Goal: Task Accomplishment & Management: Manage account settings

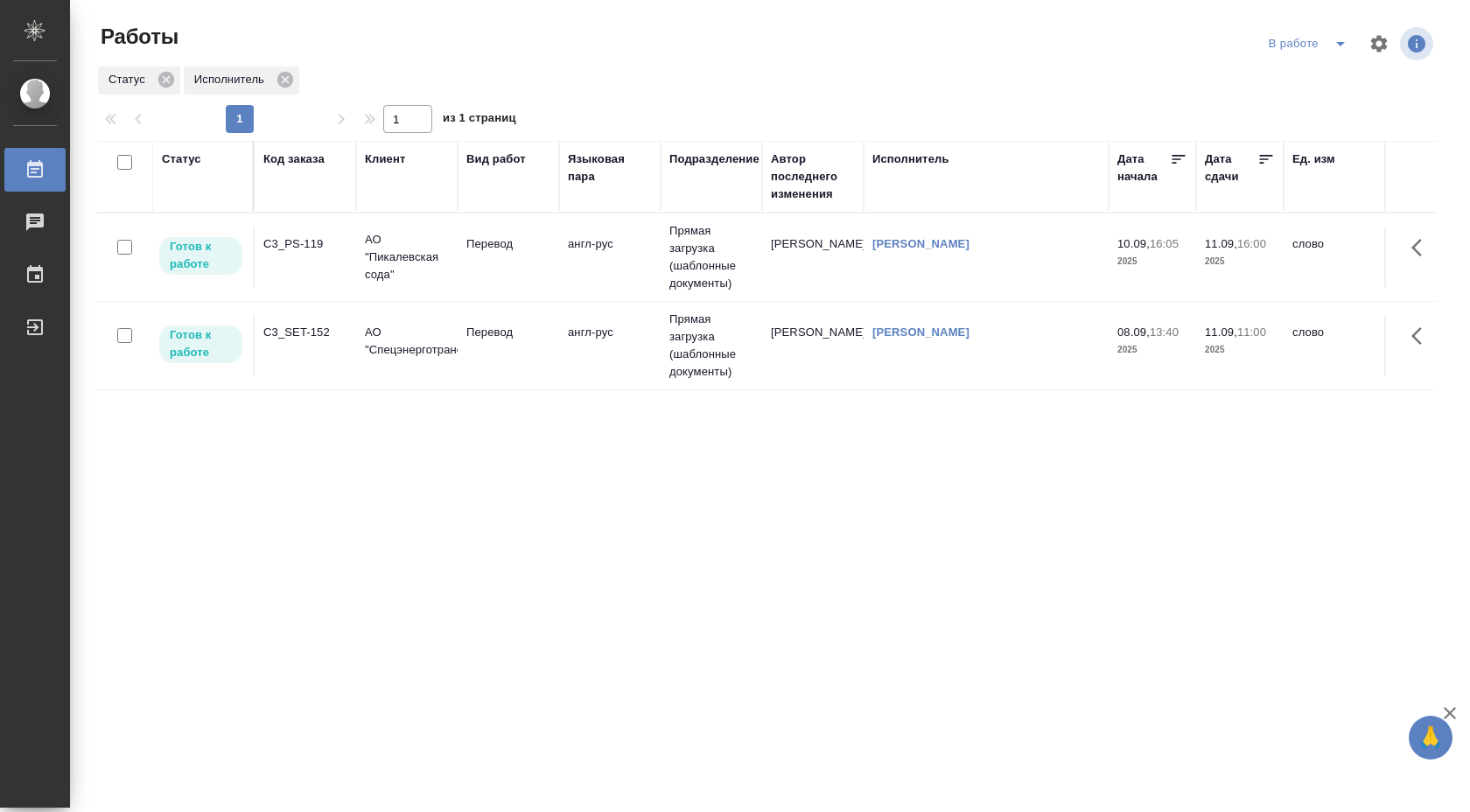
click at [572, 326] on td "англ-рус" at bounding box center [609, 346] width 101 height 62
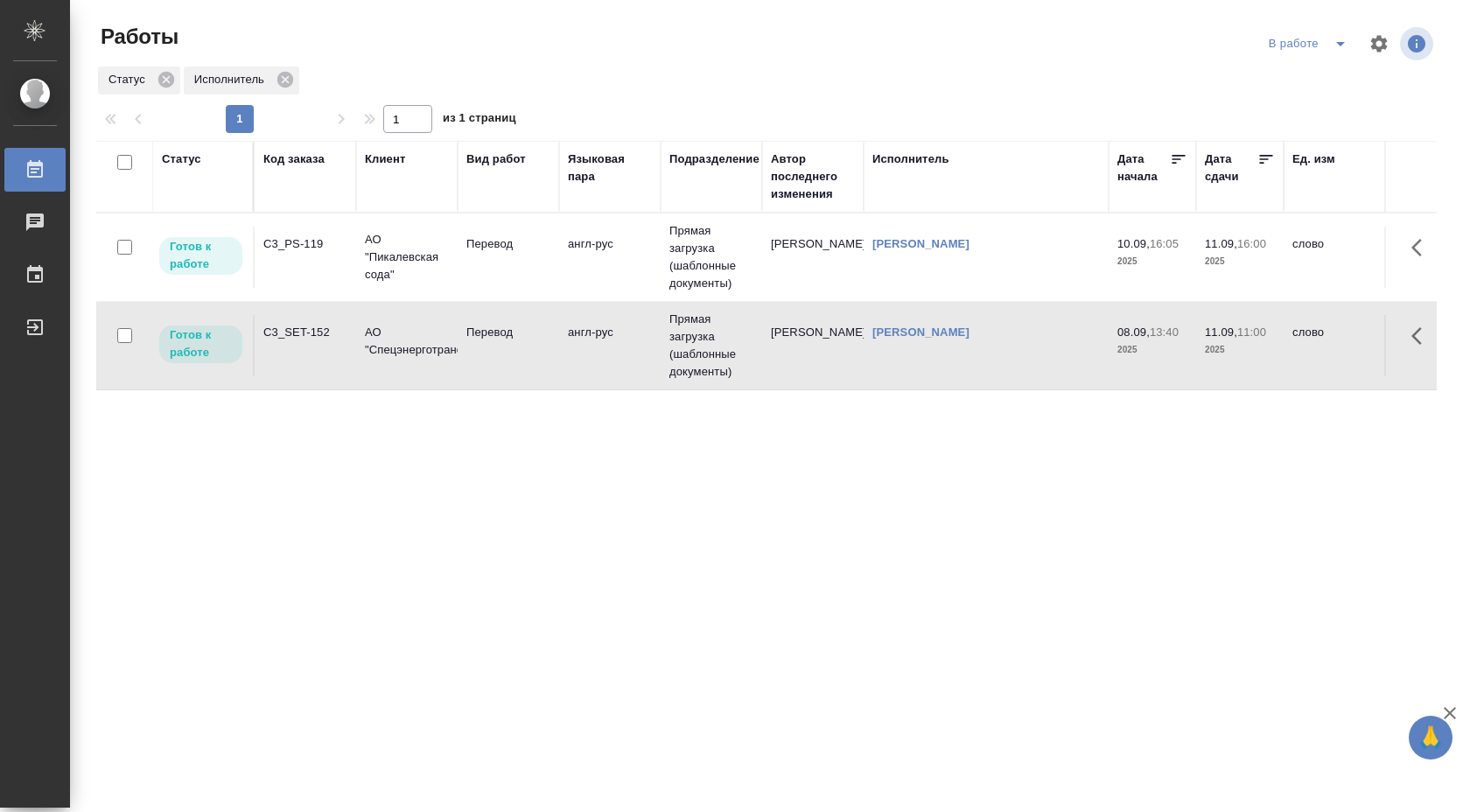
click at [638, 243] on td "англ-рус" at bounding box center [609, 257] width 101 height 62
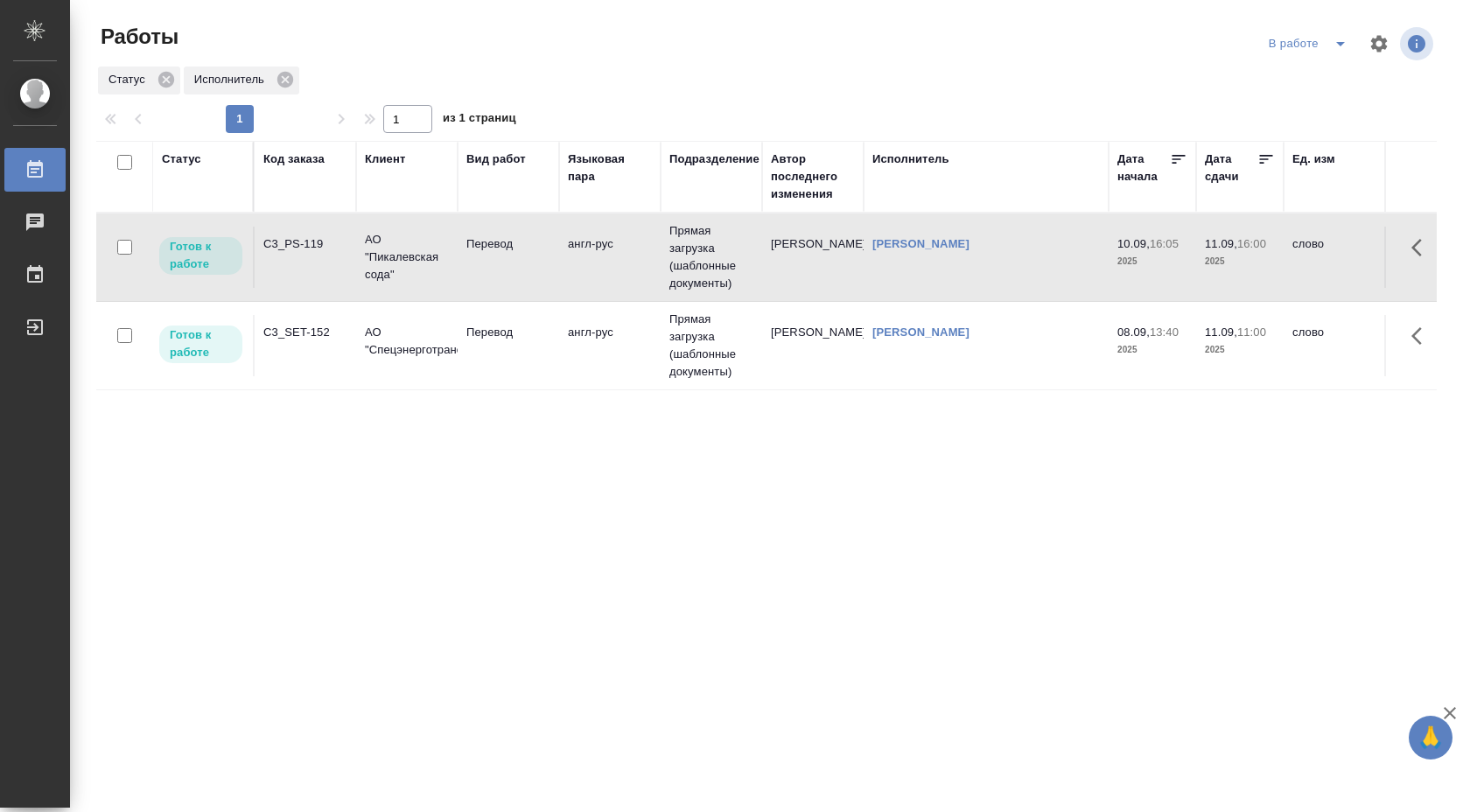
click at [638, 243] on td "англ-рус" at bounding box center [609, 257] width 101 height 62
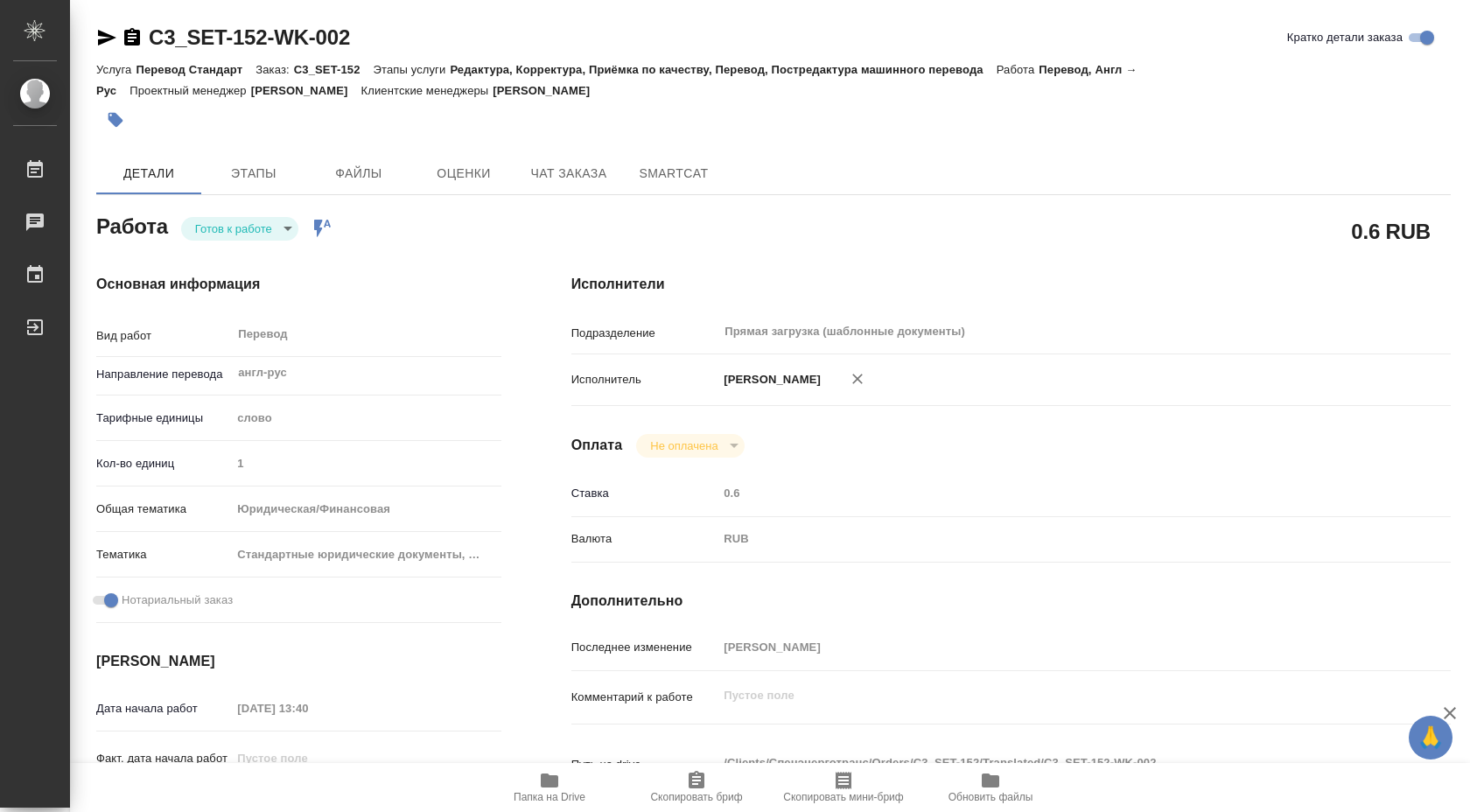
type textarea "x"
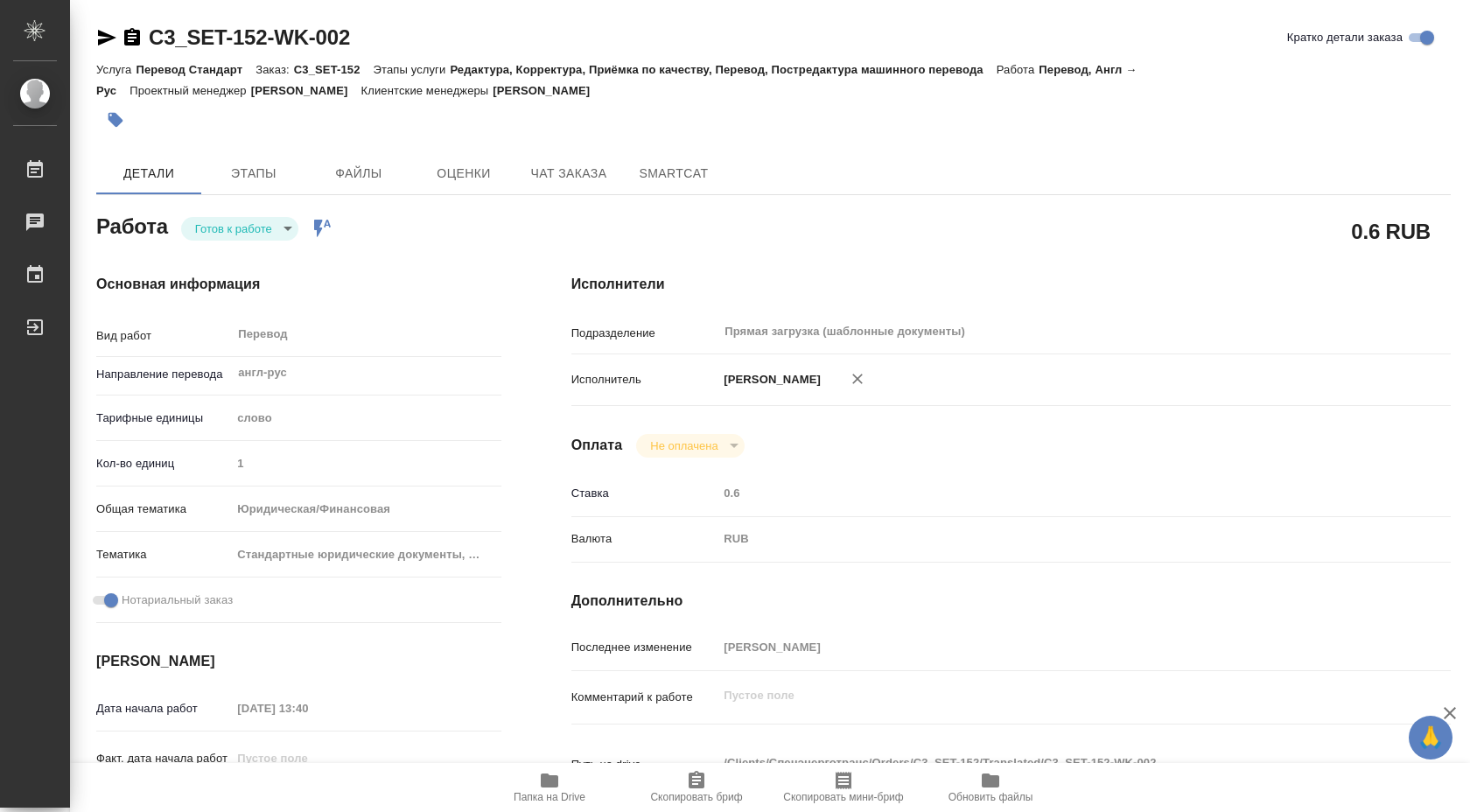
type textarea "x"
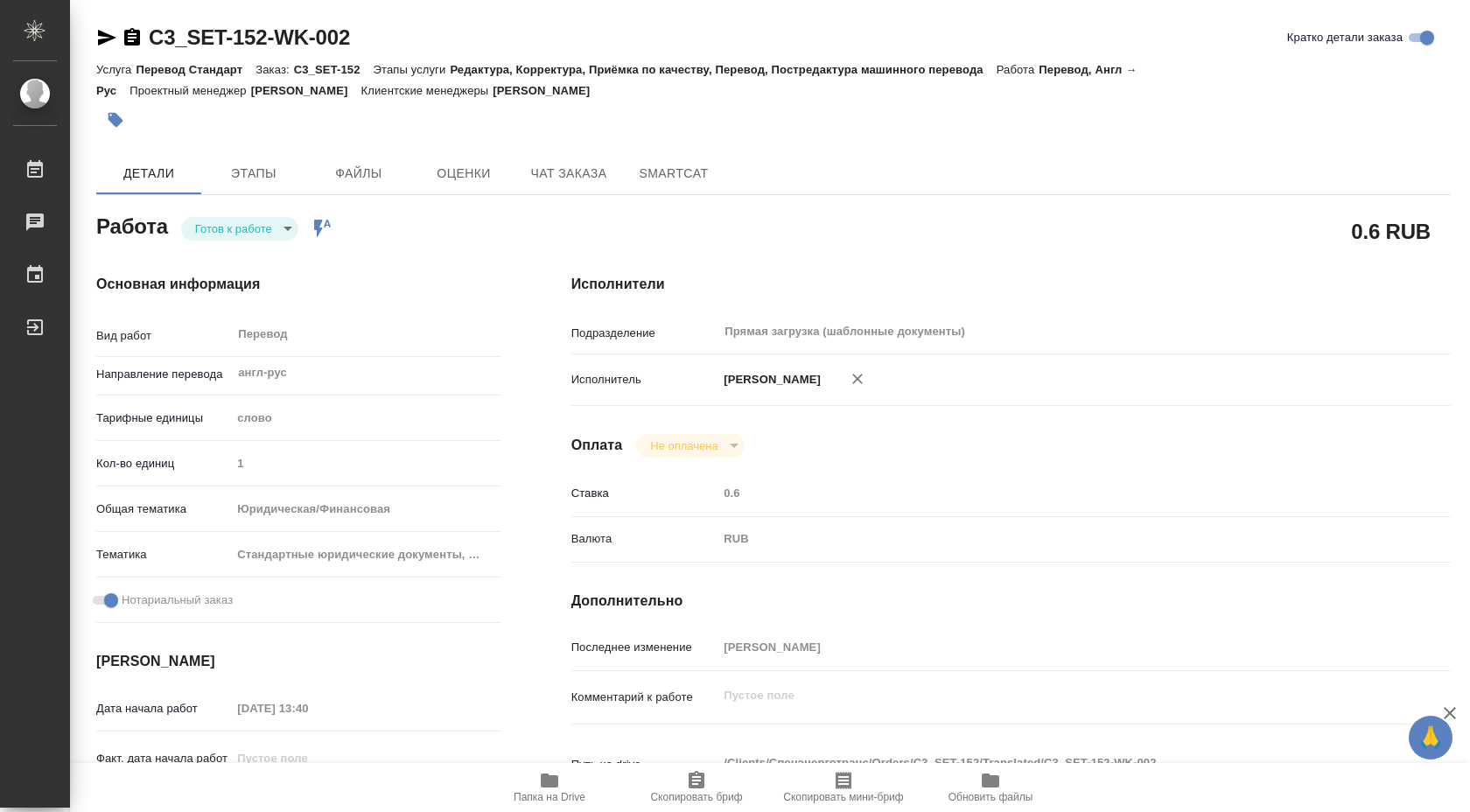
type textarea "x"
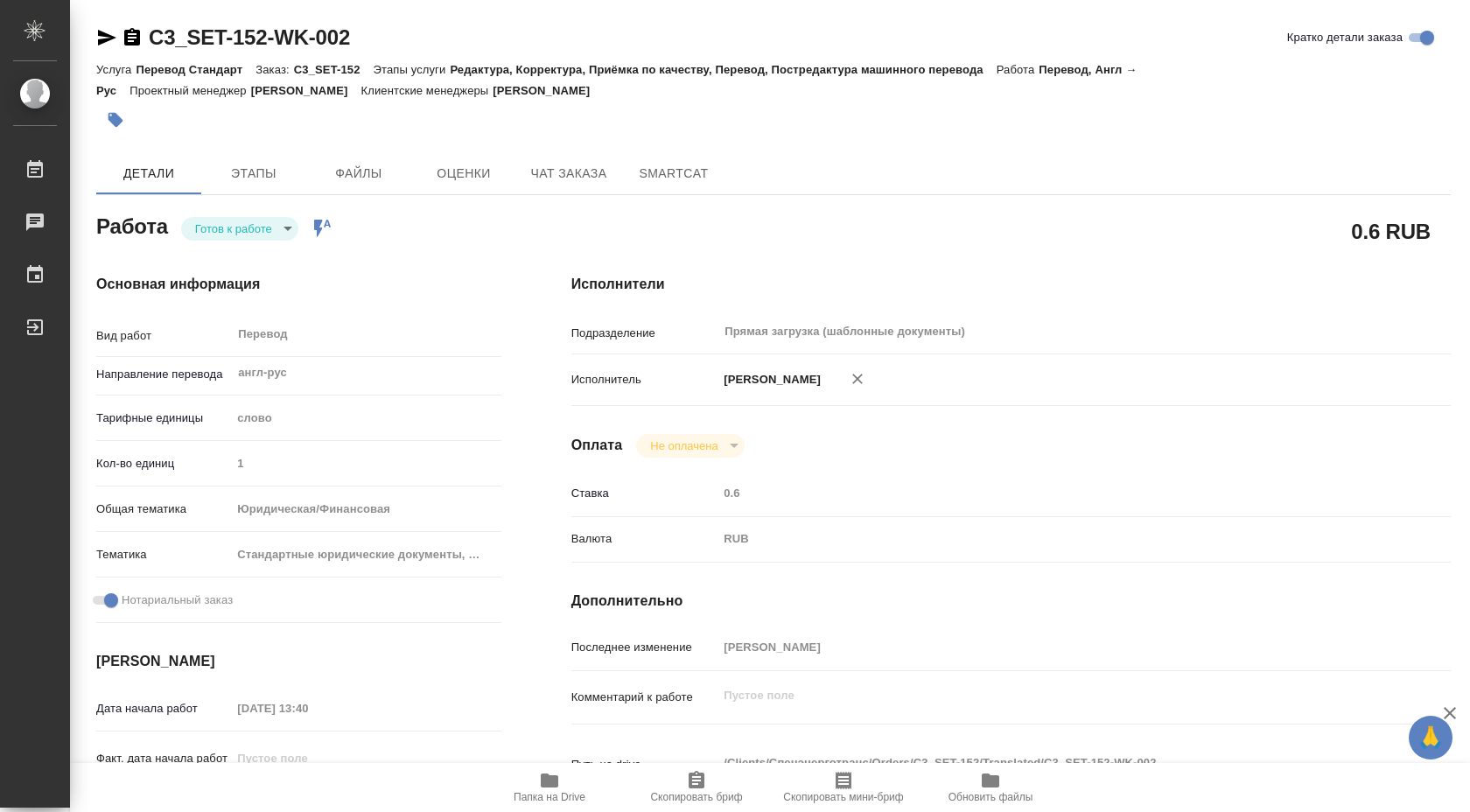
type textarea "x"
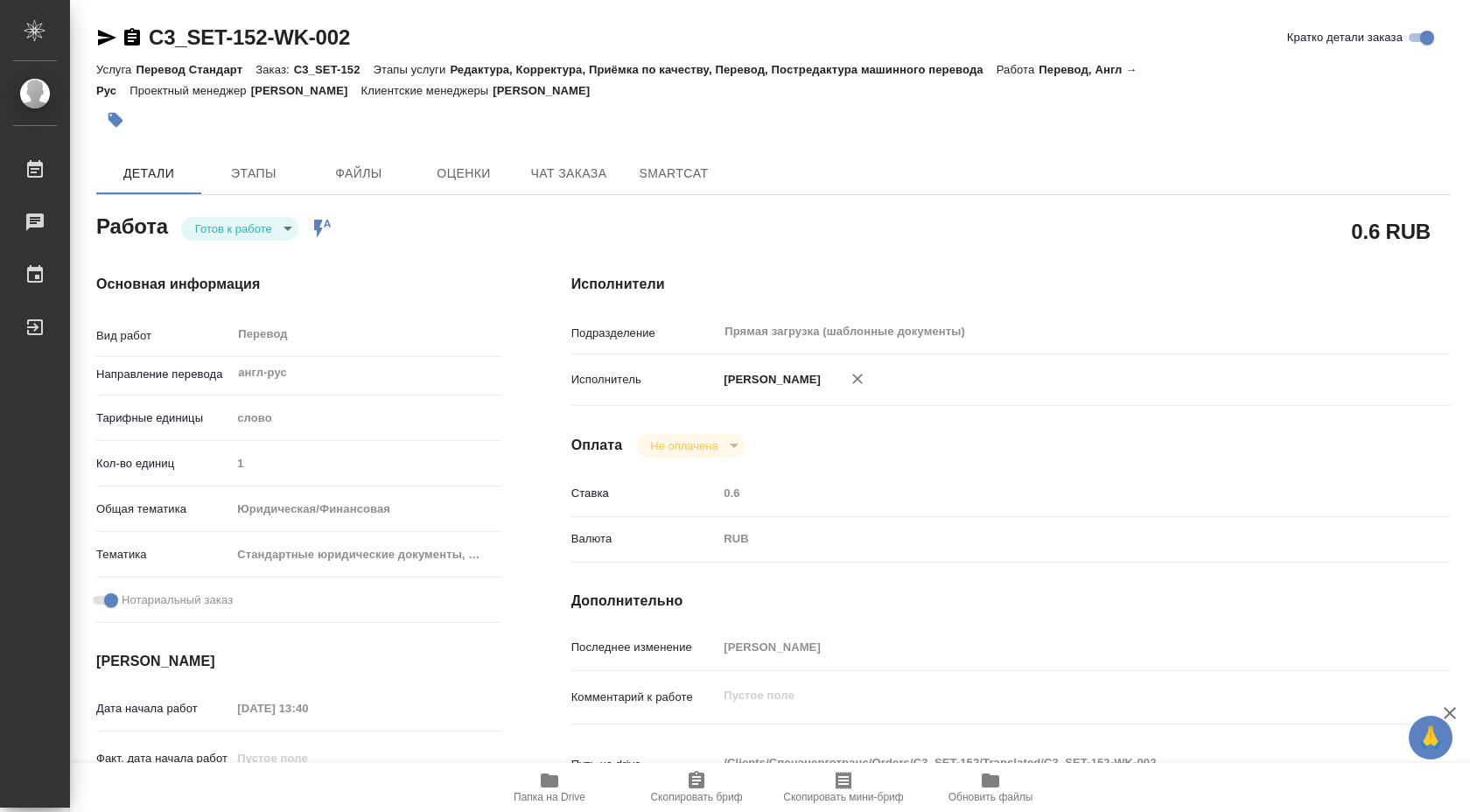
click at [261, 238] on body "🙏 .cls-1 fill:#fff; AWATERA Shuvalova Anna Работы Чаты График Выйти C3_SET-152-…" at bounding box center [735, 406] width 1470 height 812
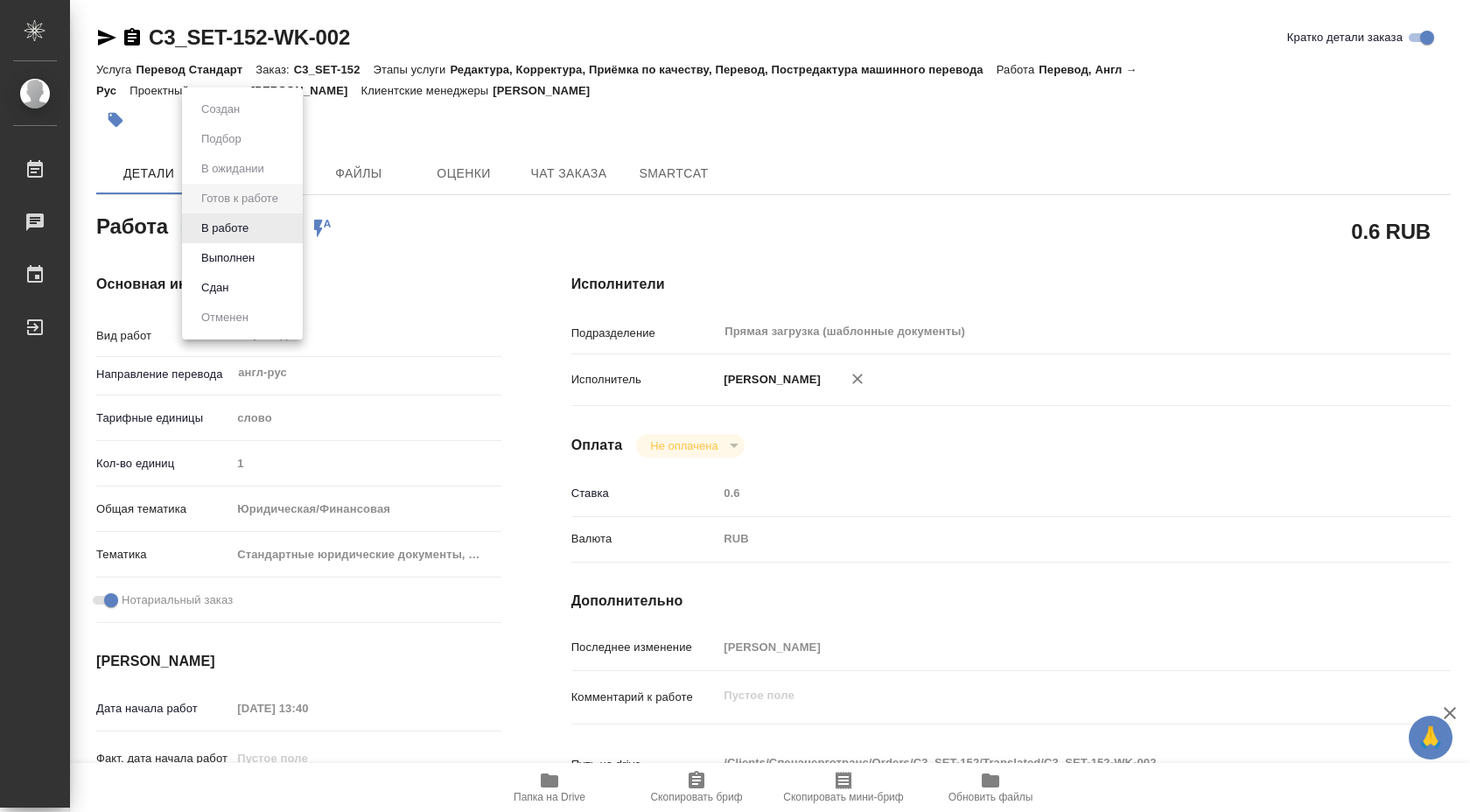
type textarea "x"
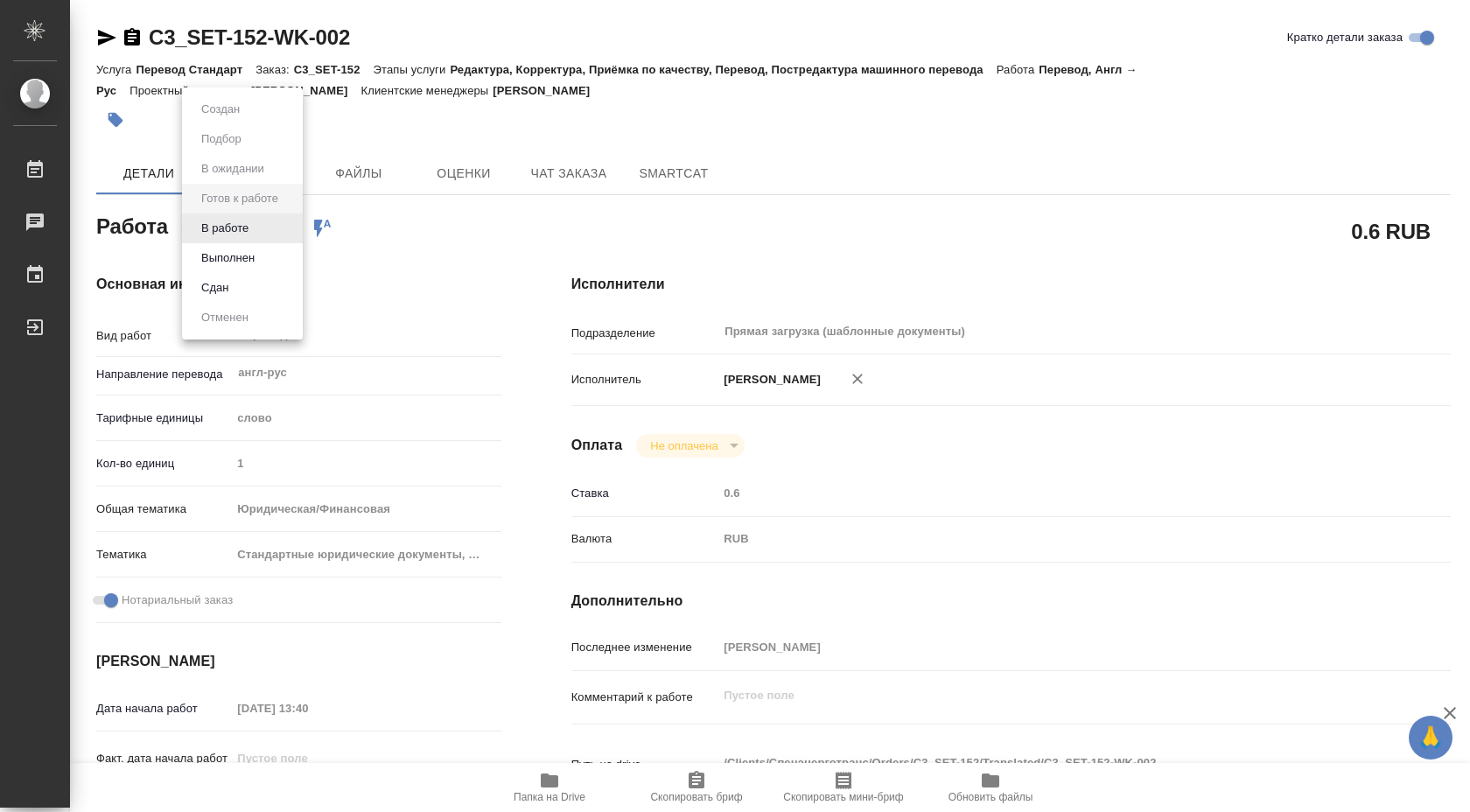
type textarea "x"
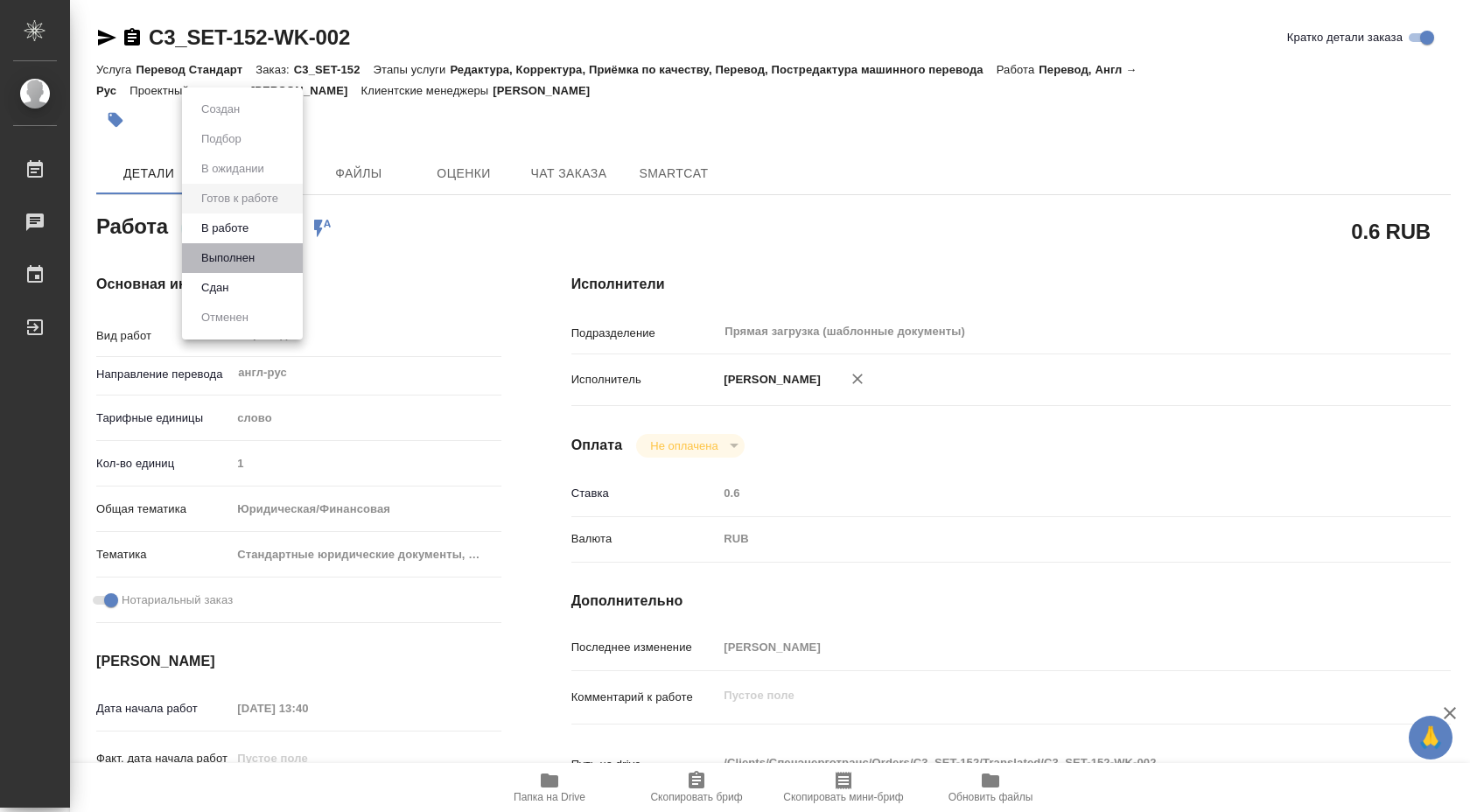
click at [260, 256] on li "Выполнен" at bounding box center [242, 258] width 120 height 30
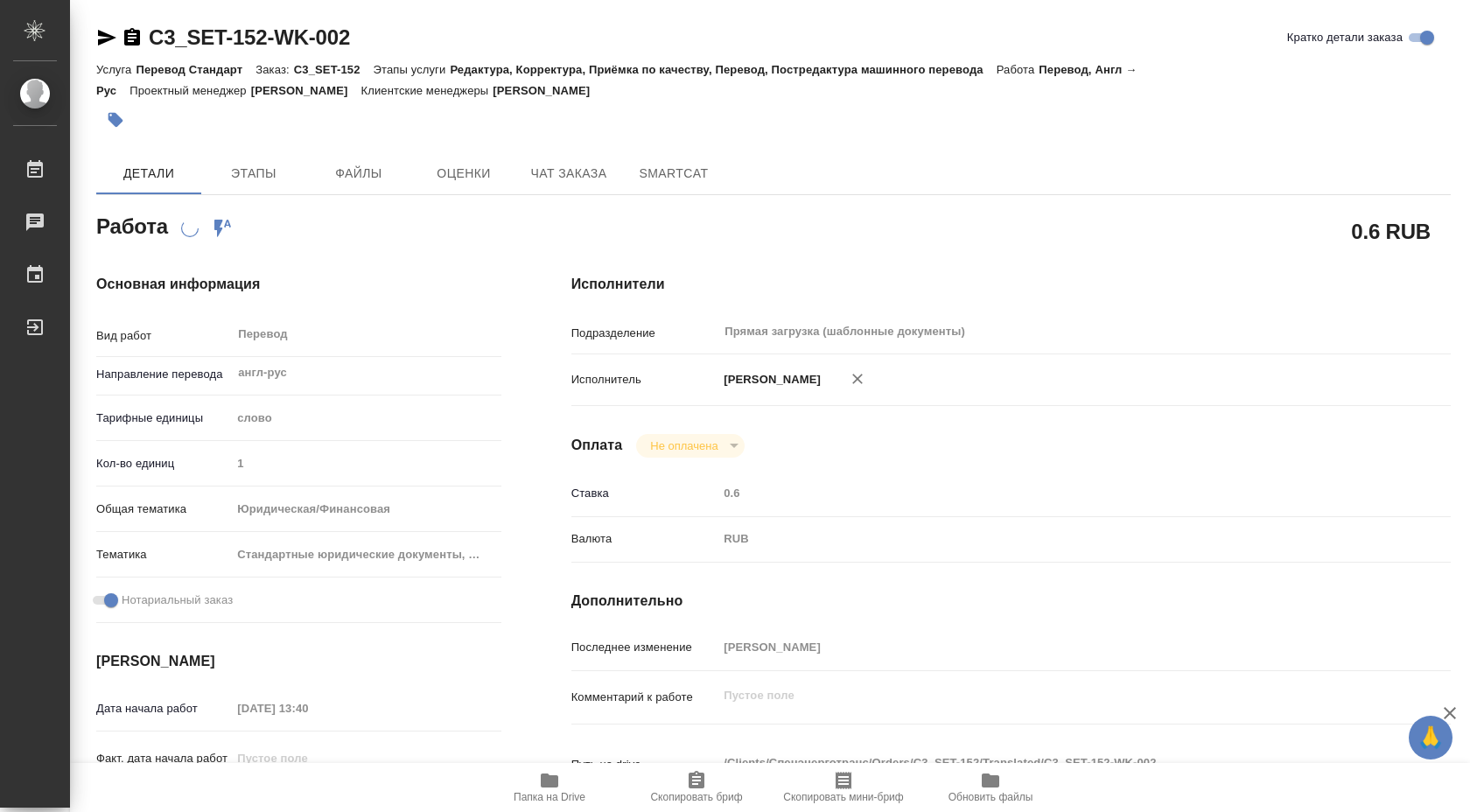
type textarea "x"
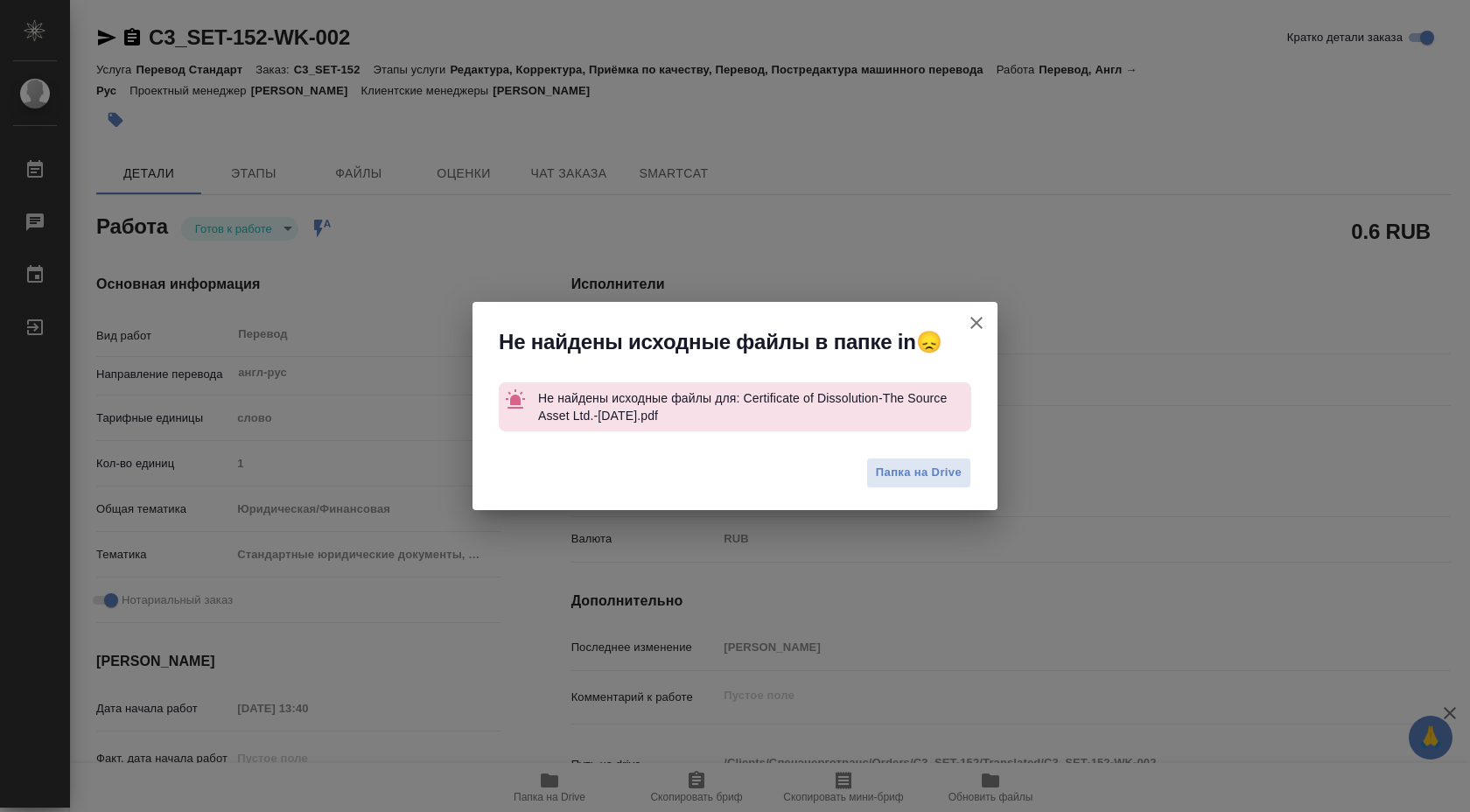
type textarea "x"
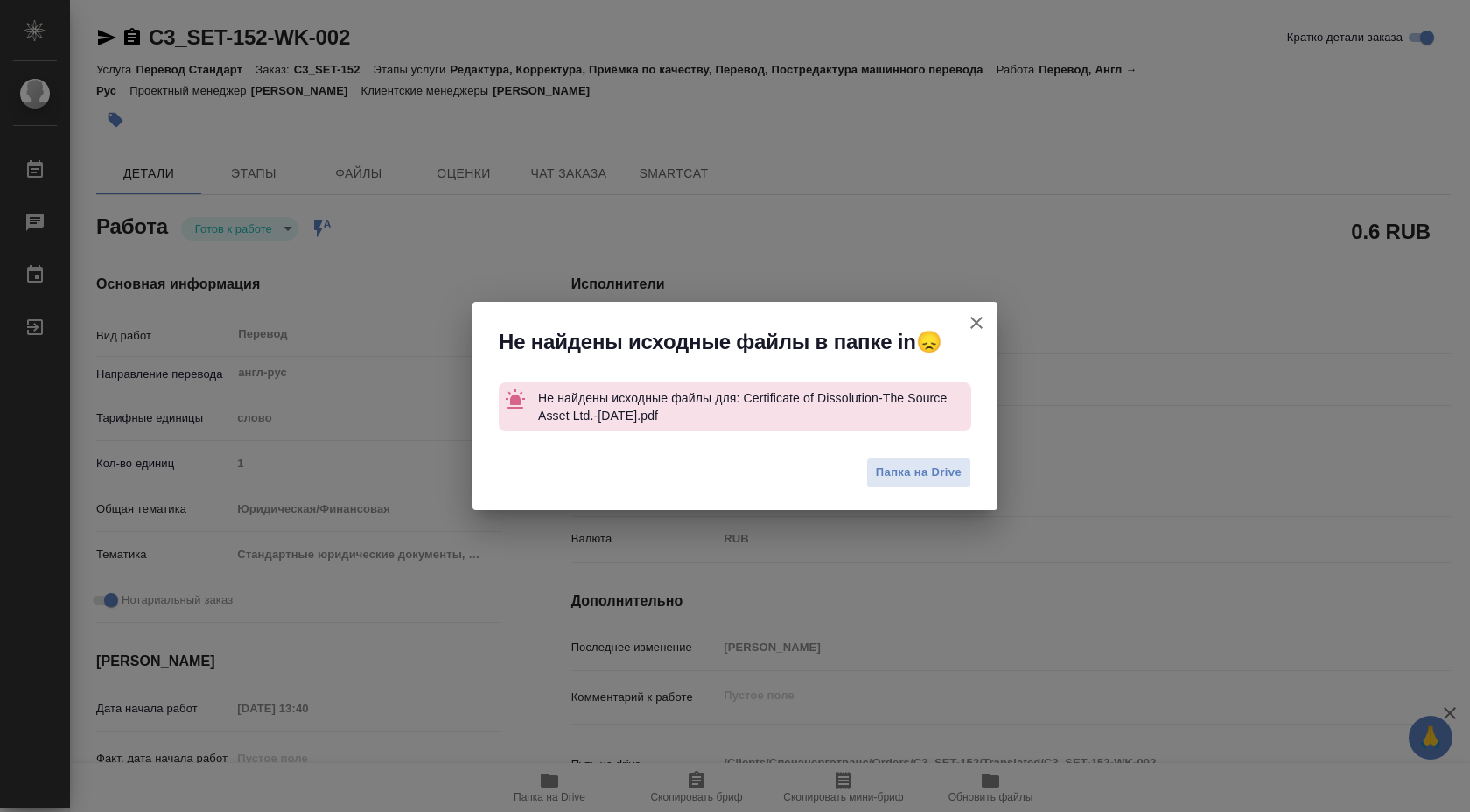
type textarea "x"
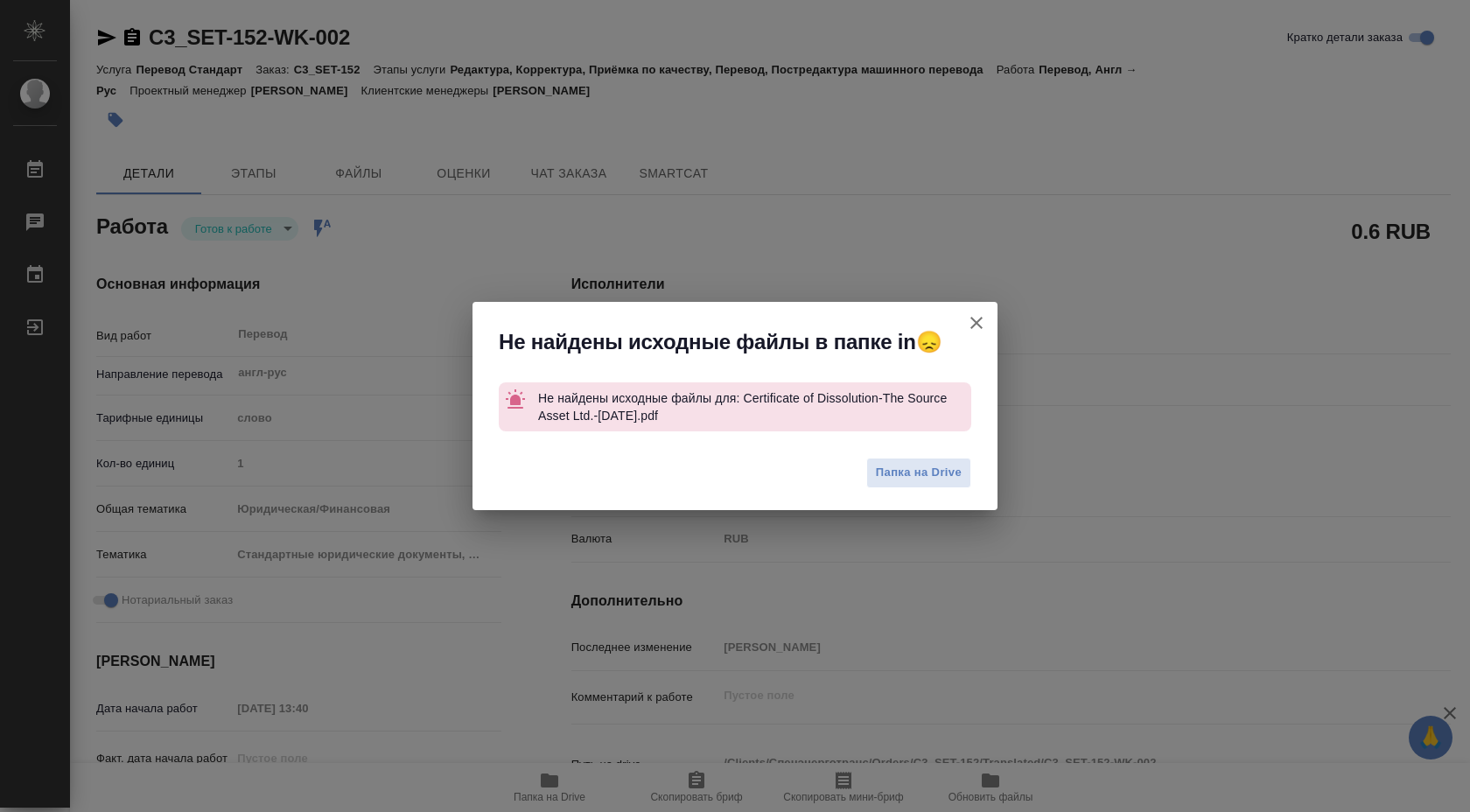
type textarea "x"
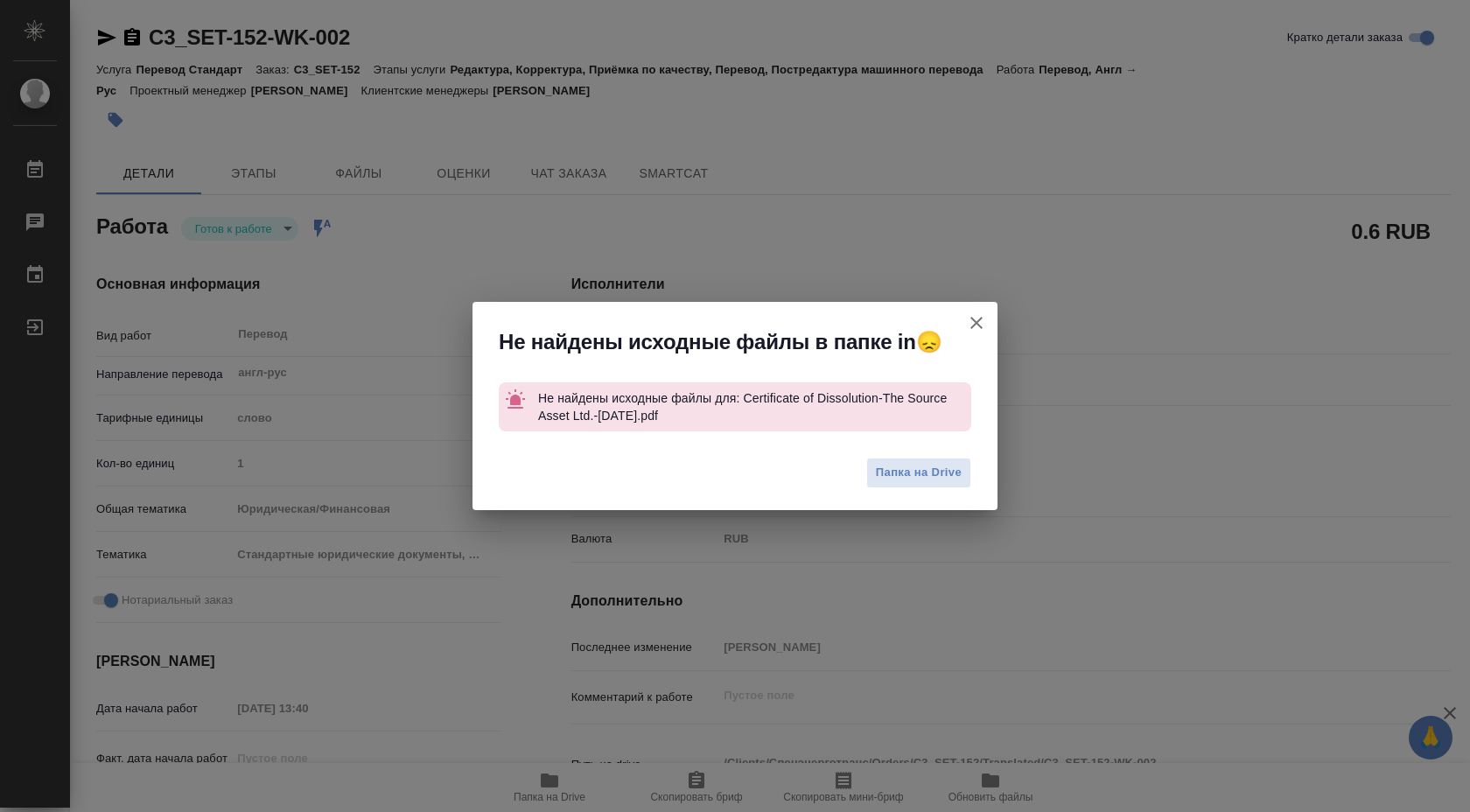
type textarea "x"
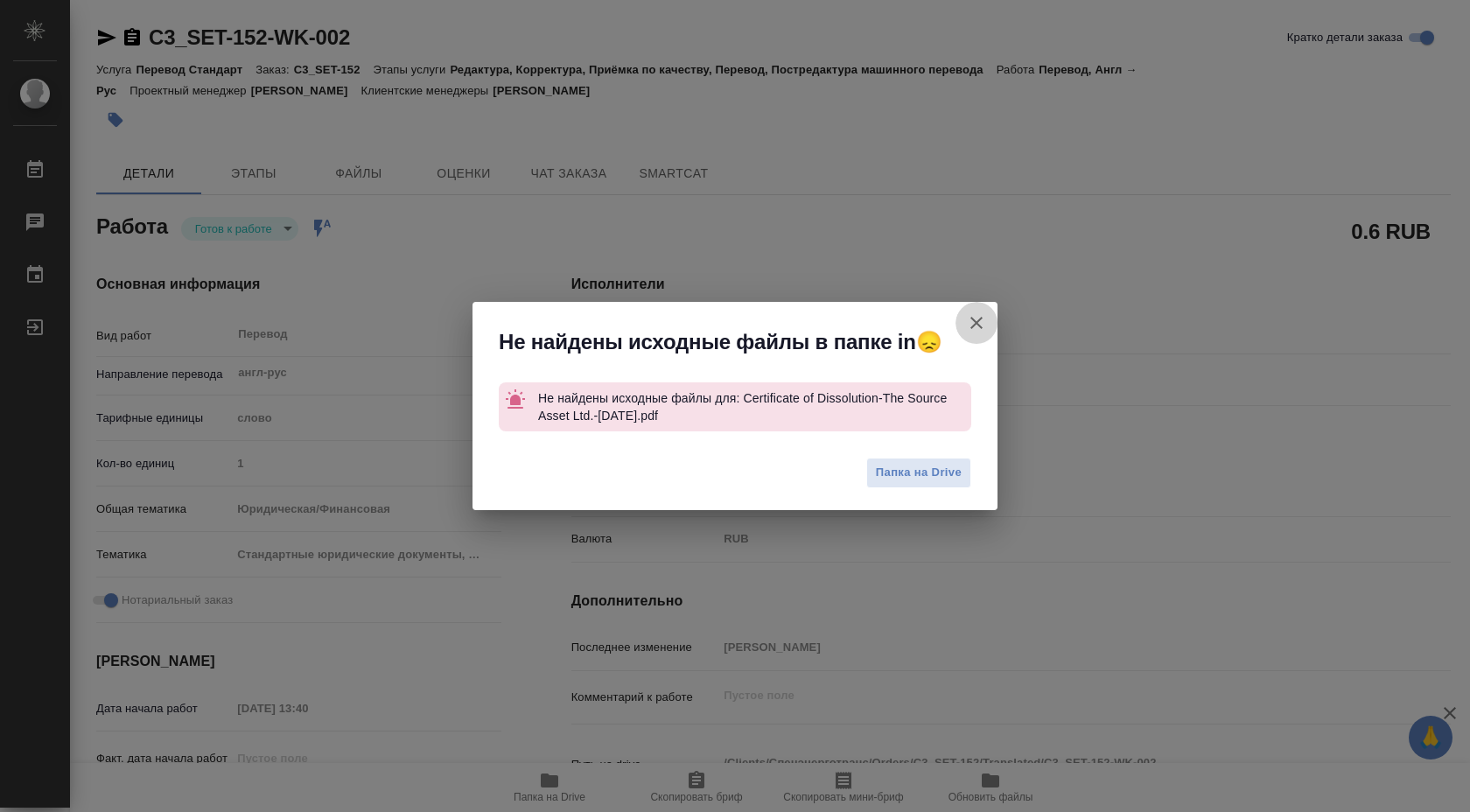
click at [977, 320] on icon "button" at bounding box center [976, 323] width 12 height 12
type textarea "x"
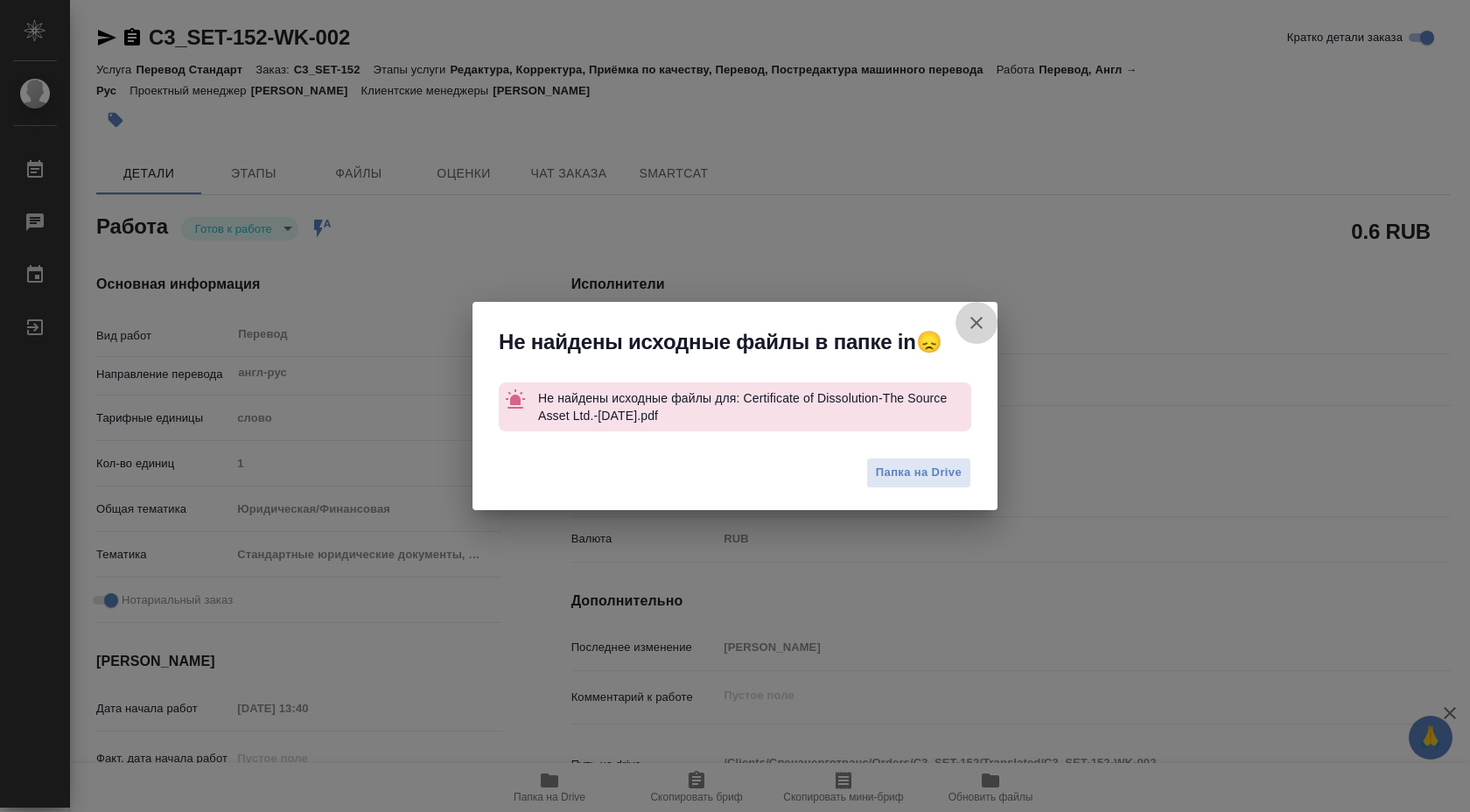
type textarea "x"
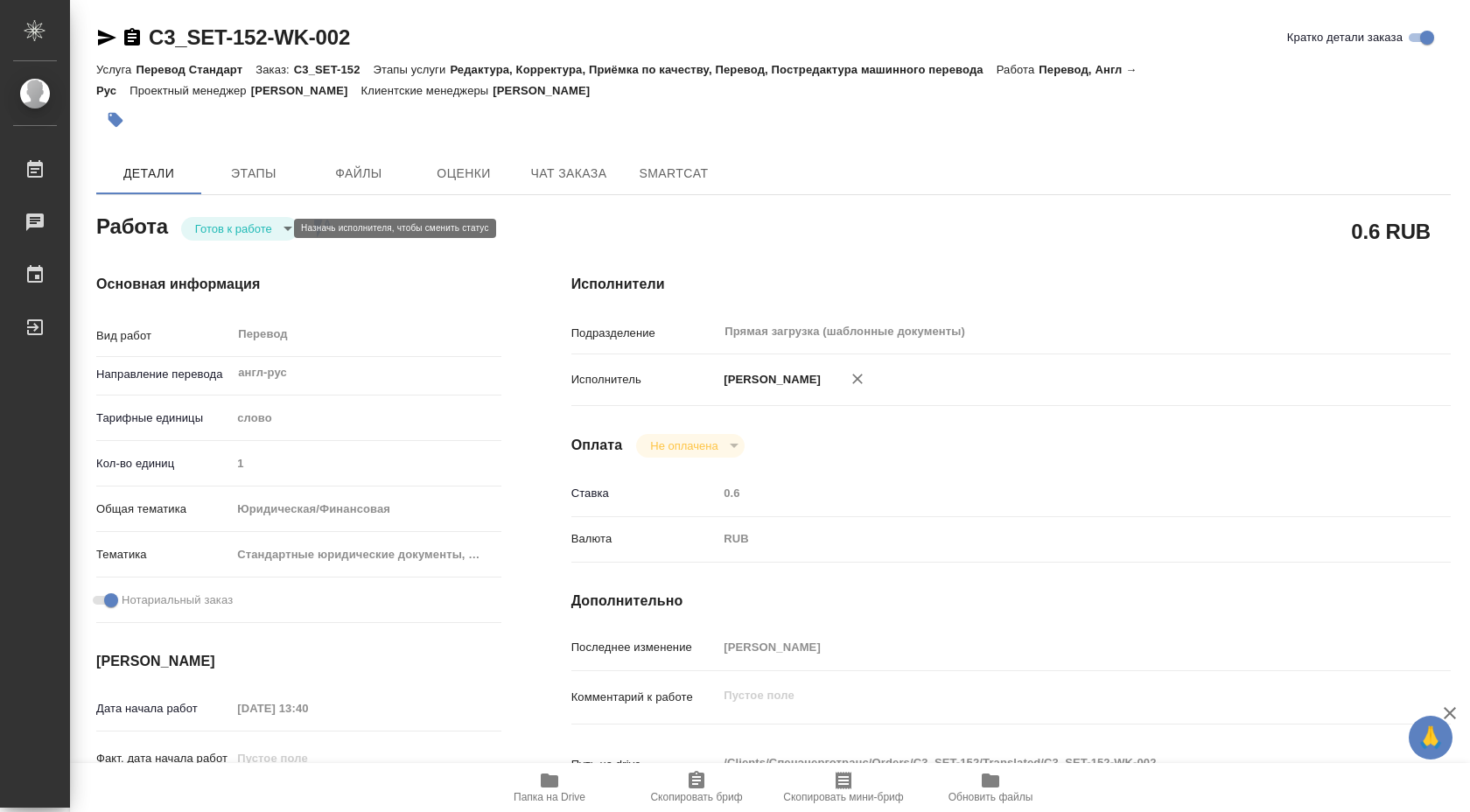
click at [253, 232] on body "🙏 .cls-1 fill:#fff; AWATERA Shuvalova Anna Работы 0 Чаты График Выйти C3_SET-15…" at bounding box center [735, 406] width 1470 height 812
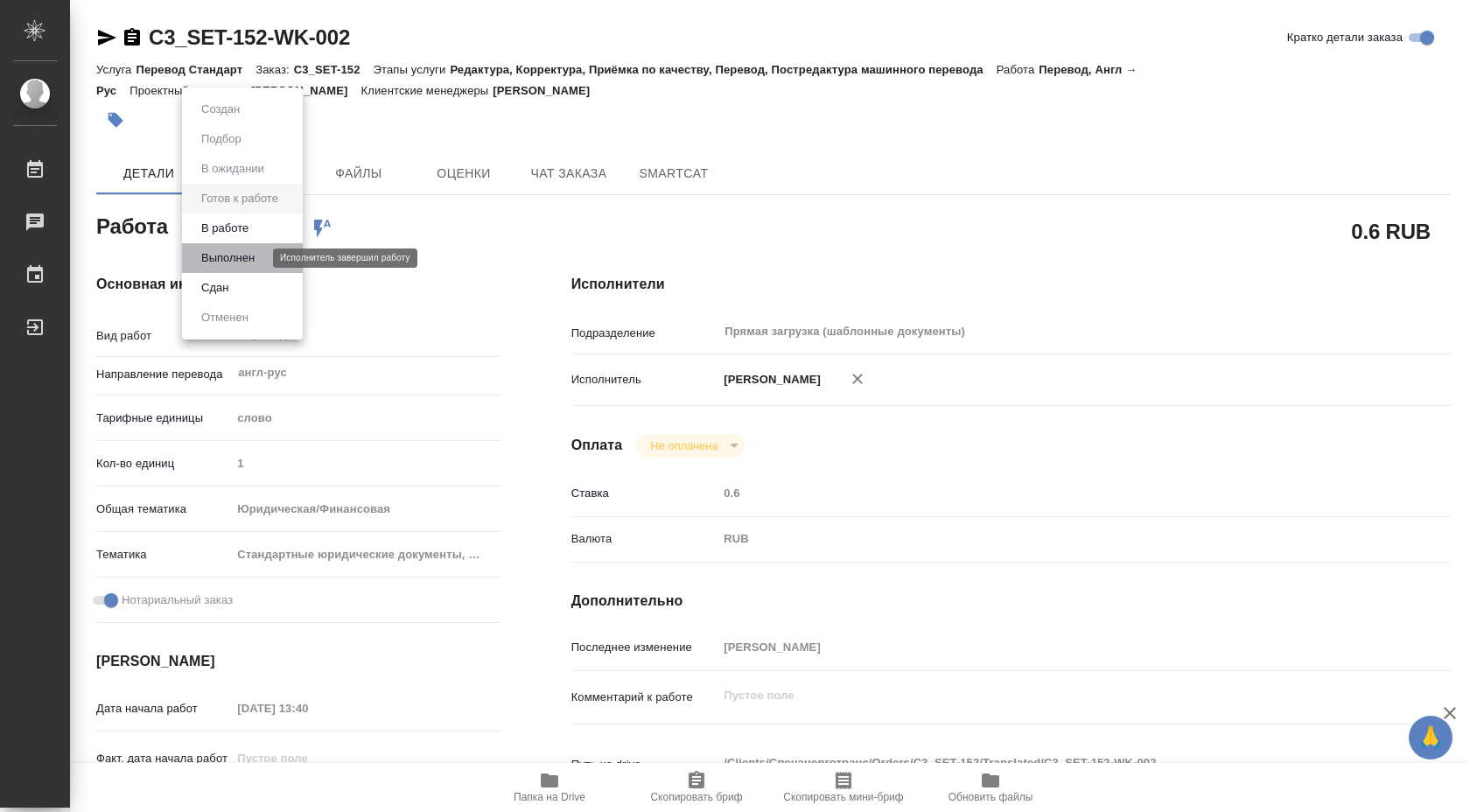
click at [256, 252] on button "Выполнен" at bounding box center [228, 257] width 64 height 19
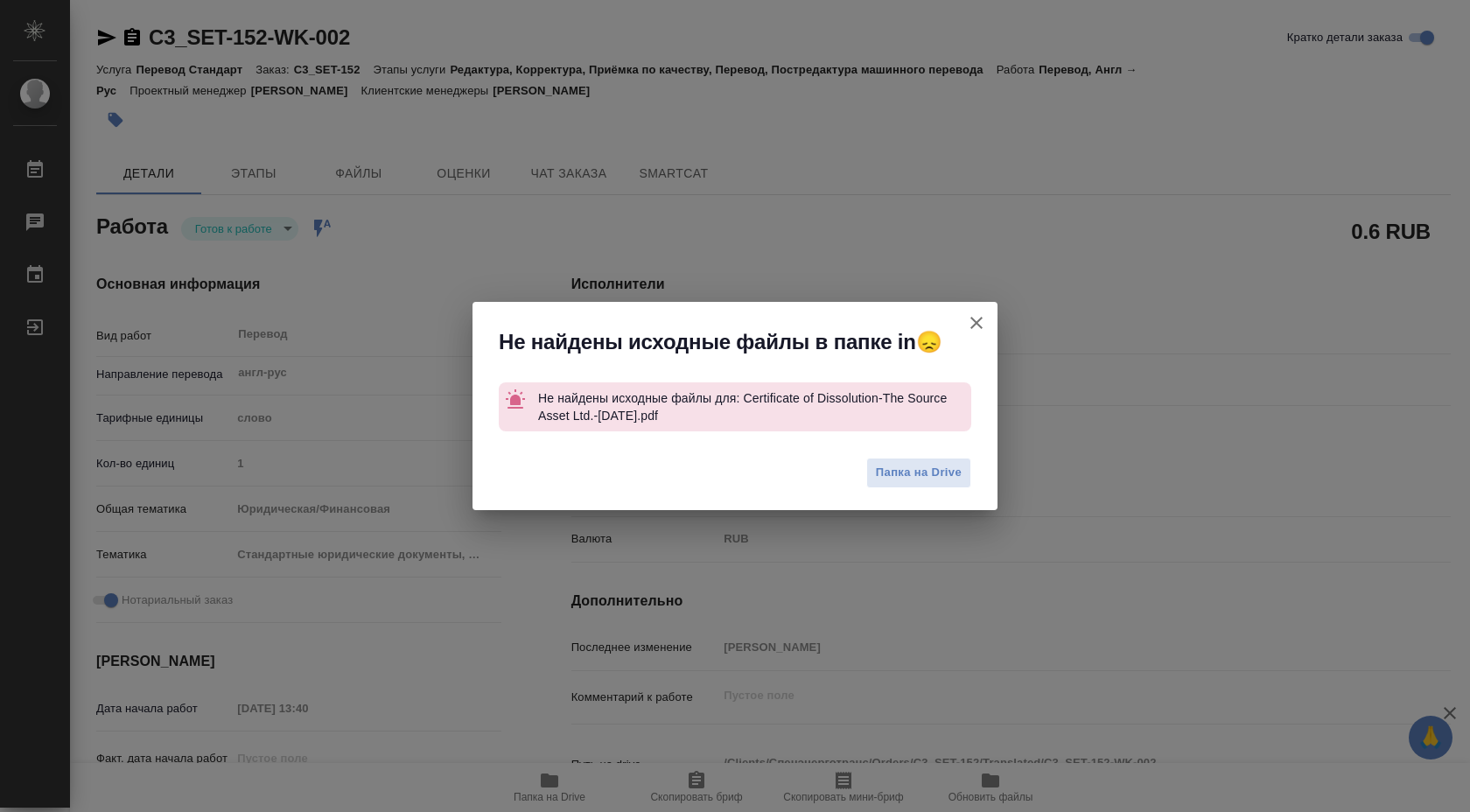
type textarea "x"
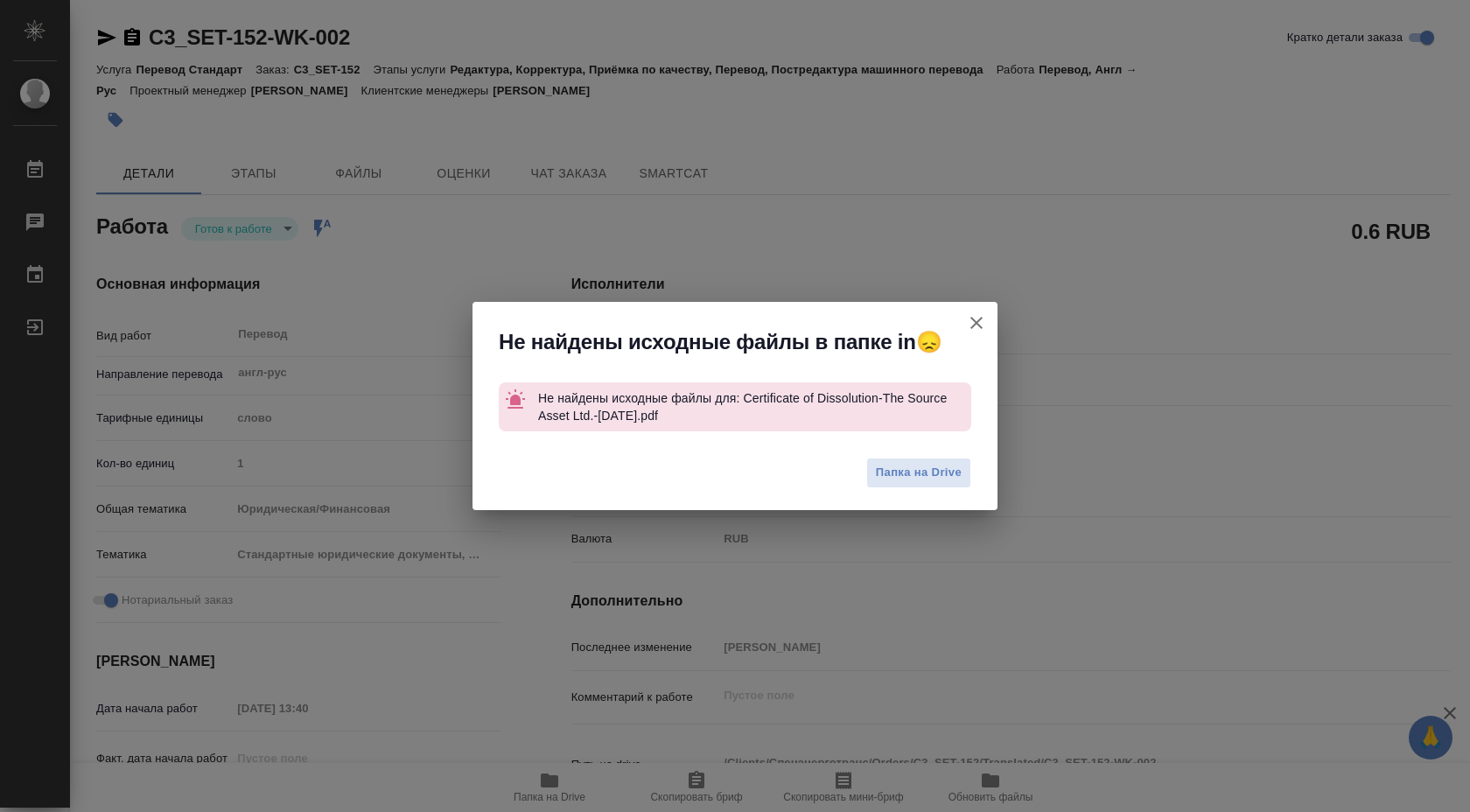
type textarea "x"
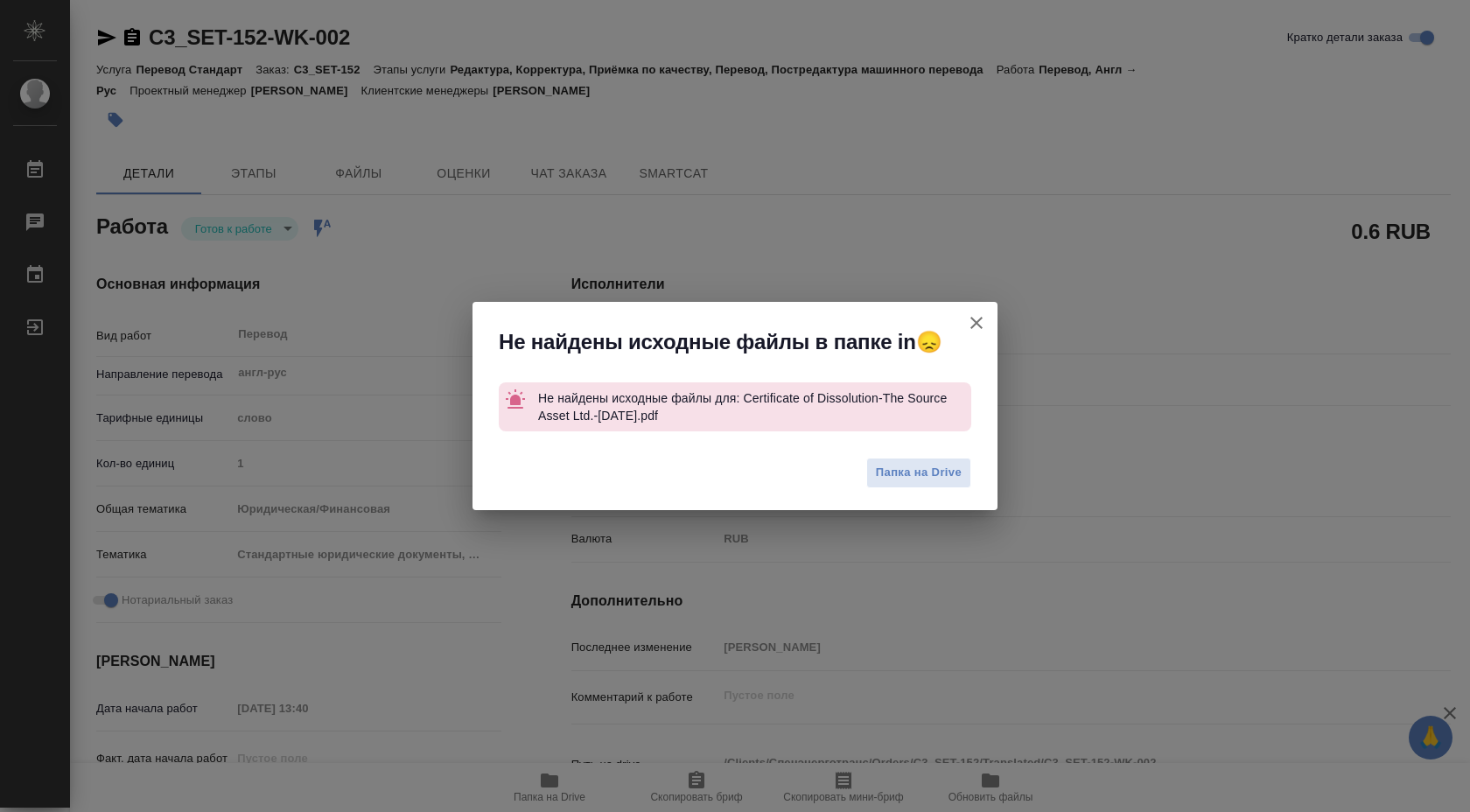
click at [950, 320] on div "Не найдены исходные файлы в папке in😞" at bounding box center [735, 338] width 525 height 72
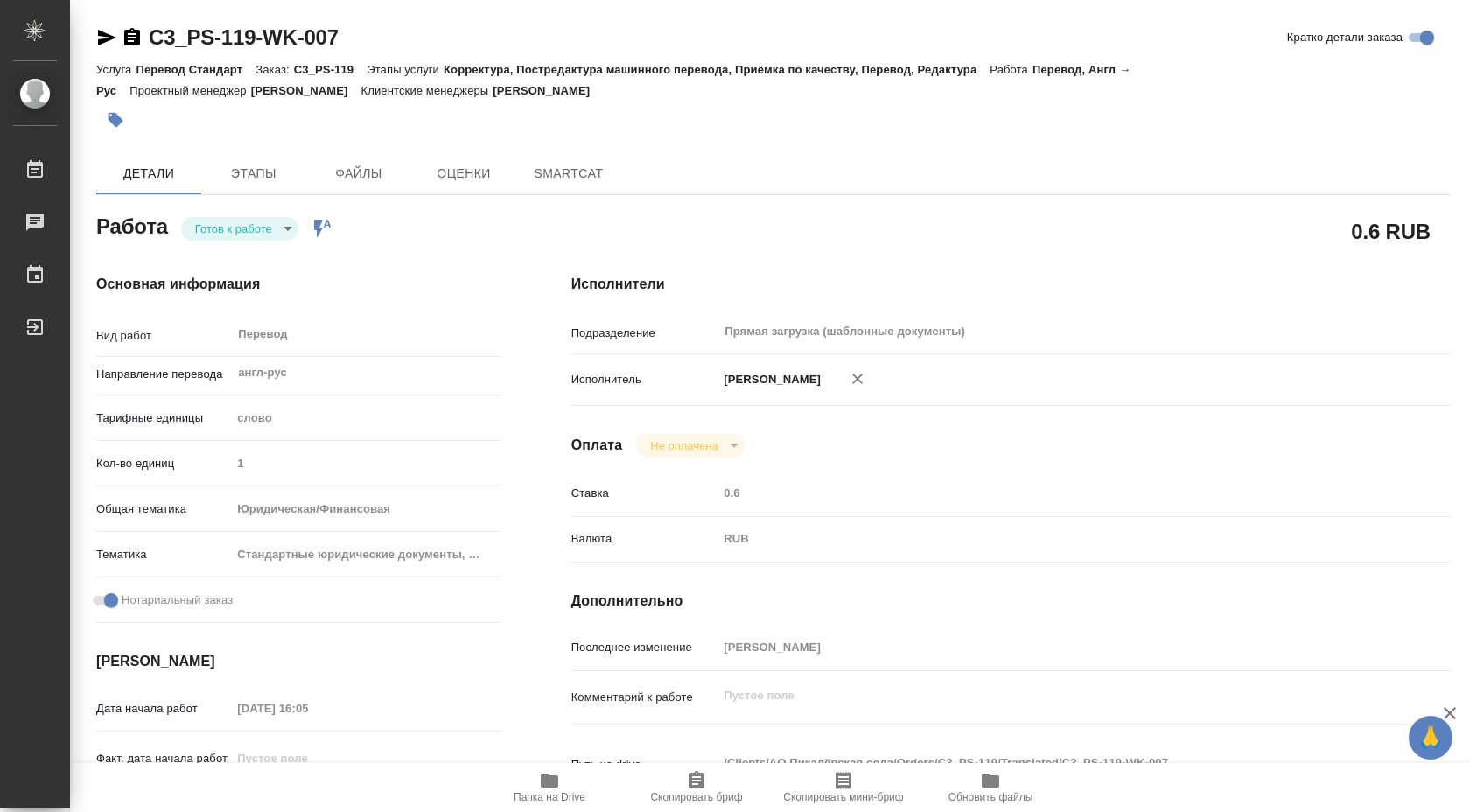
type textarea "x"
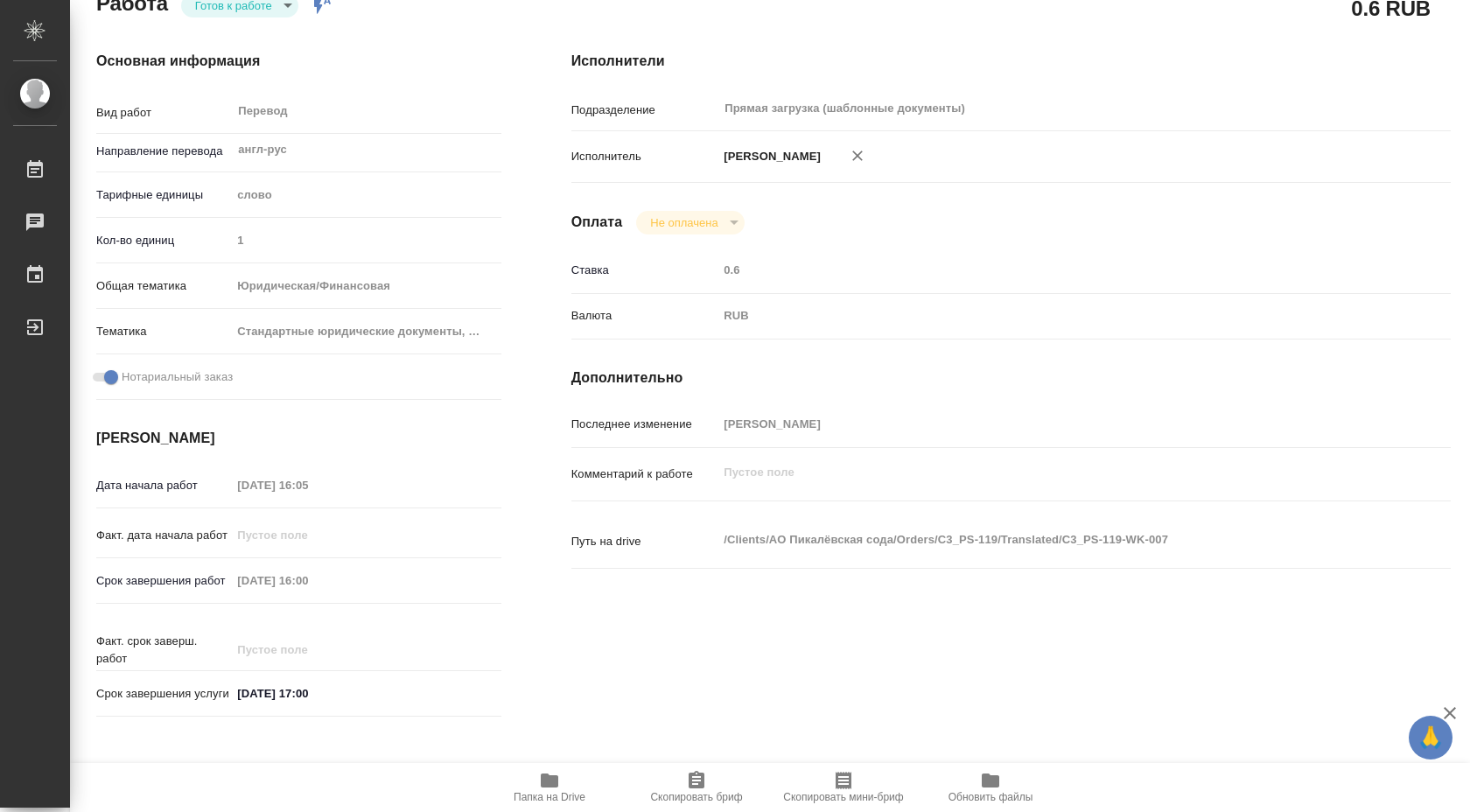
type textarea "x"
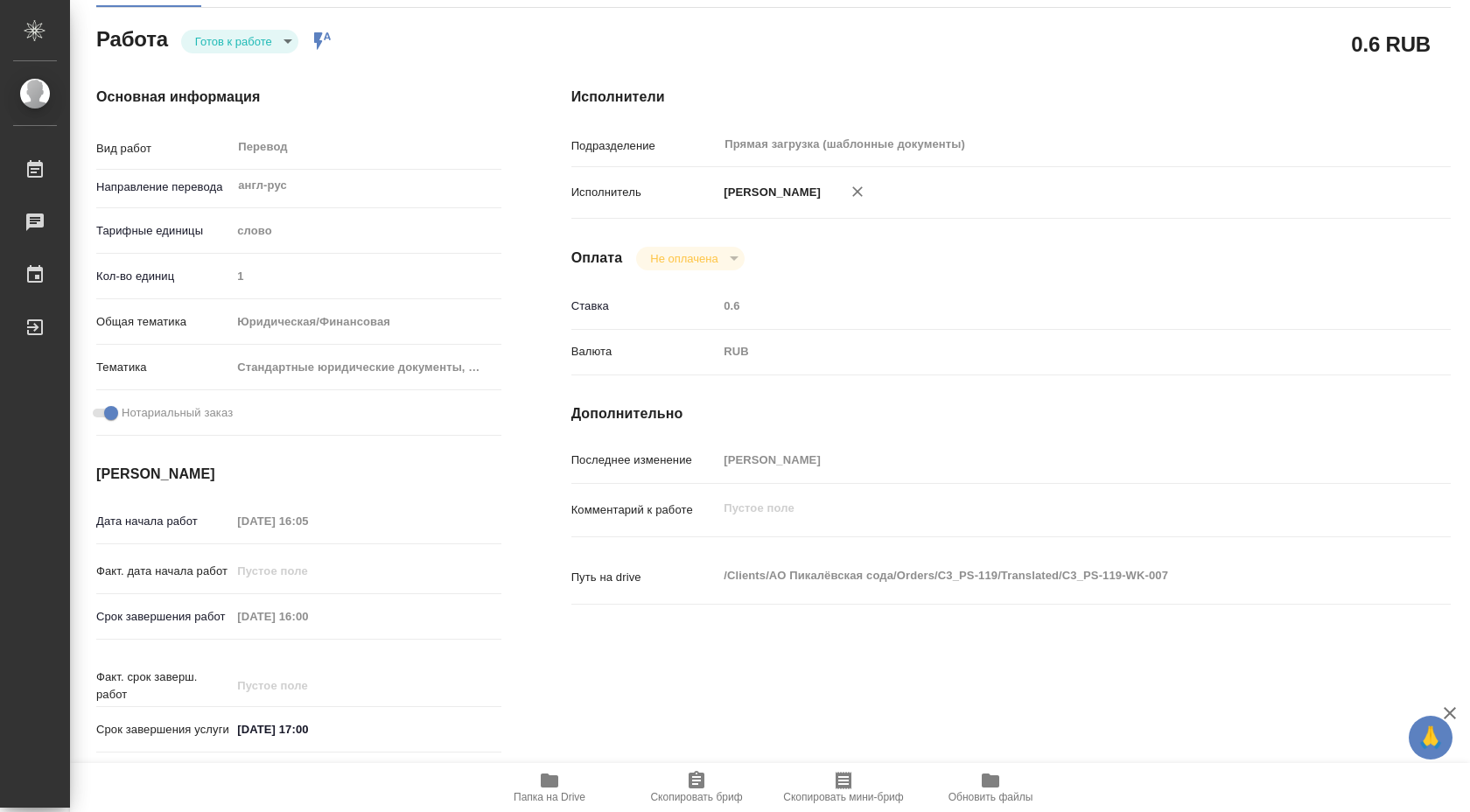
type textarea "x"
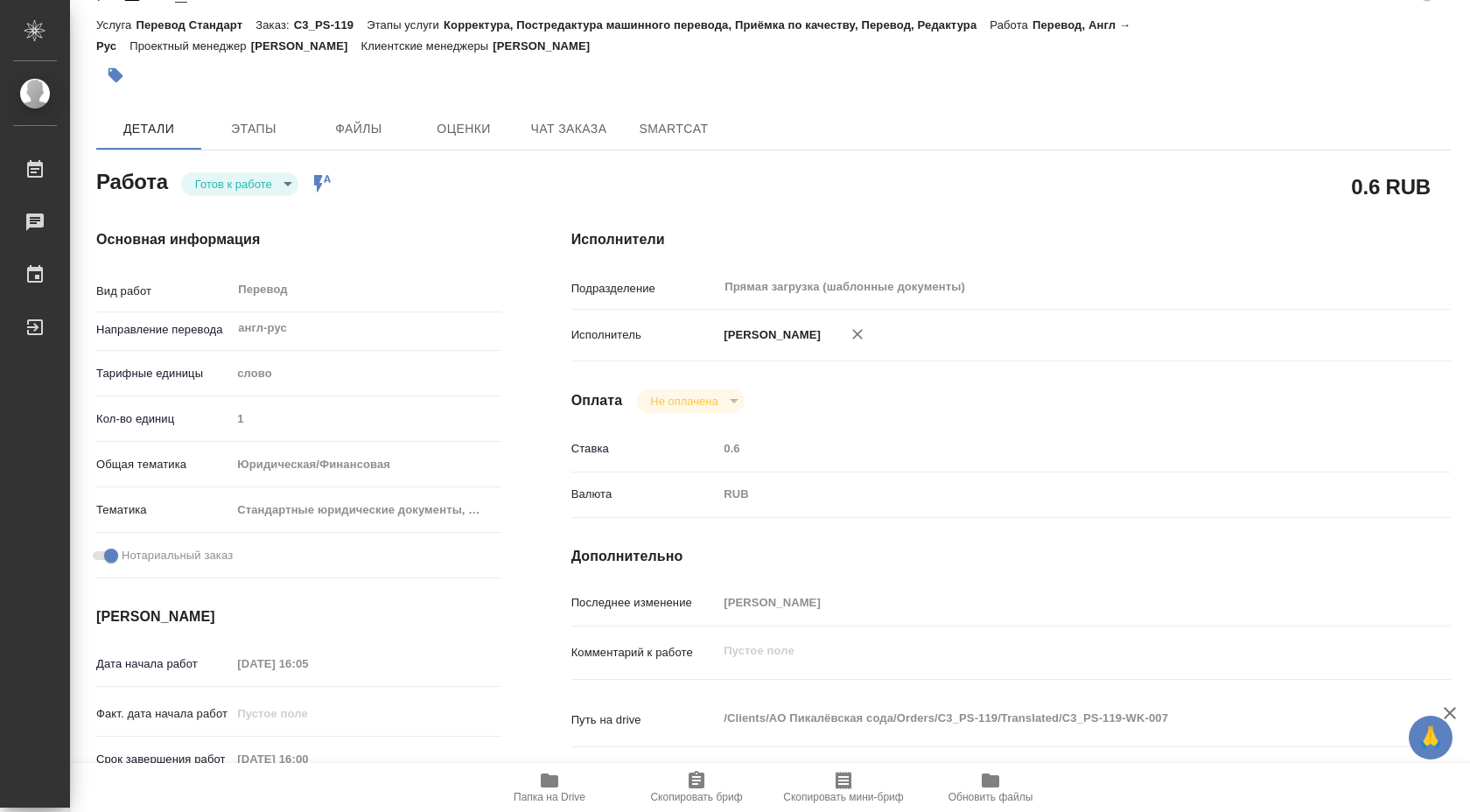
scroll to position [38, 0]
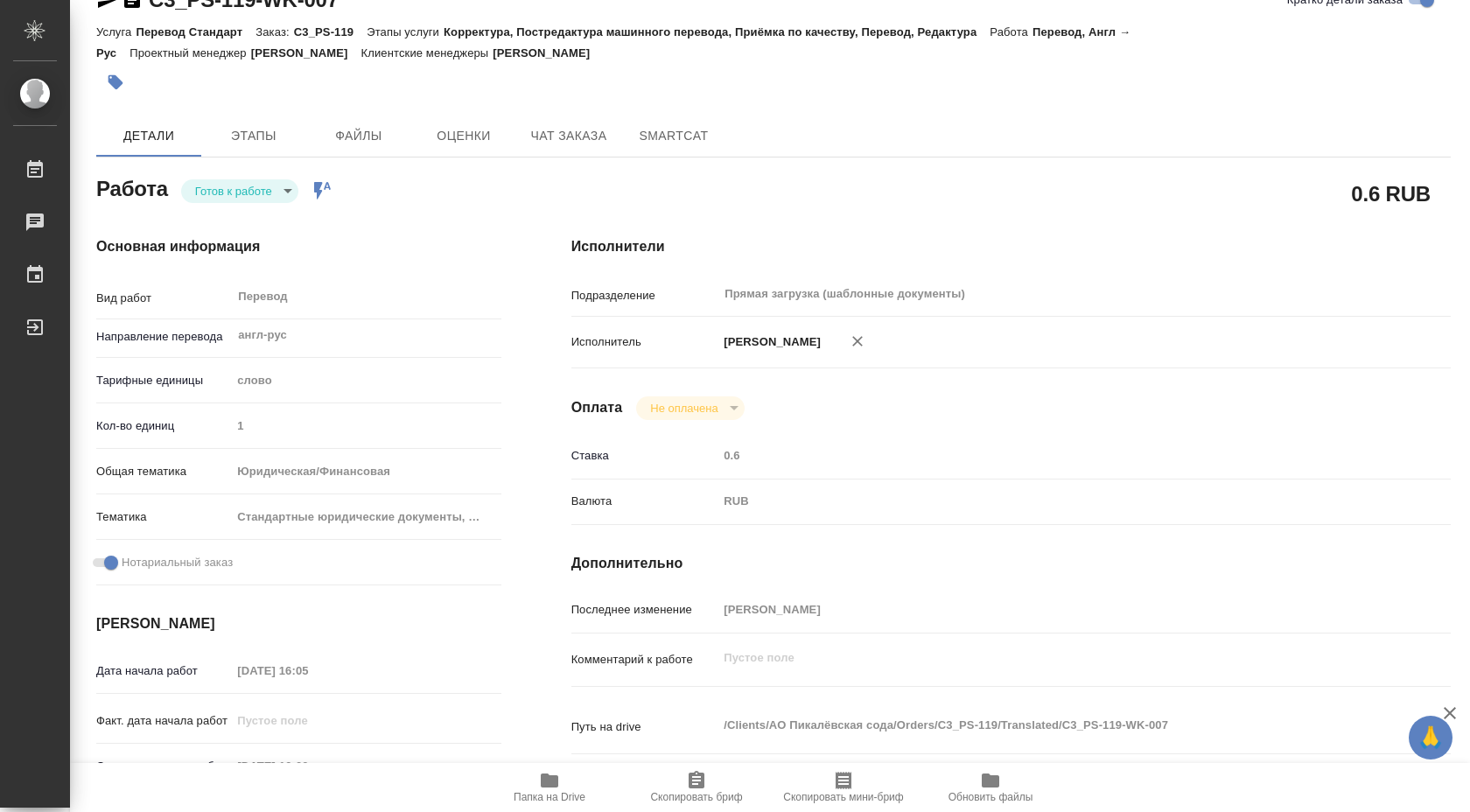
type textarea "x"
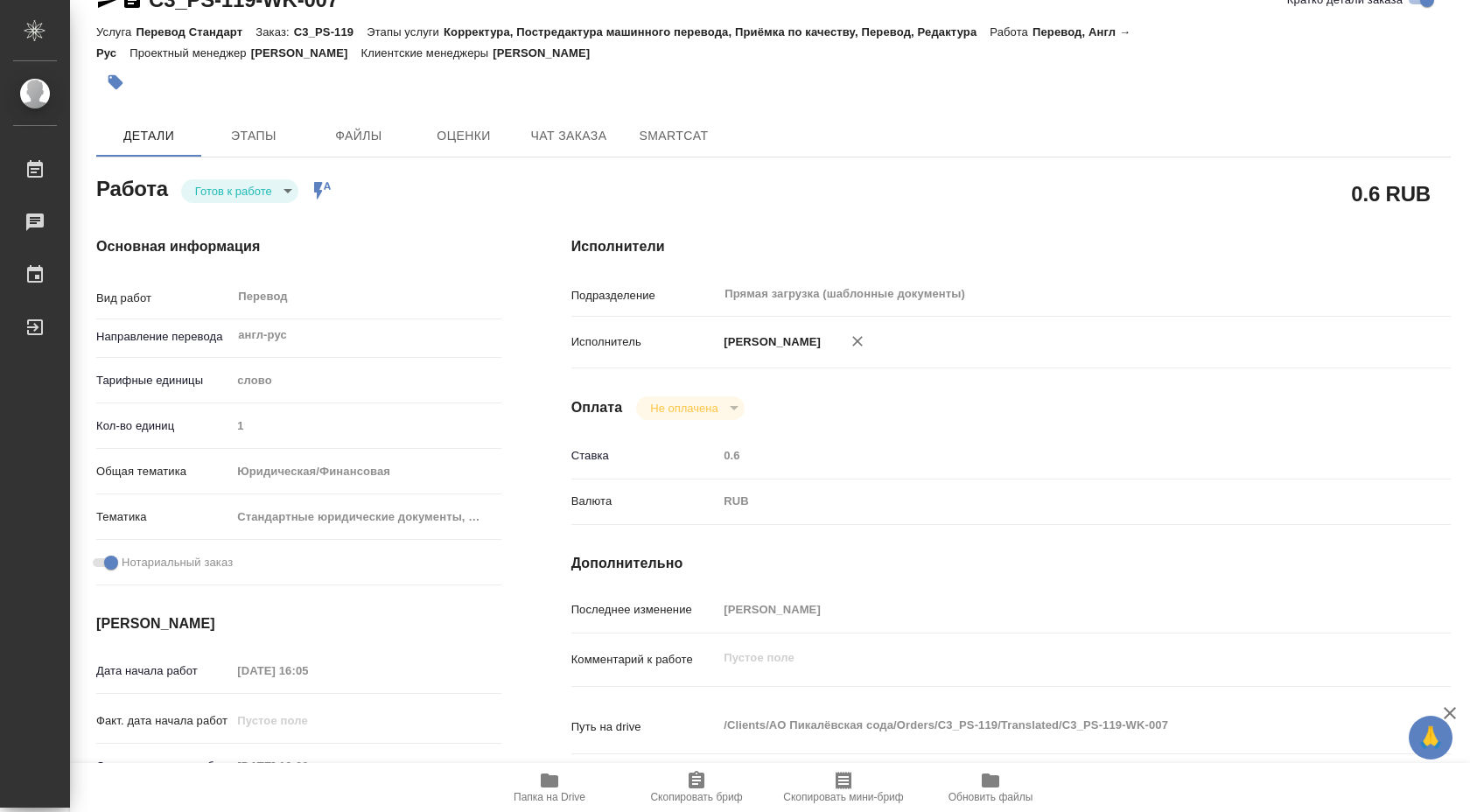
click at [281, 178] on div "Работа Готов к работе readyForWork Работа включена в последовательность" at bounding box center [299, 188] width 406 height 32
click at [558, 779] on icon "button" at bounding box center [550, 780] width 18 height 14
click at [252, 128] on span "Этапы" at bounding box center [253, 136] width 84 height 22
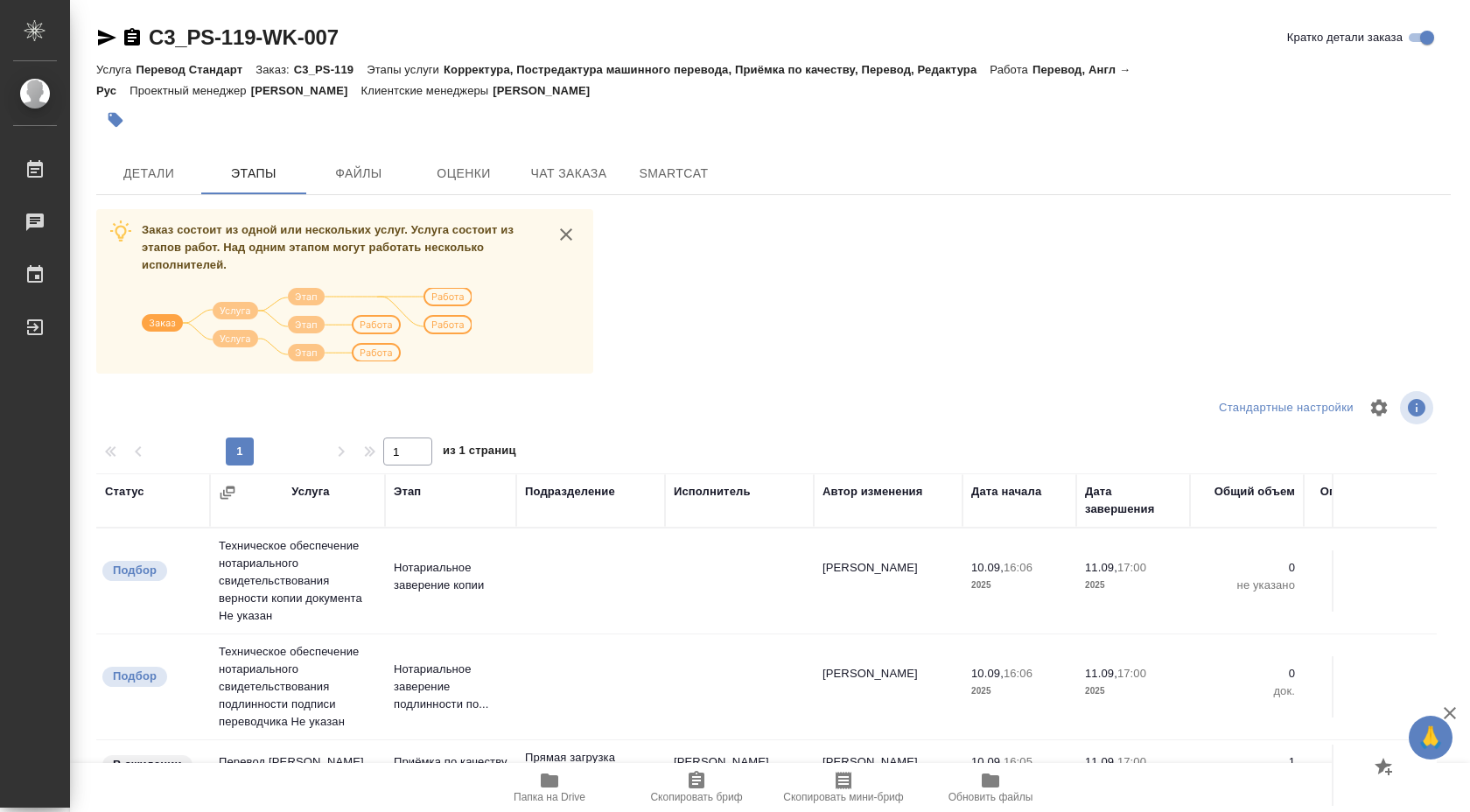
scroll to position [15, 0]
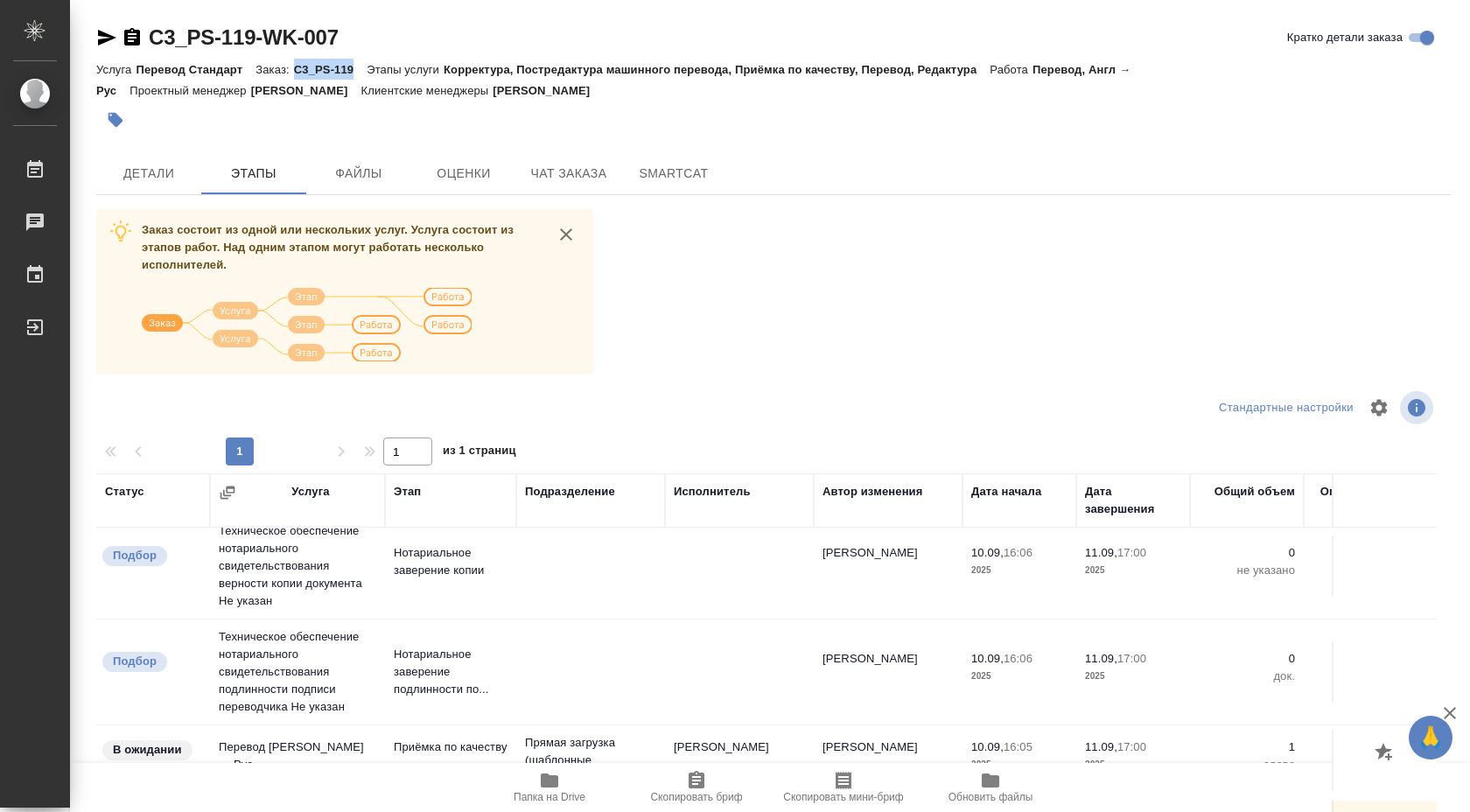
drag, startPoint x: 297, startPoint y: 68, endPoint x: 355, endPoint y: 74, distance: 58.3
click at [355, 74] on div "Услуга Перевод Стандарт Заказ: C3_PS-119 Этапы услуги Корректура, Постредактура…" at bounding box center [773, 80] width 1355 height 42
copy p "C3_PS-119"
click at [572, 784] on span "Папка на Drive" at bounding box center [549, 786] width 126 height 33
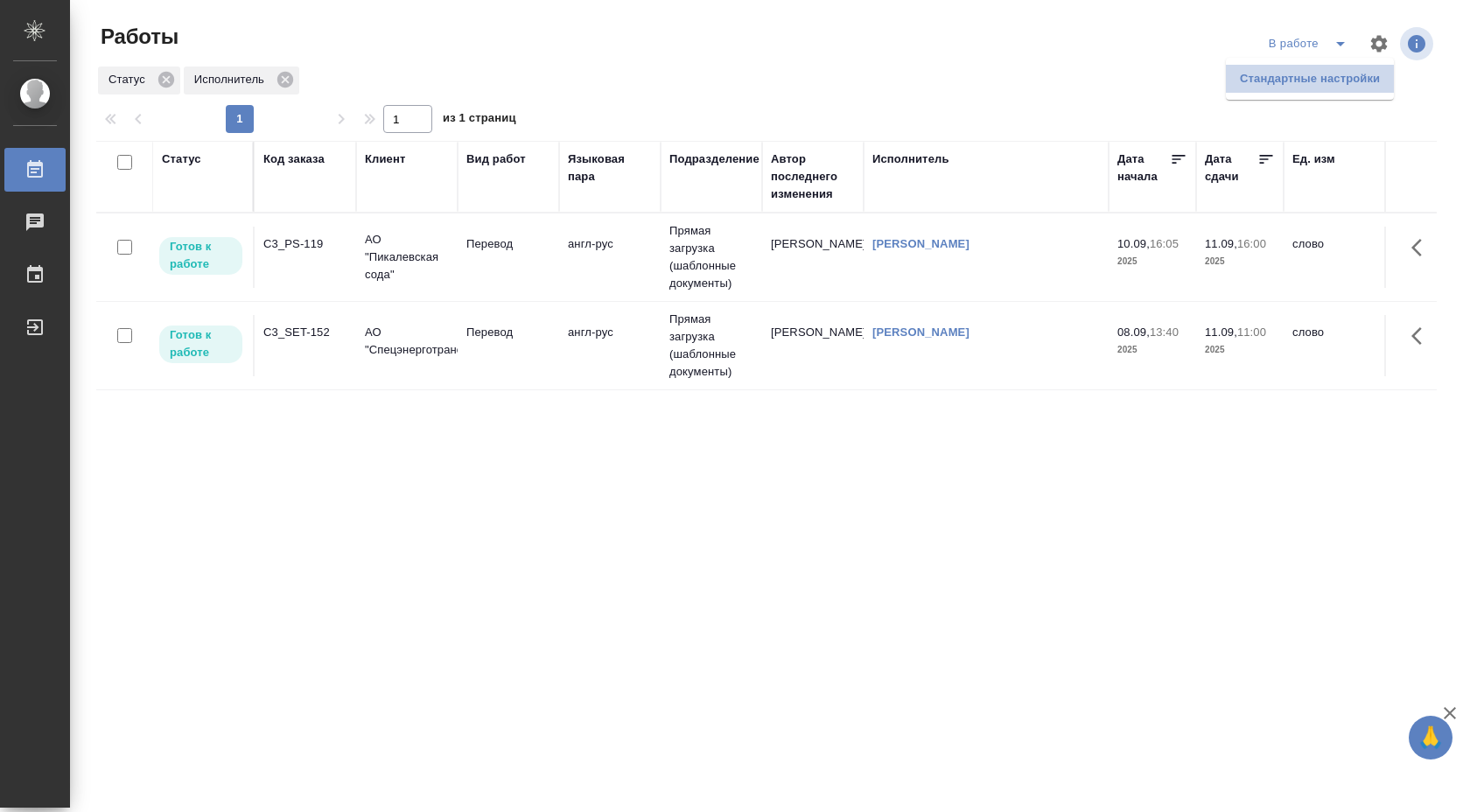
click at [1294, 81] on li "Стандартные настройки" at bounding box center [1309, 79] width 168 height 28
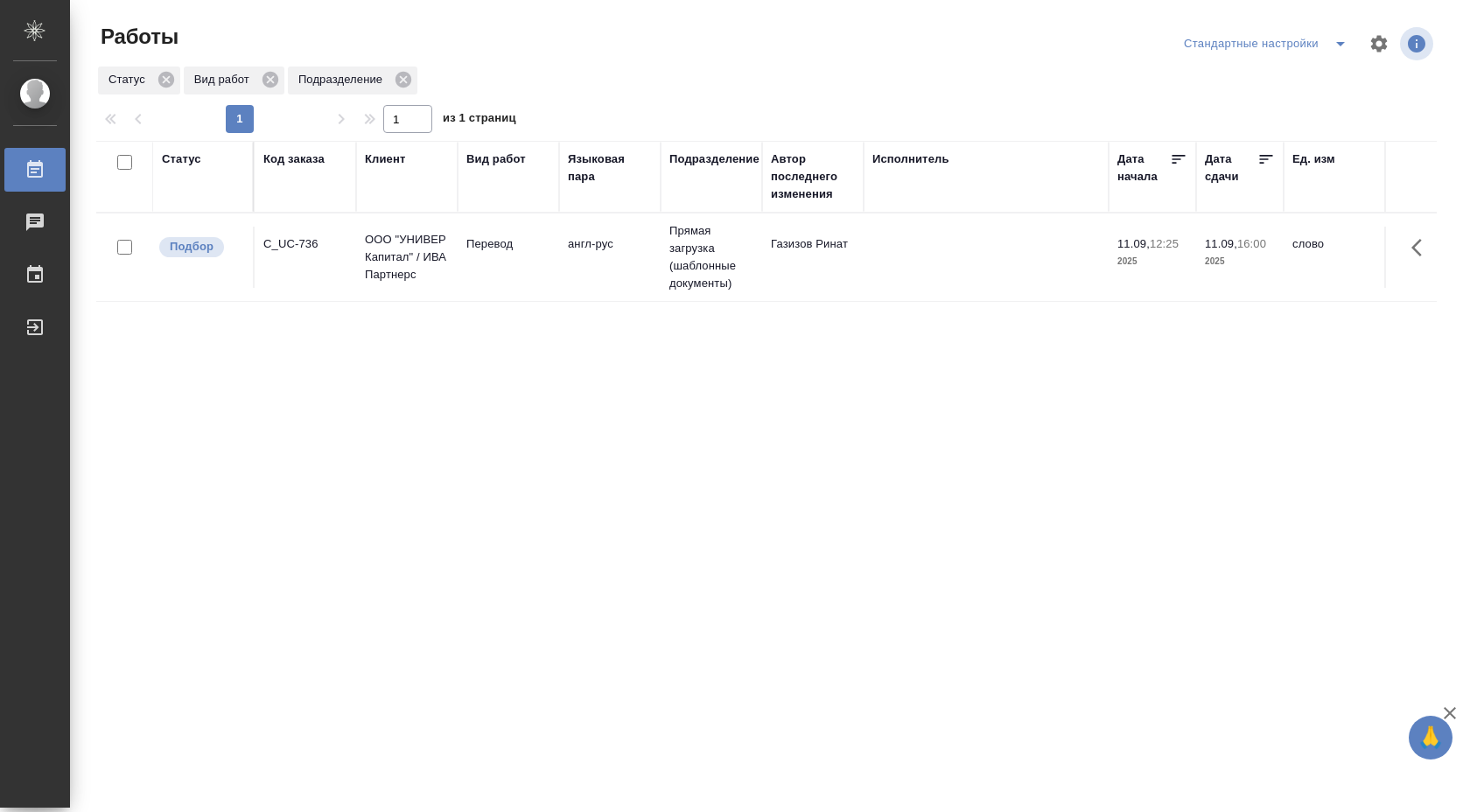
click at [464, 257] on td "Перевод" at bounding box center [508, 257] width 101 height 62
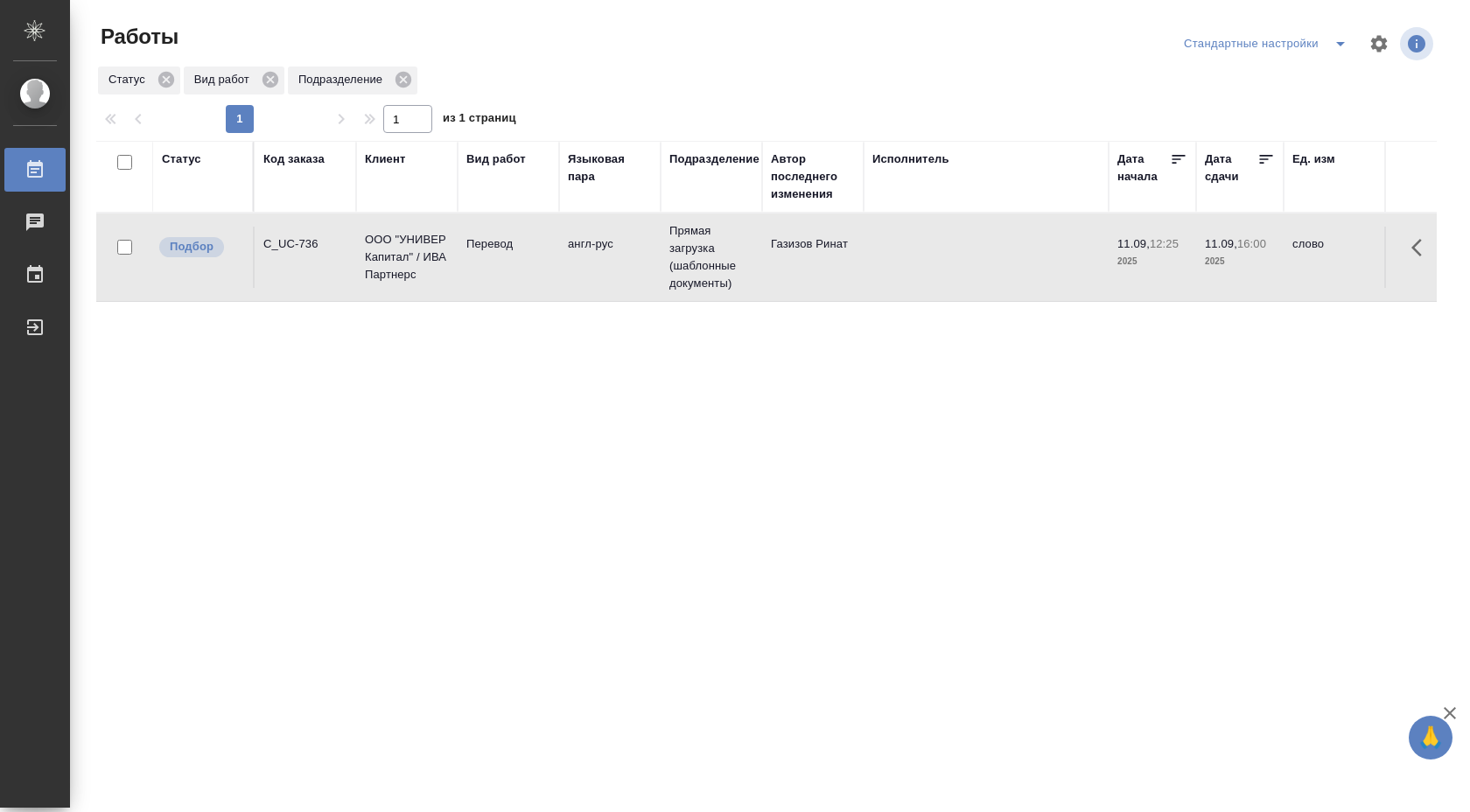
click at [464, 257] on td "Перевод" at bounding box center [508, 257] width 101 height 62
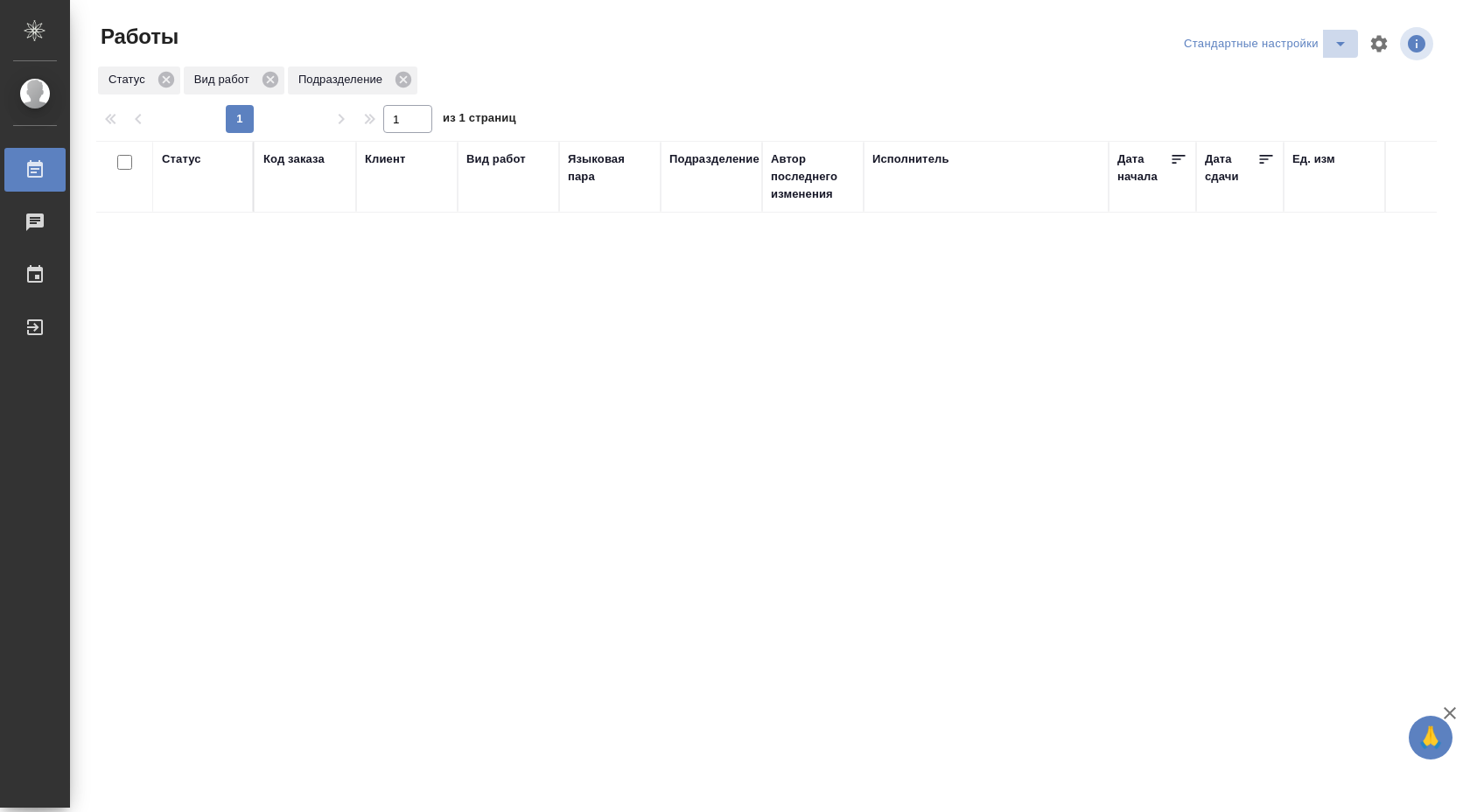
click at [1345, 48] on icon "split button" at bounding box center [1340, 43] width 21 height 21
click at [1290, 83] on li "В работе" at bounding box center [1265, 79] width 183 height 28
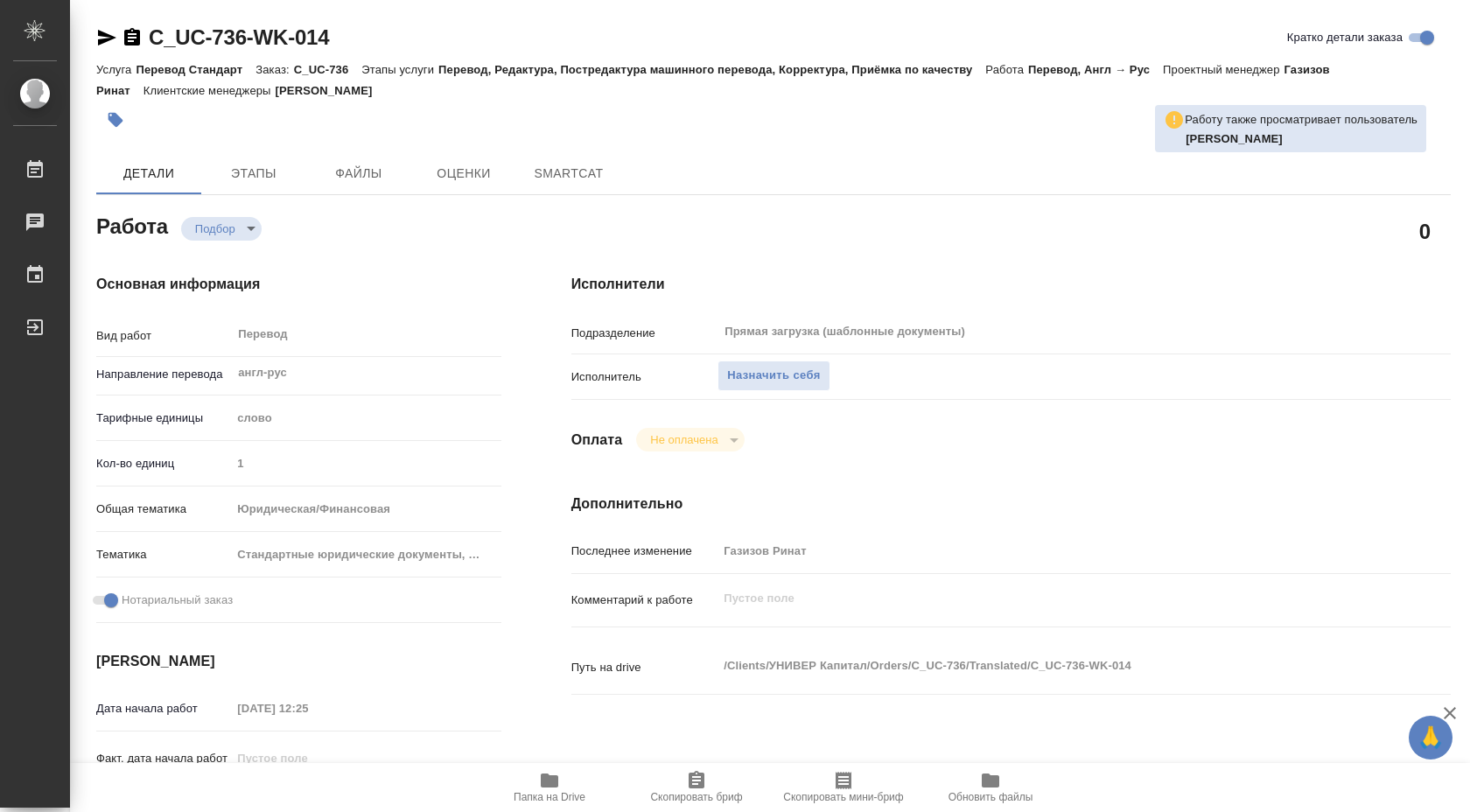
type textarea "x"
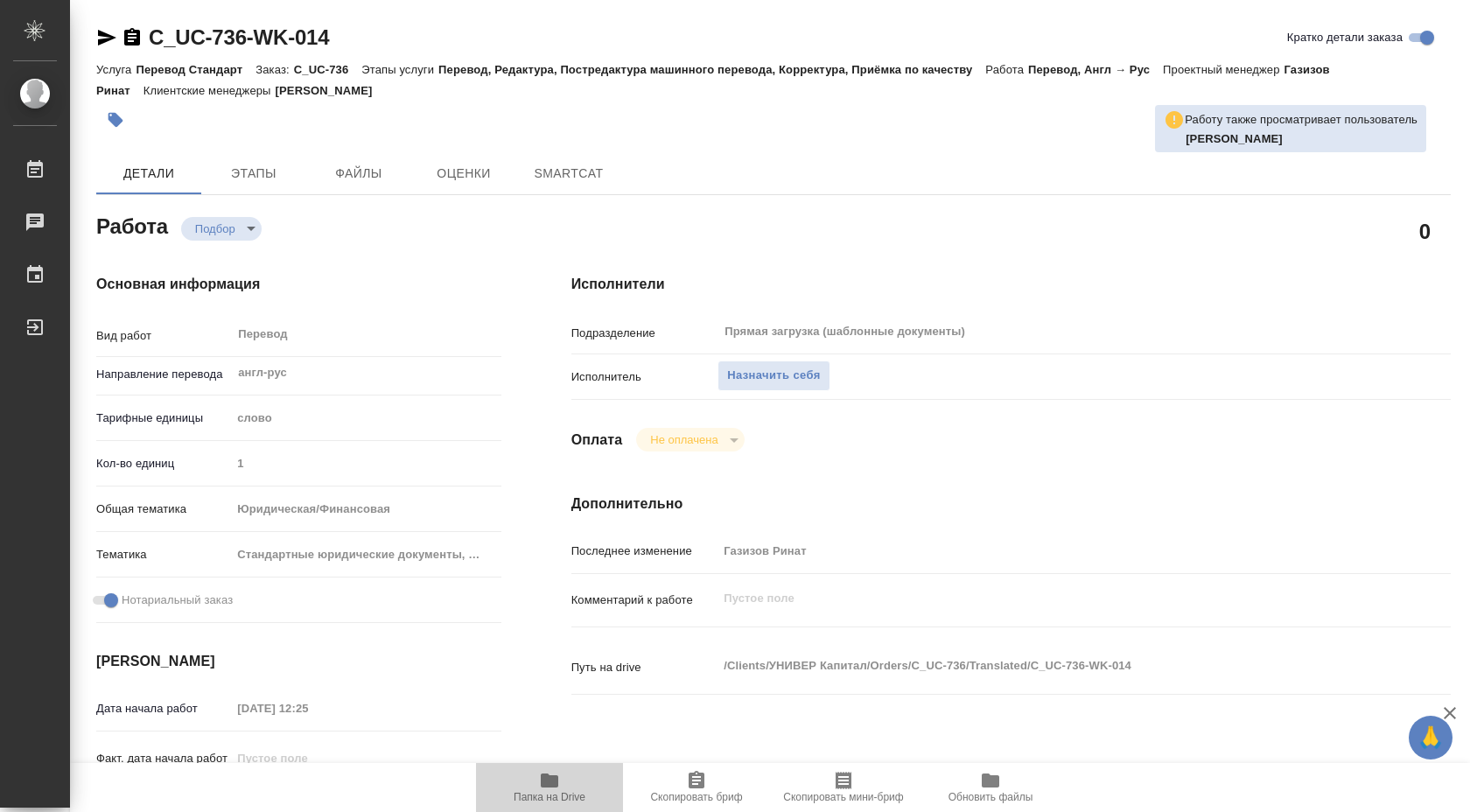
click at [549, 778] on icon "button" at bounding box center [550, 780] width 18 height 14
type textarea "x"
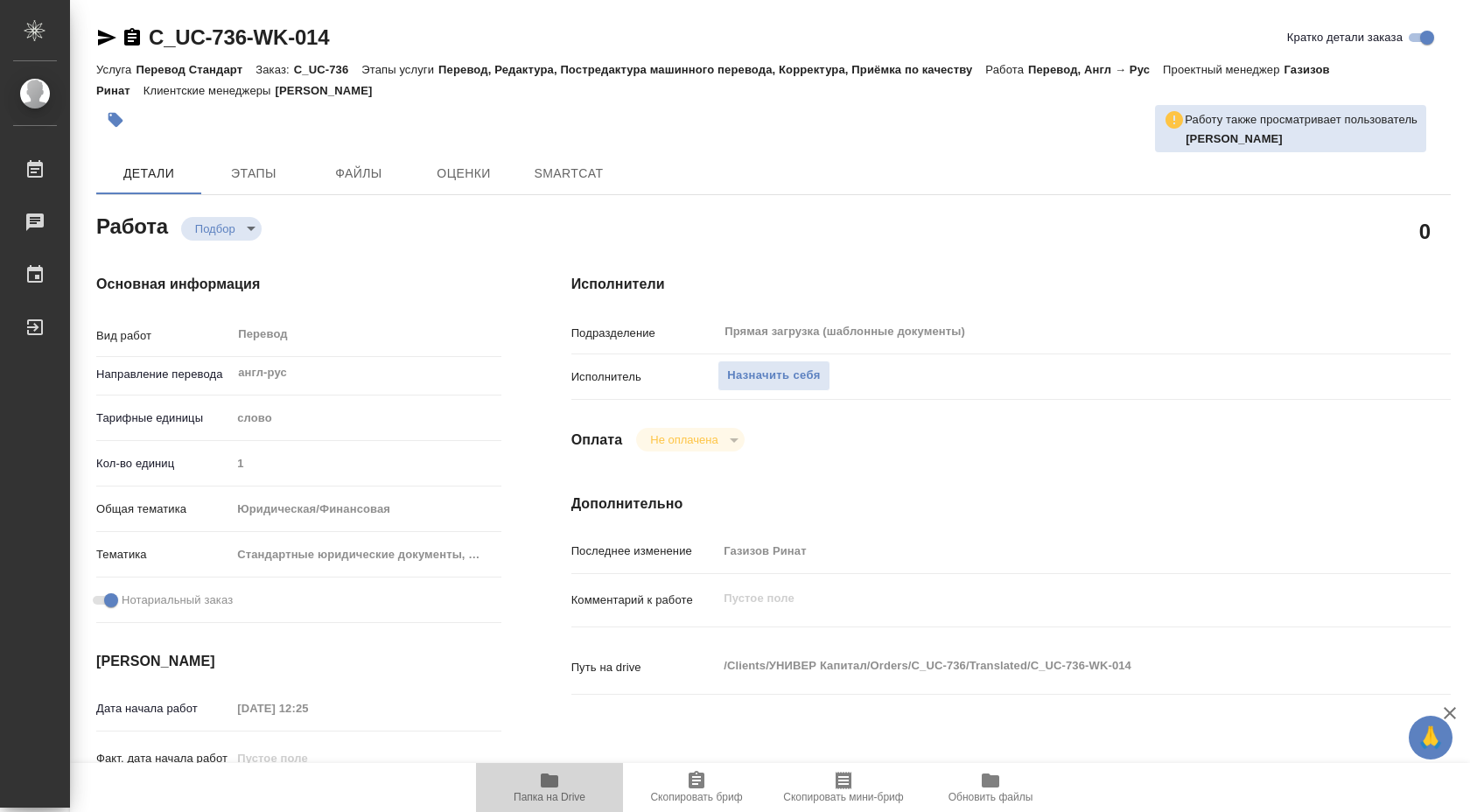
type textarea "x"
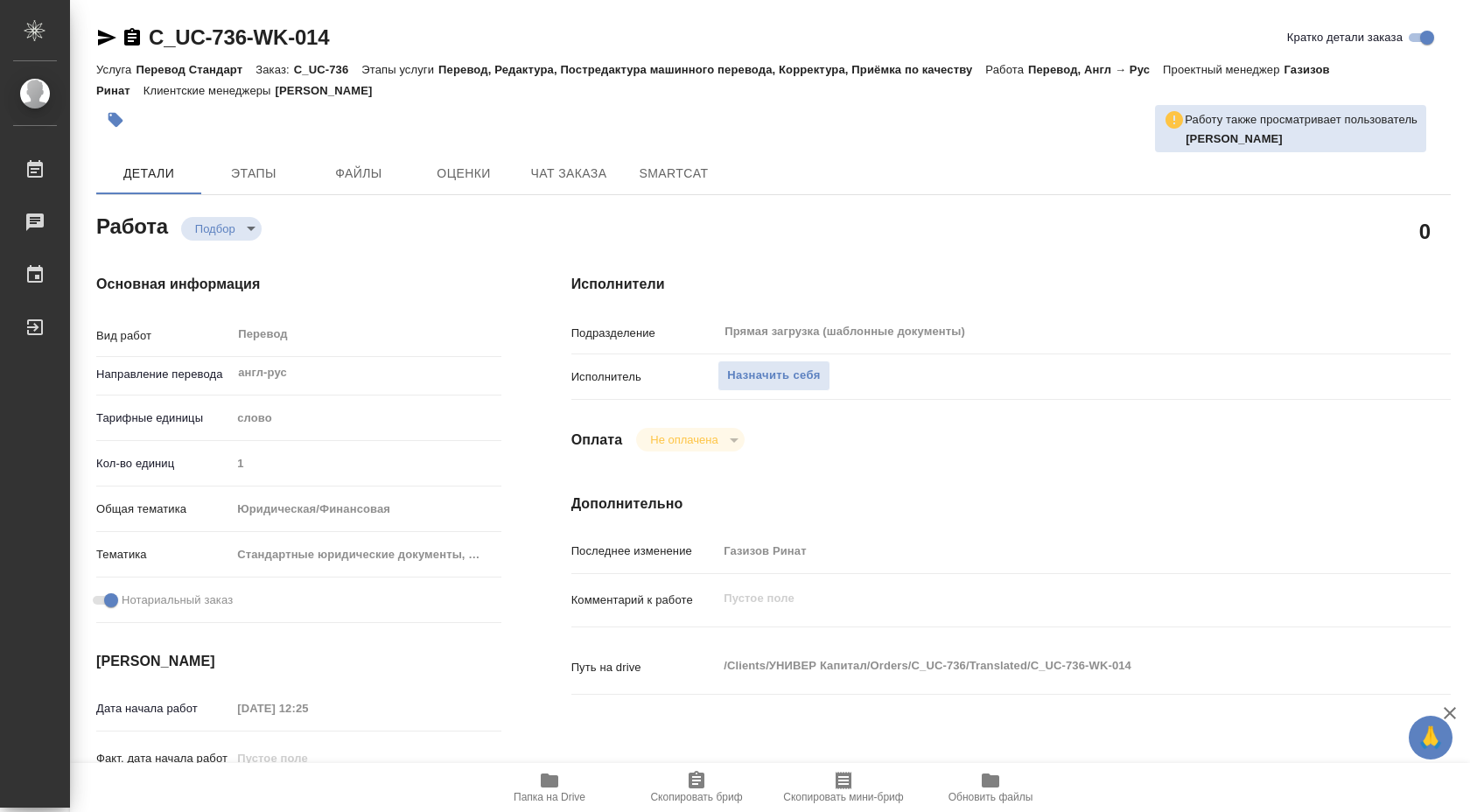
type textarea "x"
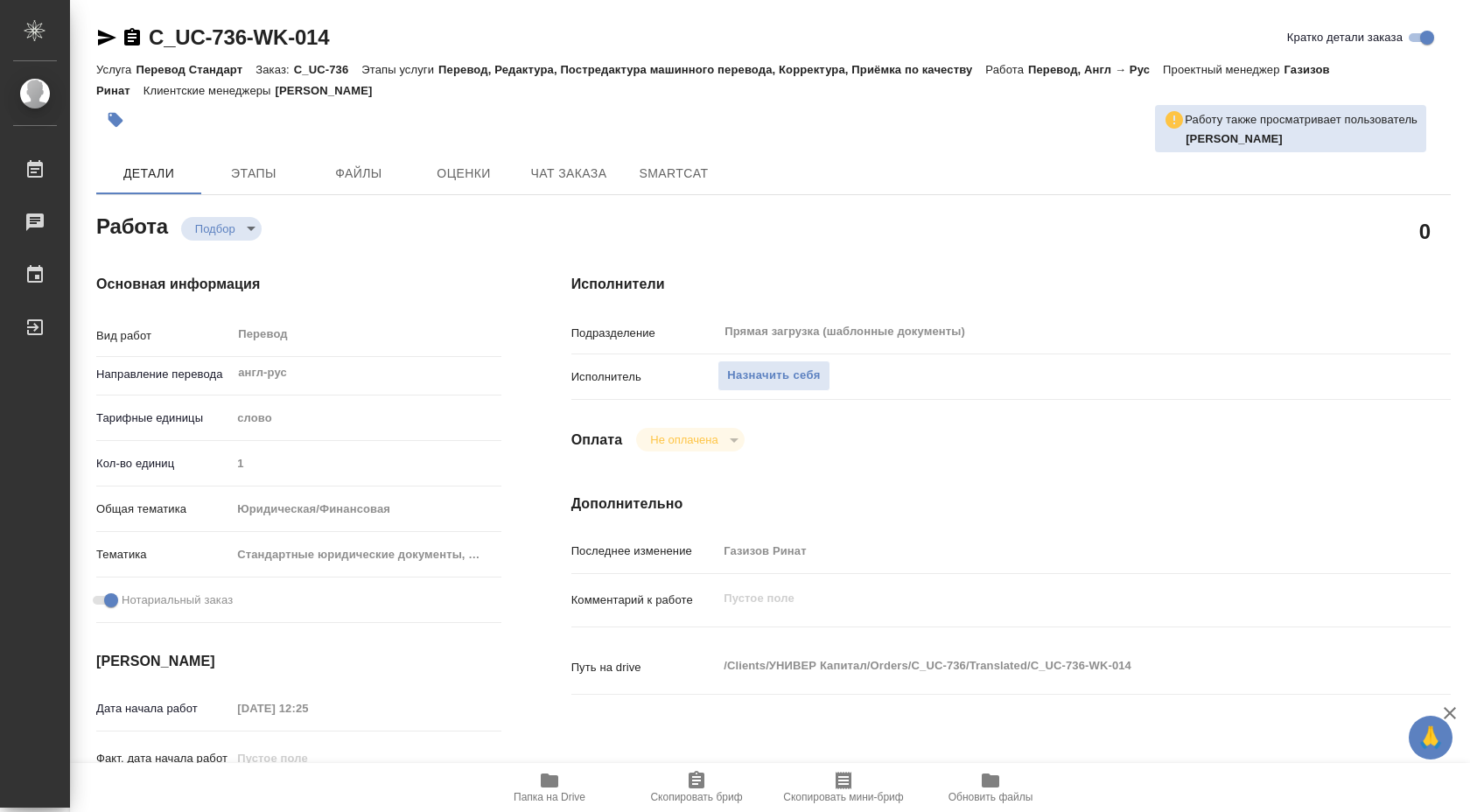
type textarea "x"
click at [778, 384] on span "Назначить себя" at bounding box center [772, 376] width 92 height 20
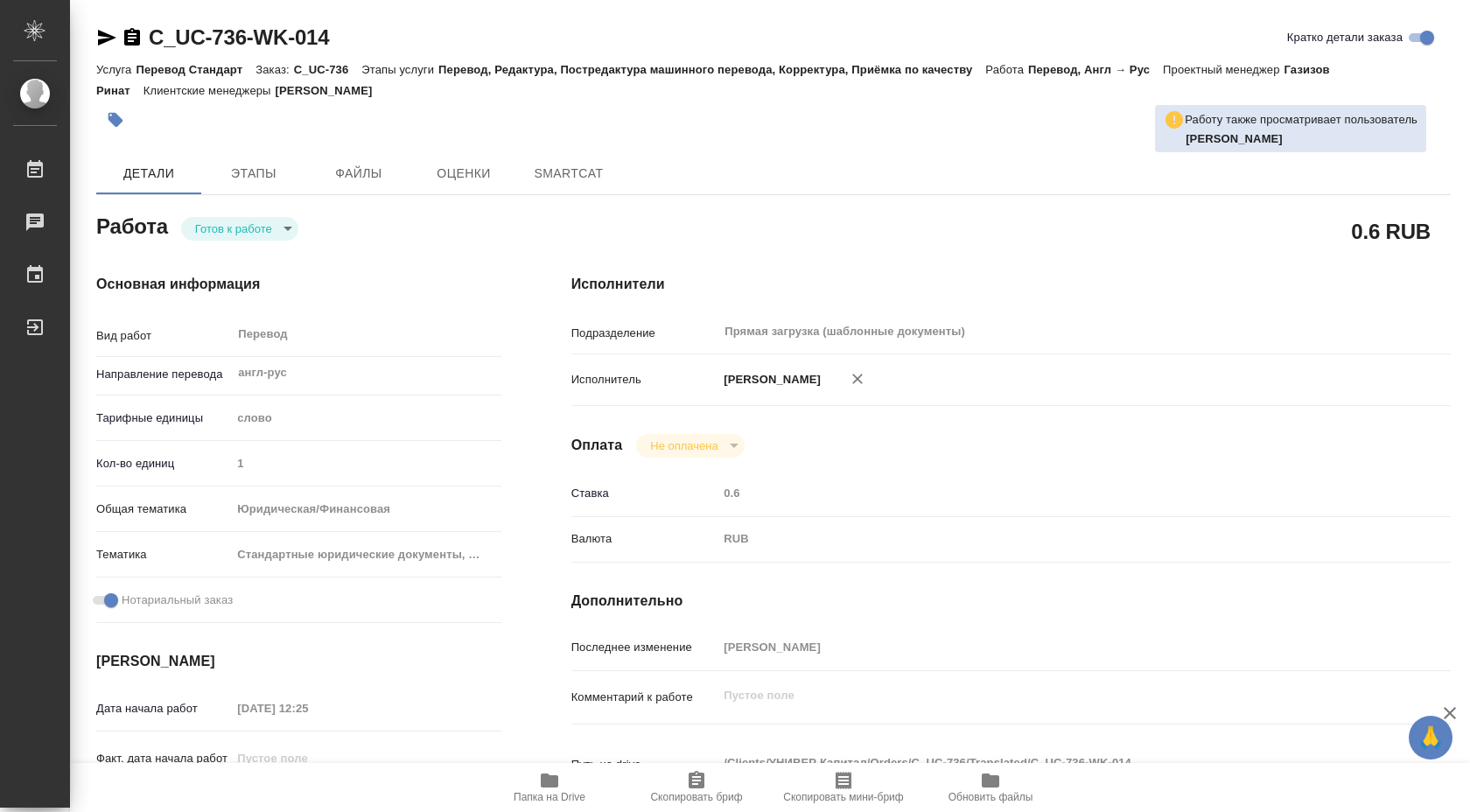
type textarea "x"
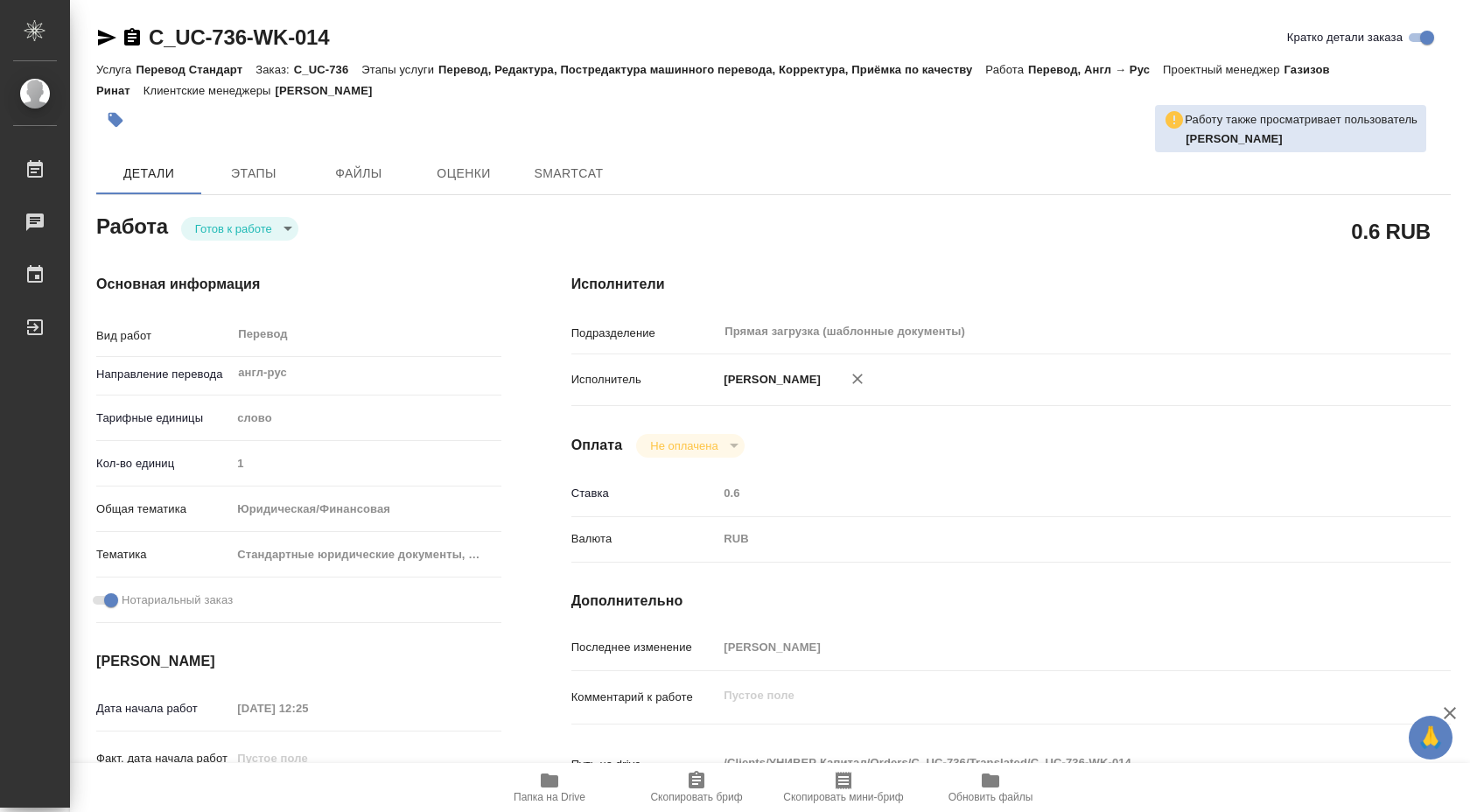
type textarea "x"
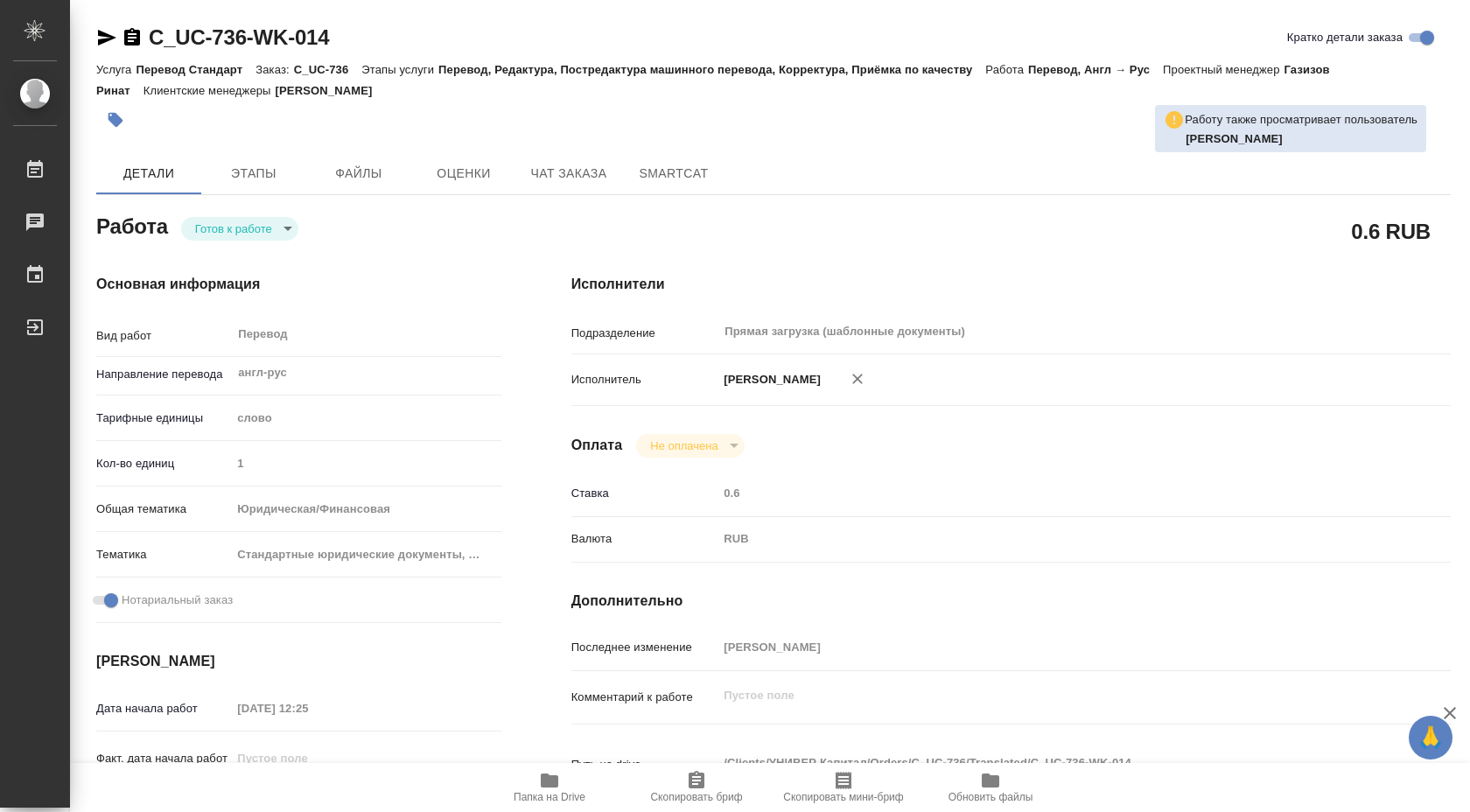
type textarea "x"
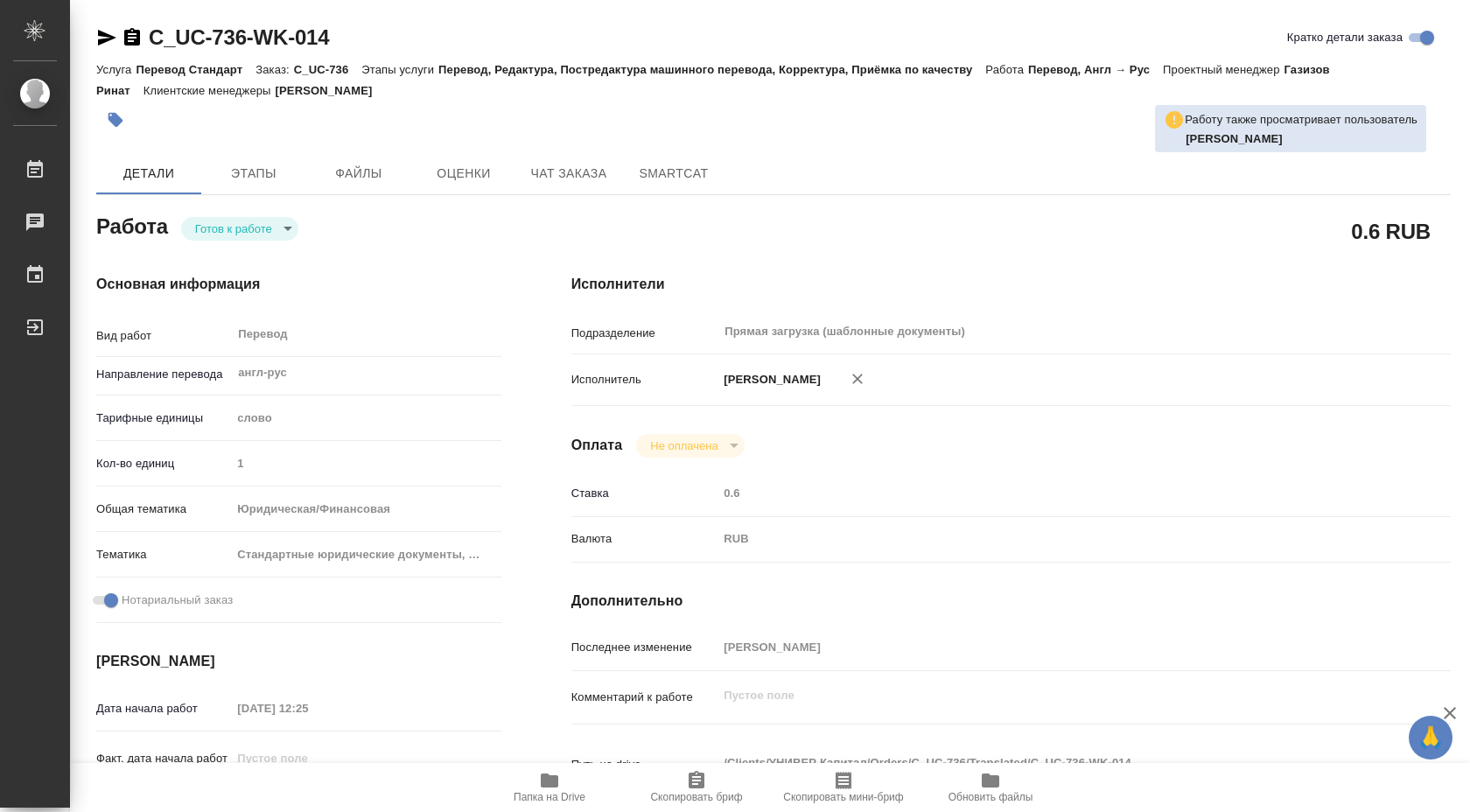
type textarea "x"
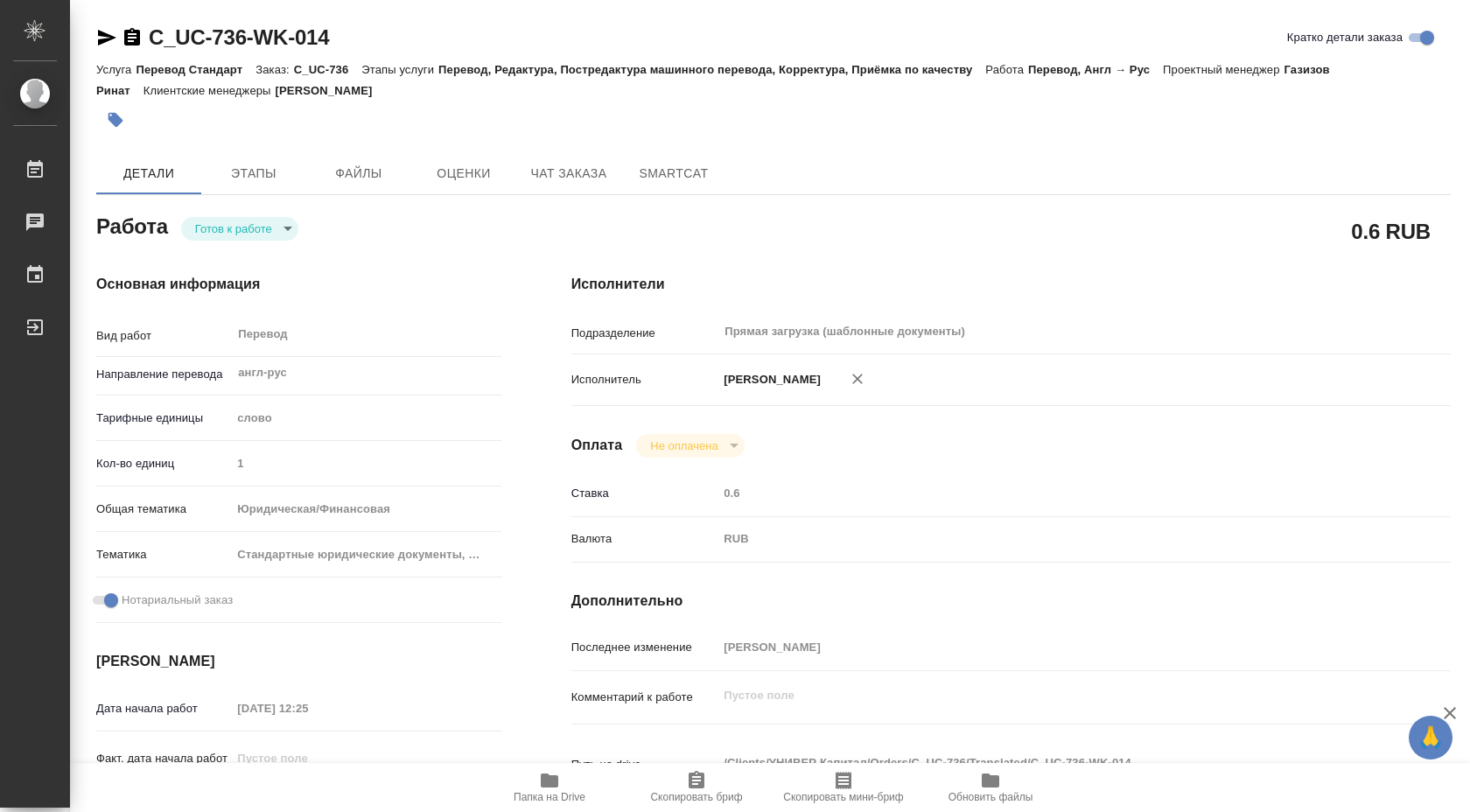
scroll to position [9, 0]
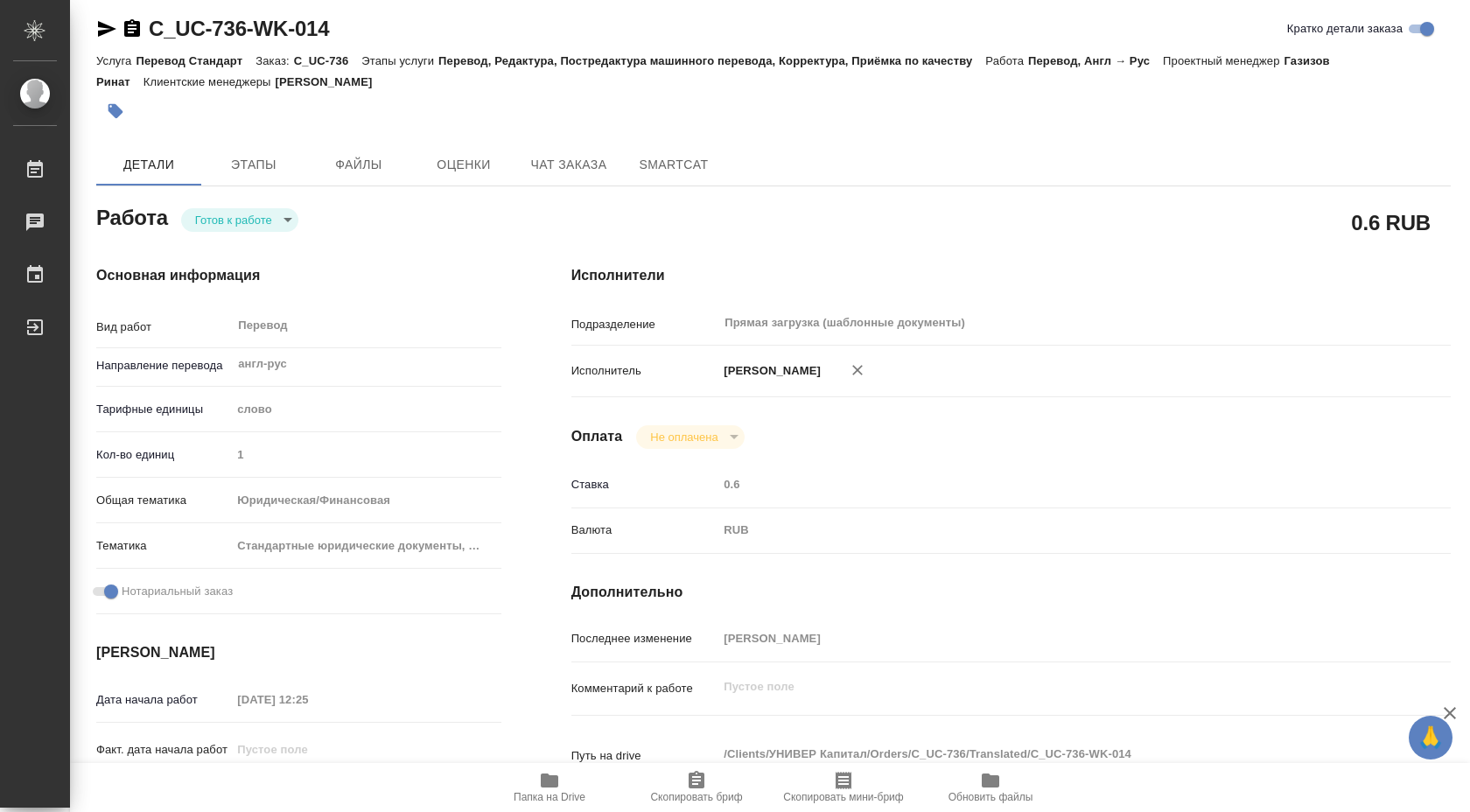
click at [273, 223] on body "🙏 .cls-1 fill:#fff; AWATERA Shuvalova Anna Работы 0 Чаты График Выйти C_UC-736-…" at bounding box center [735, 406] width 1470 height 812
click at [258, 227] on li "В работе" at bounding box center [242, 220] width 120 height 30
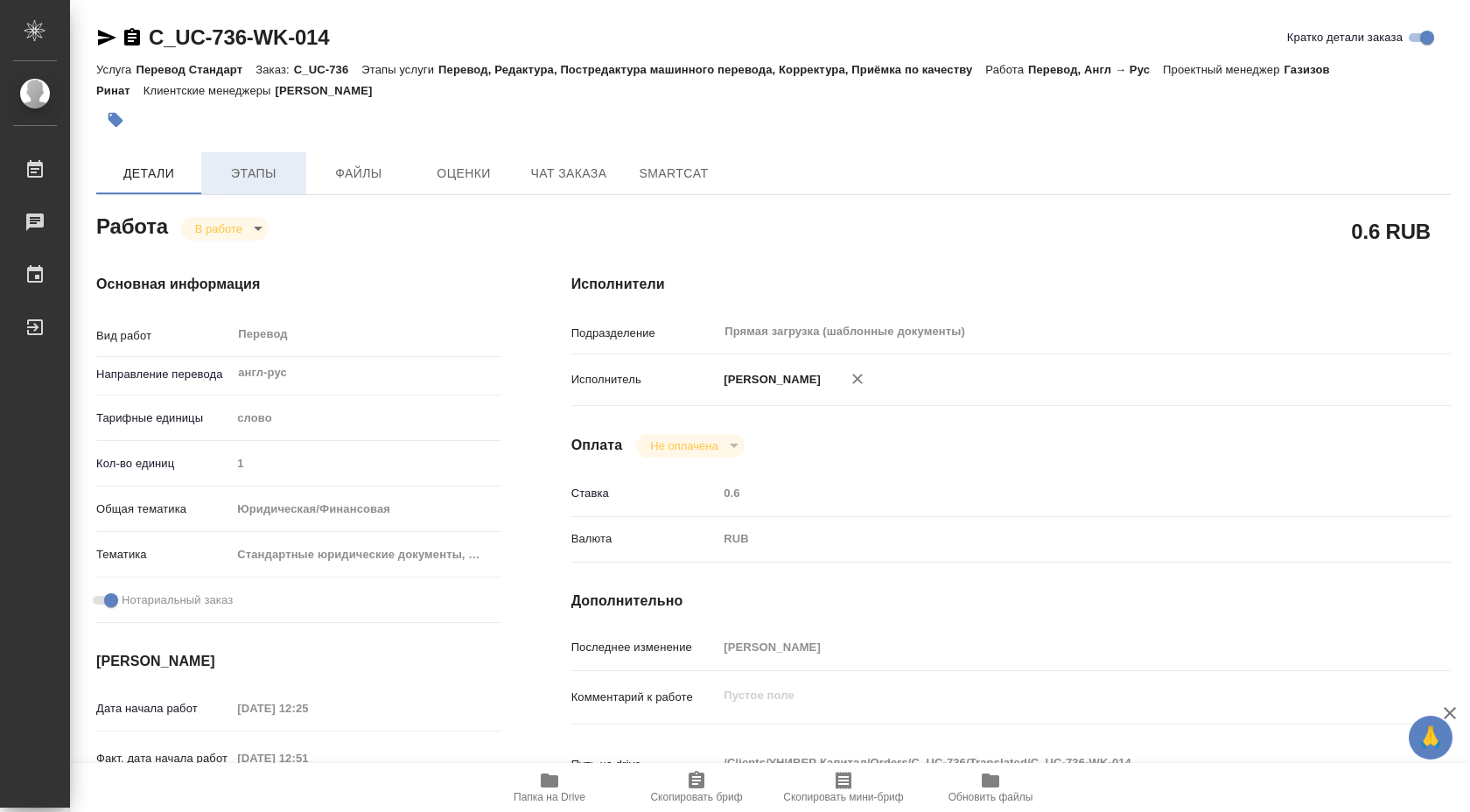
type textarea "x"
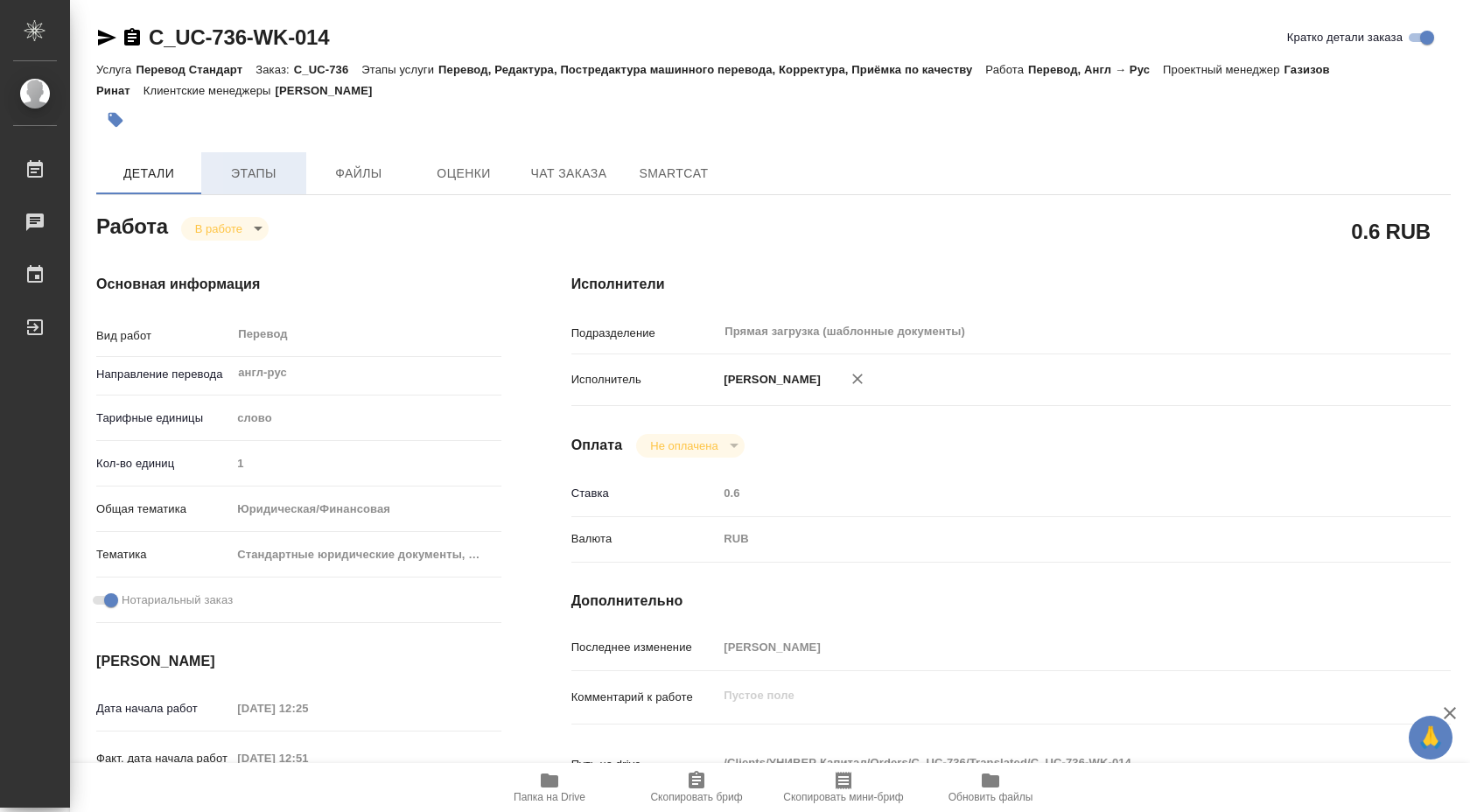
type textarea "x"
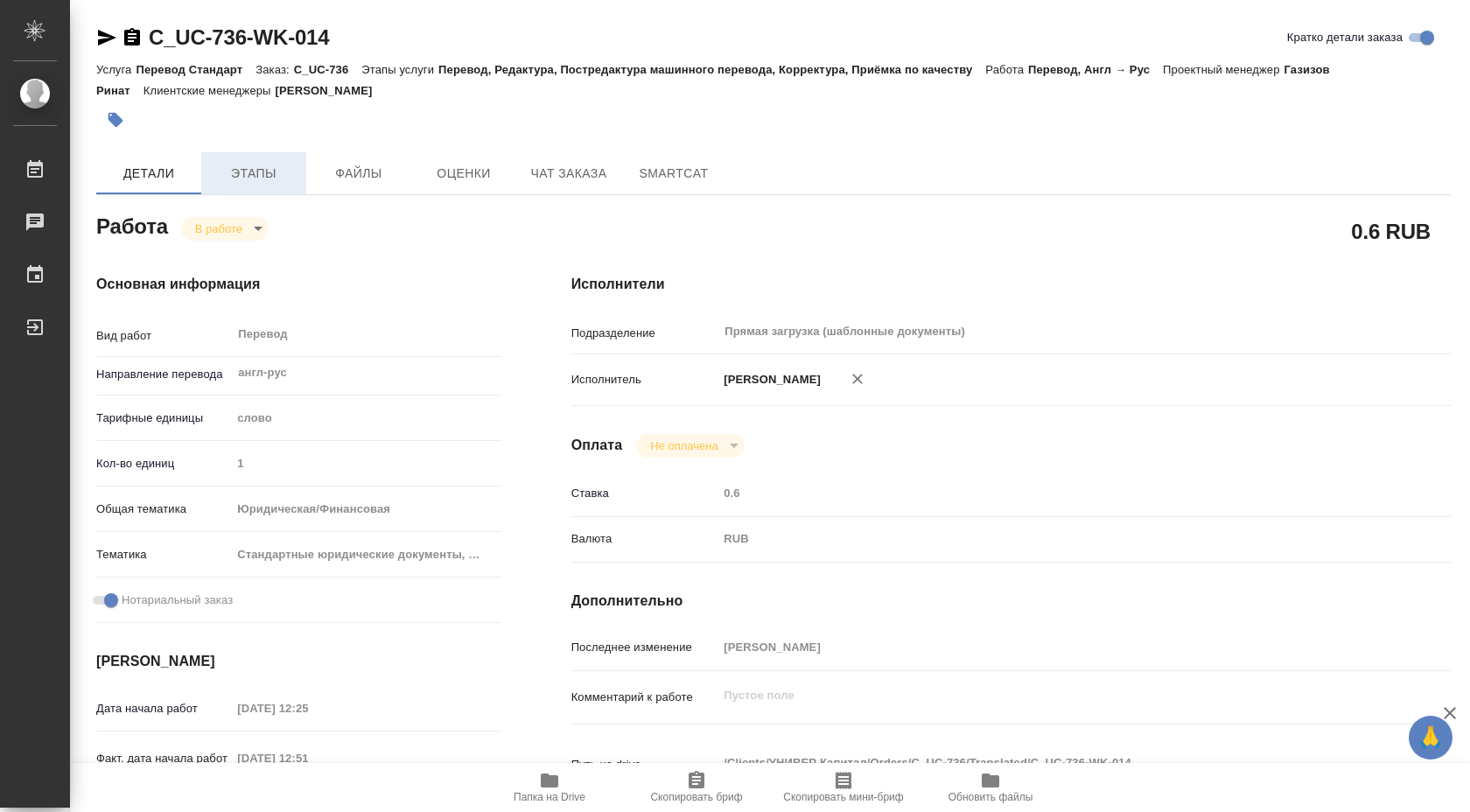
click at [254, 172] on span "Этапы" at bounding box center [253, 174] width 84 height 22
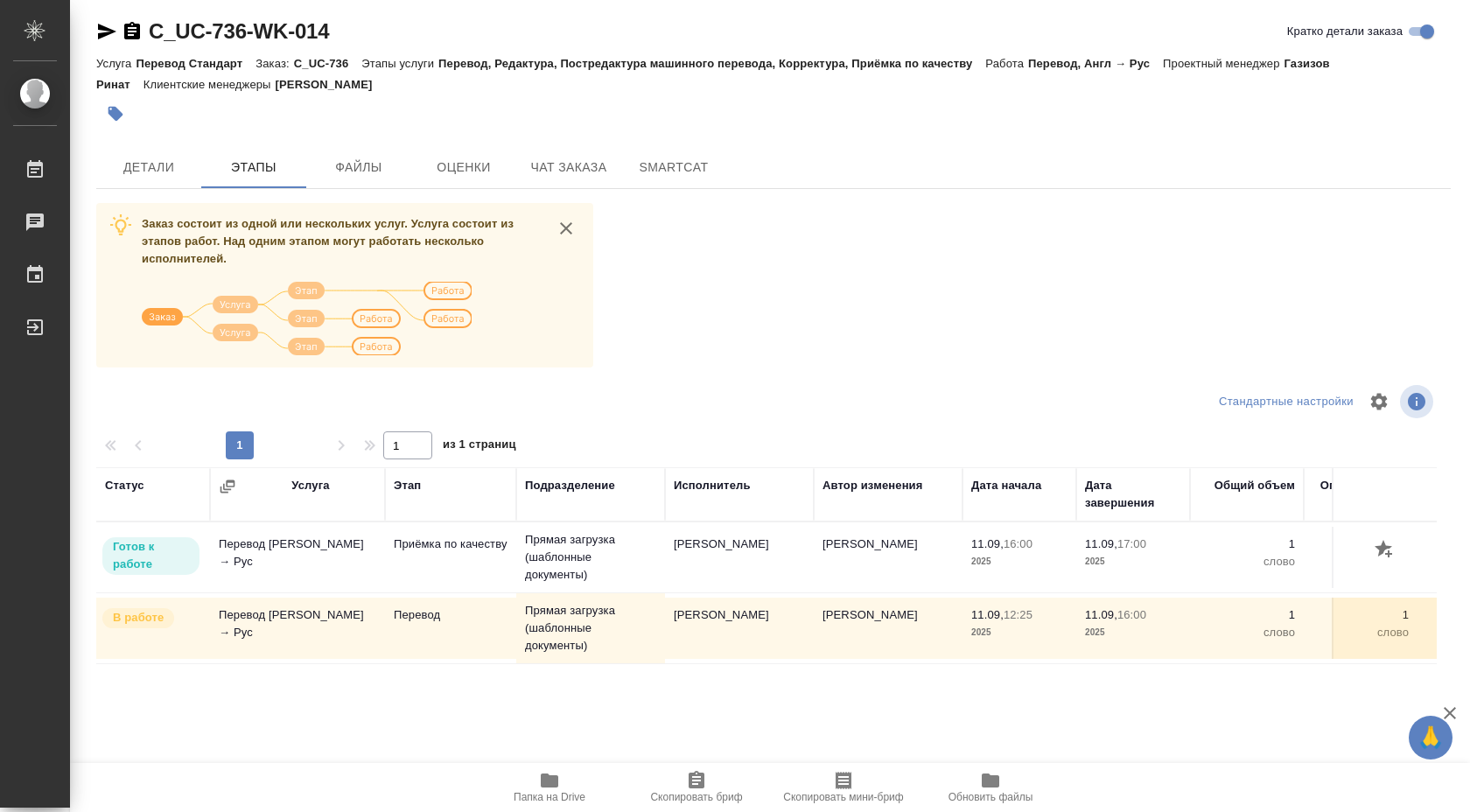
scroll to position [4, 0]
click at [176, 184] on button "Детали" at bounding box center [149, 169] width 105 height 42
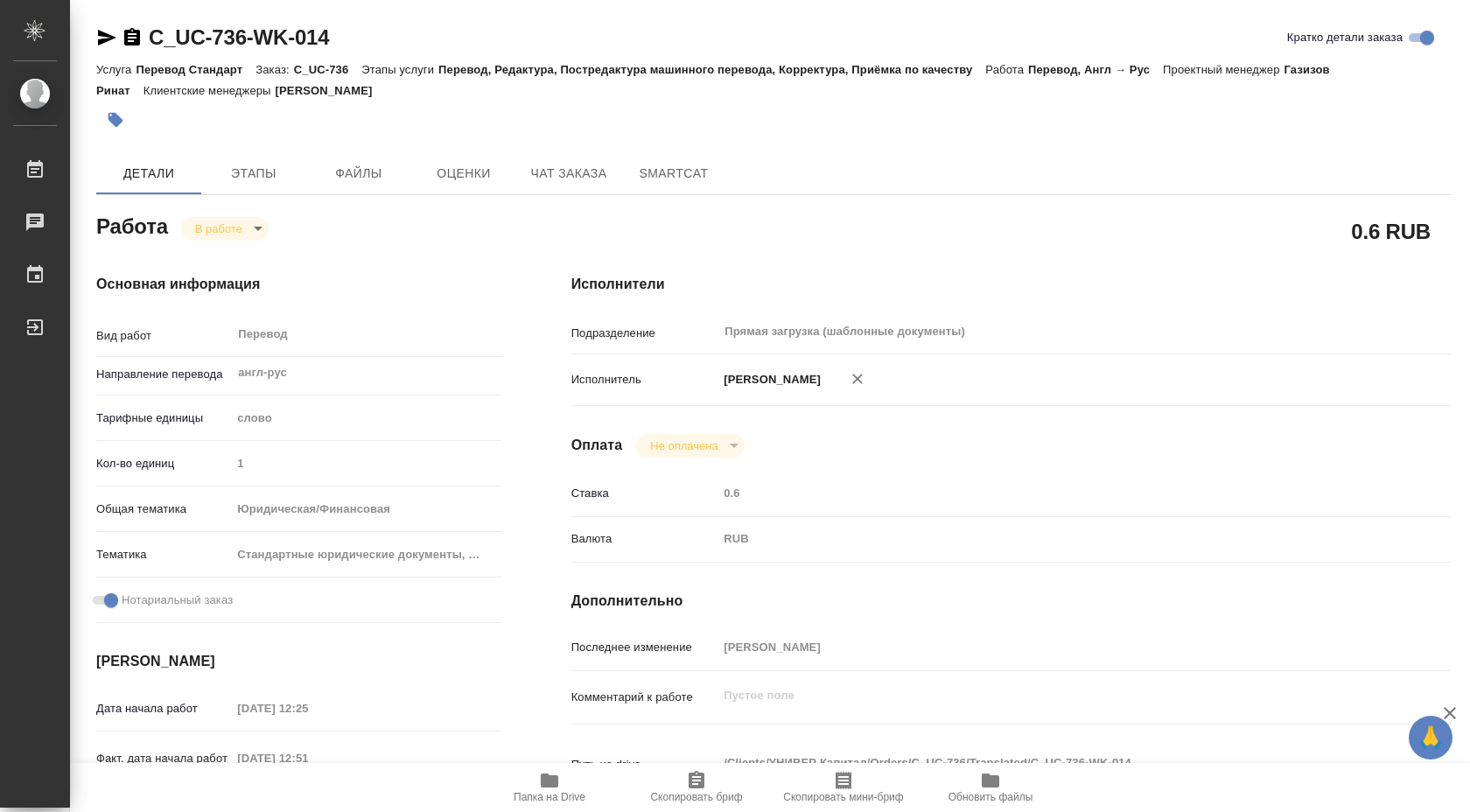
type textarea "x"
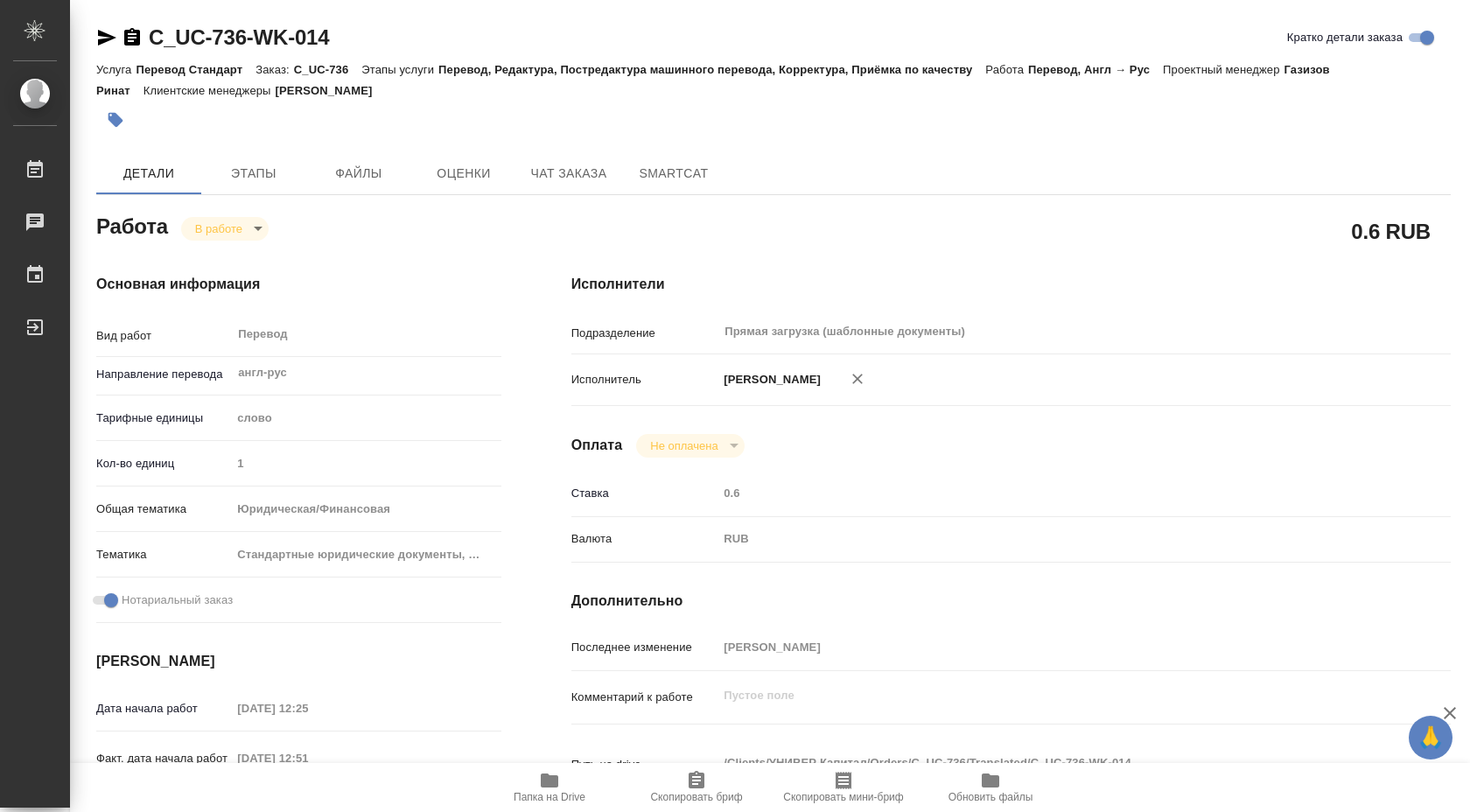
type textarea "x"
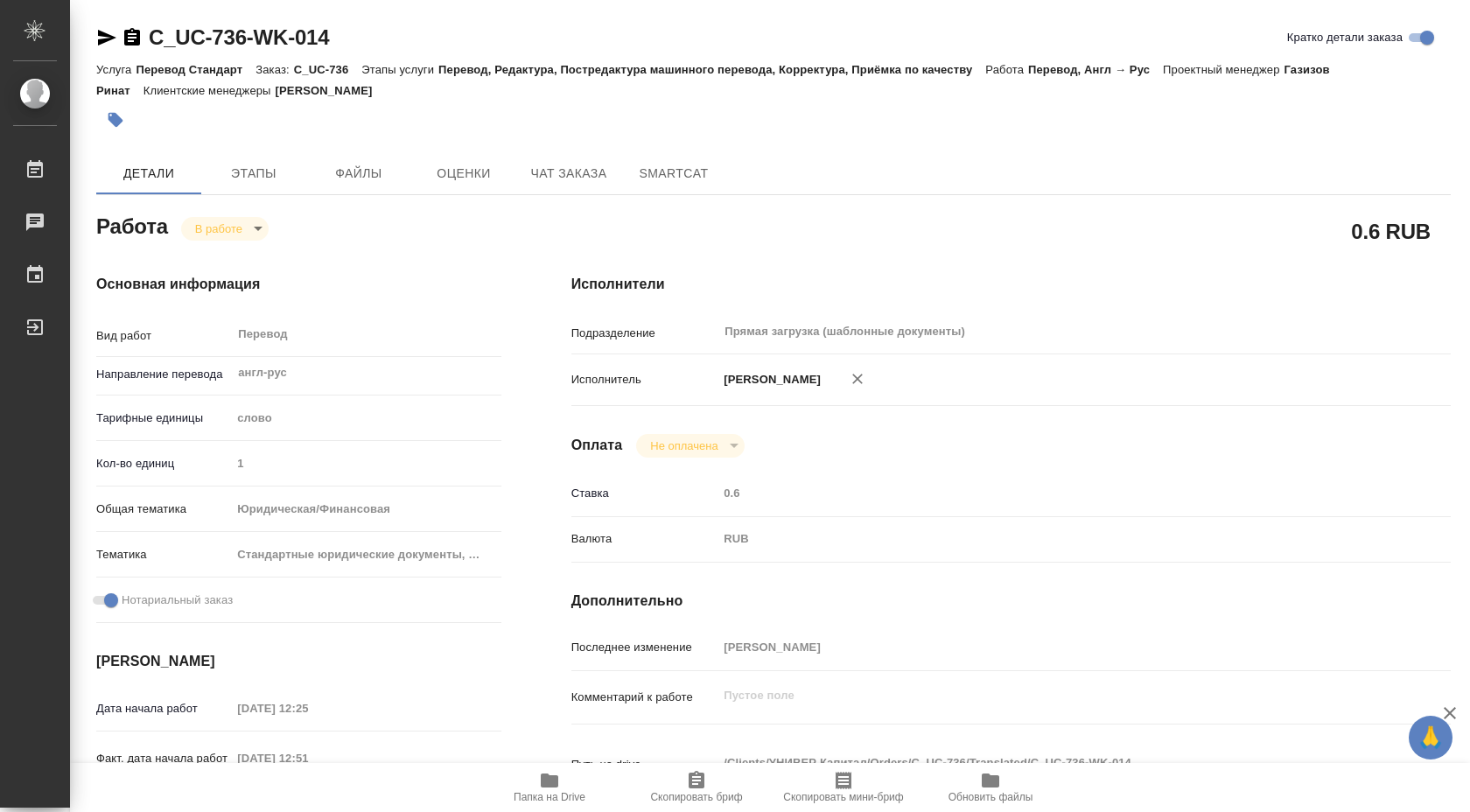
type textarea "x"
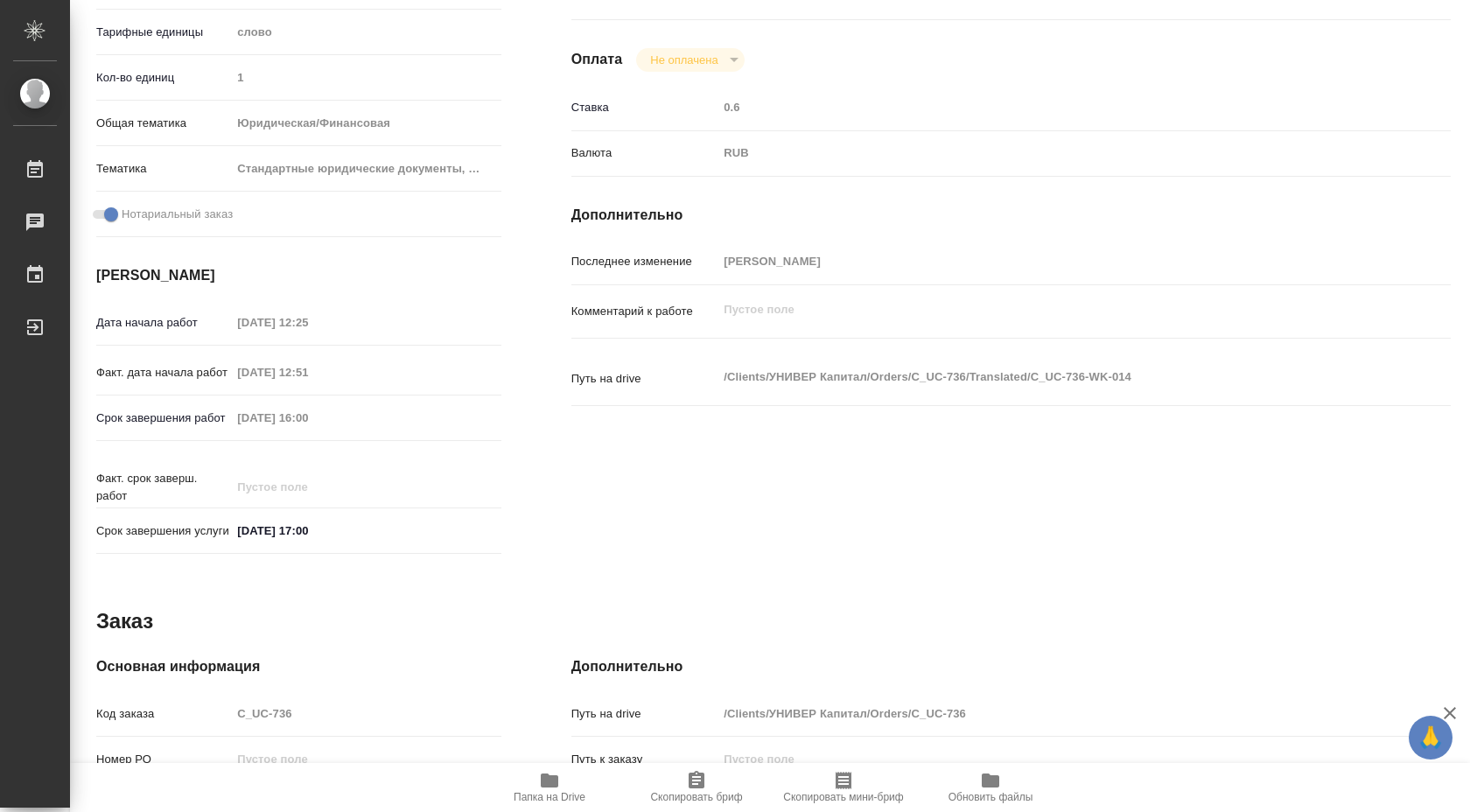
scroll to position [716, 0]
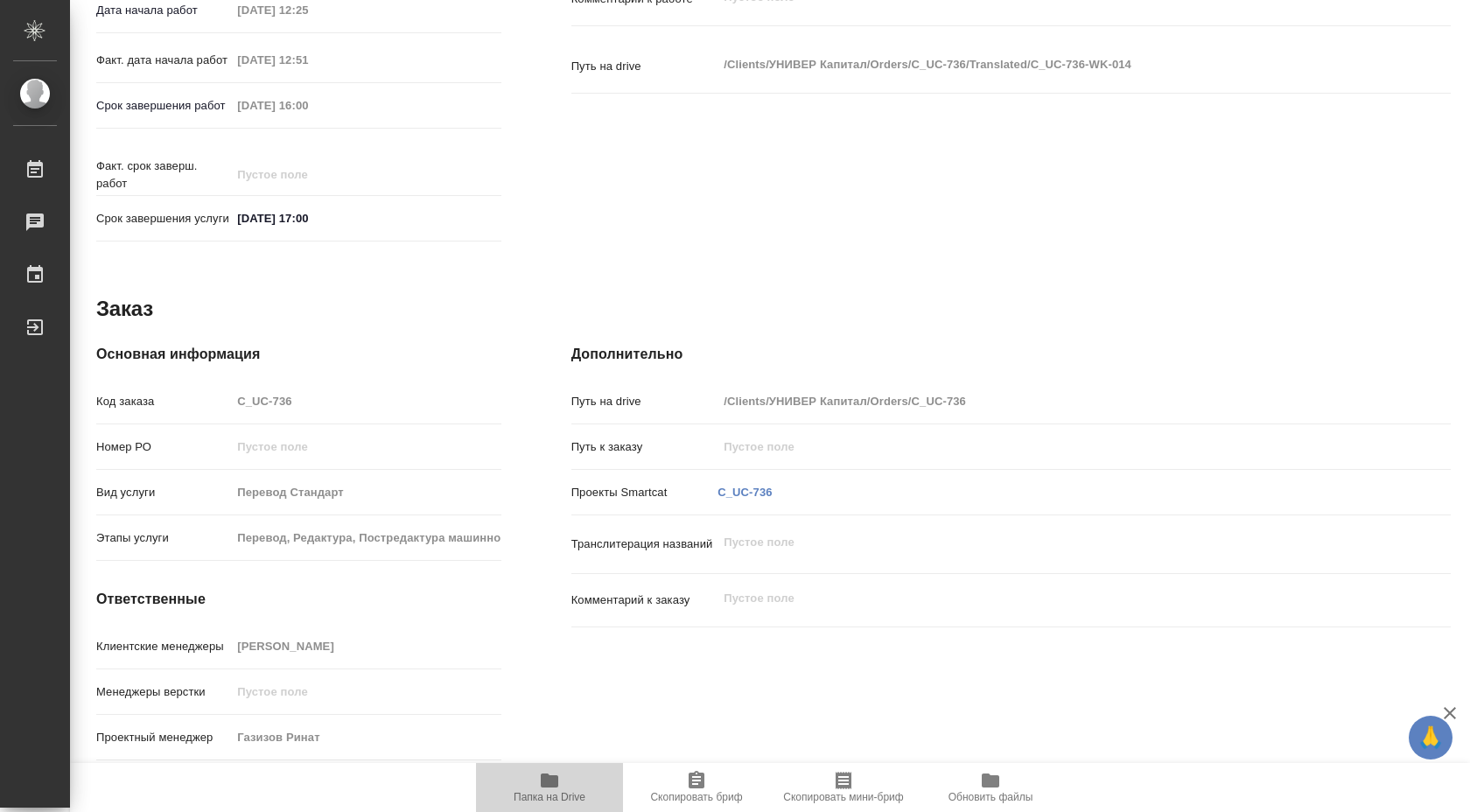
click at [545, 791] on span "Папка на Drive" at bounding box center [550, 797] width 72 height 12
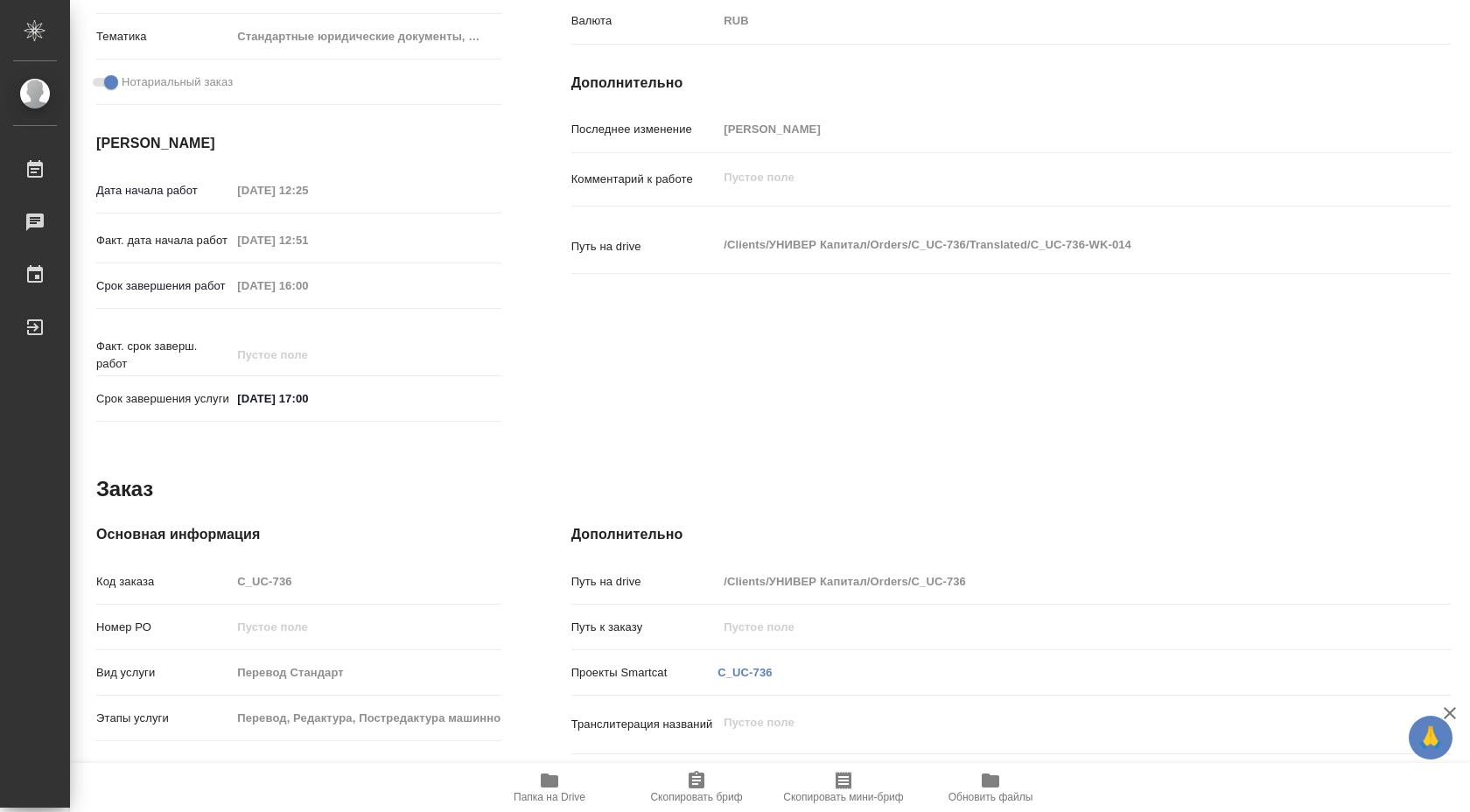
scroll to position [0, 0]
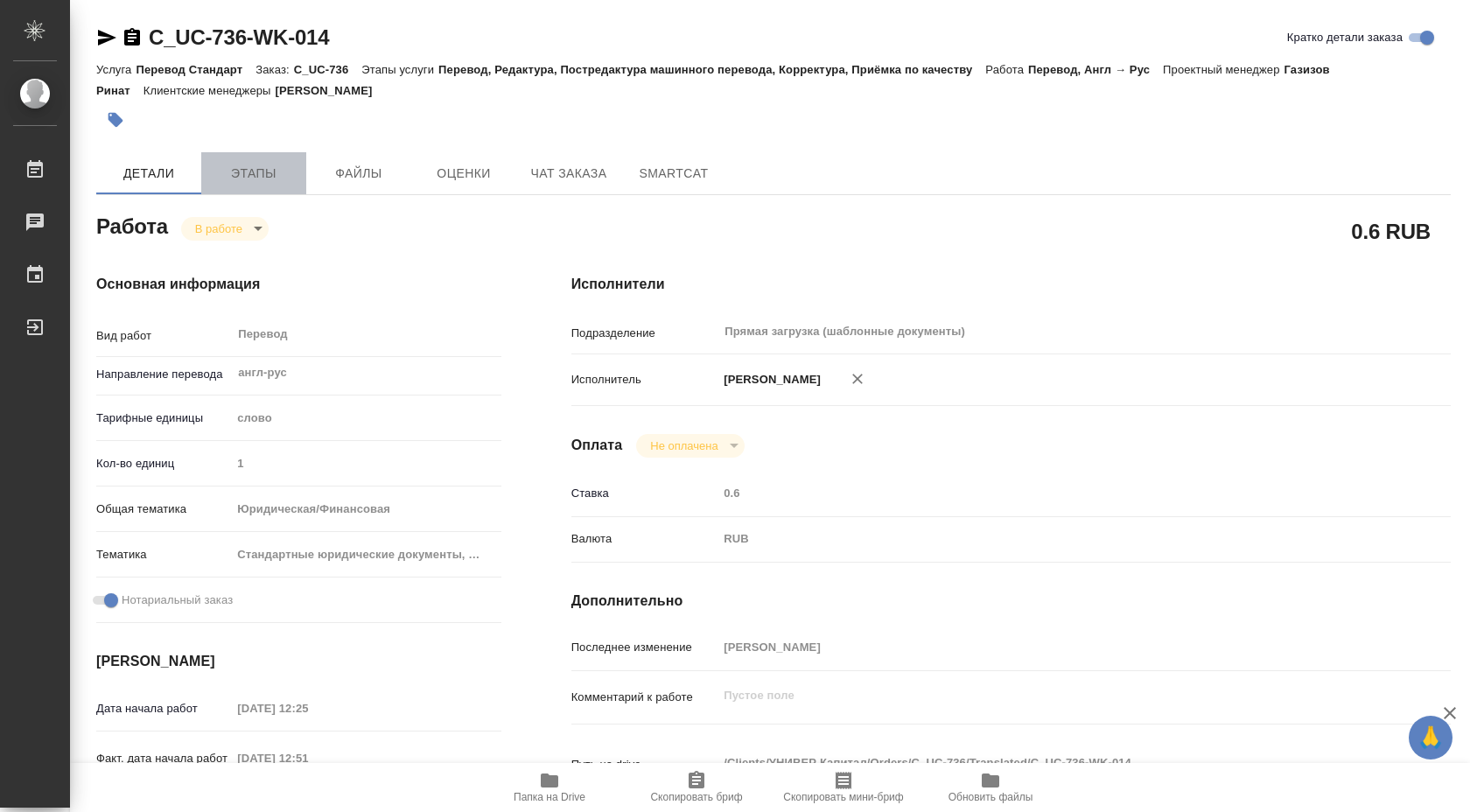
click at [252, 161] on button "Этапы" at bounding box center [253, 173] width 105 height 42
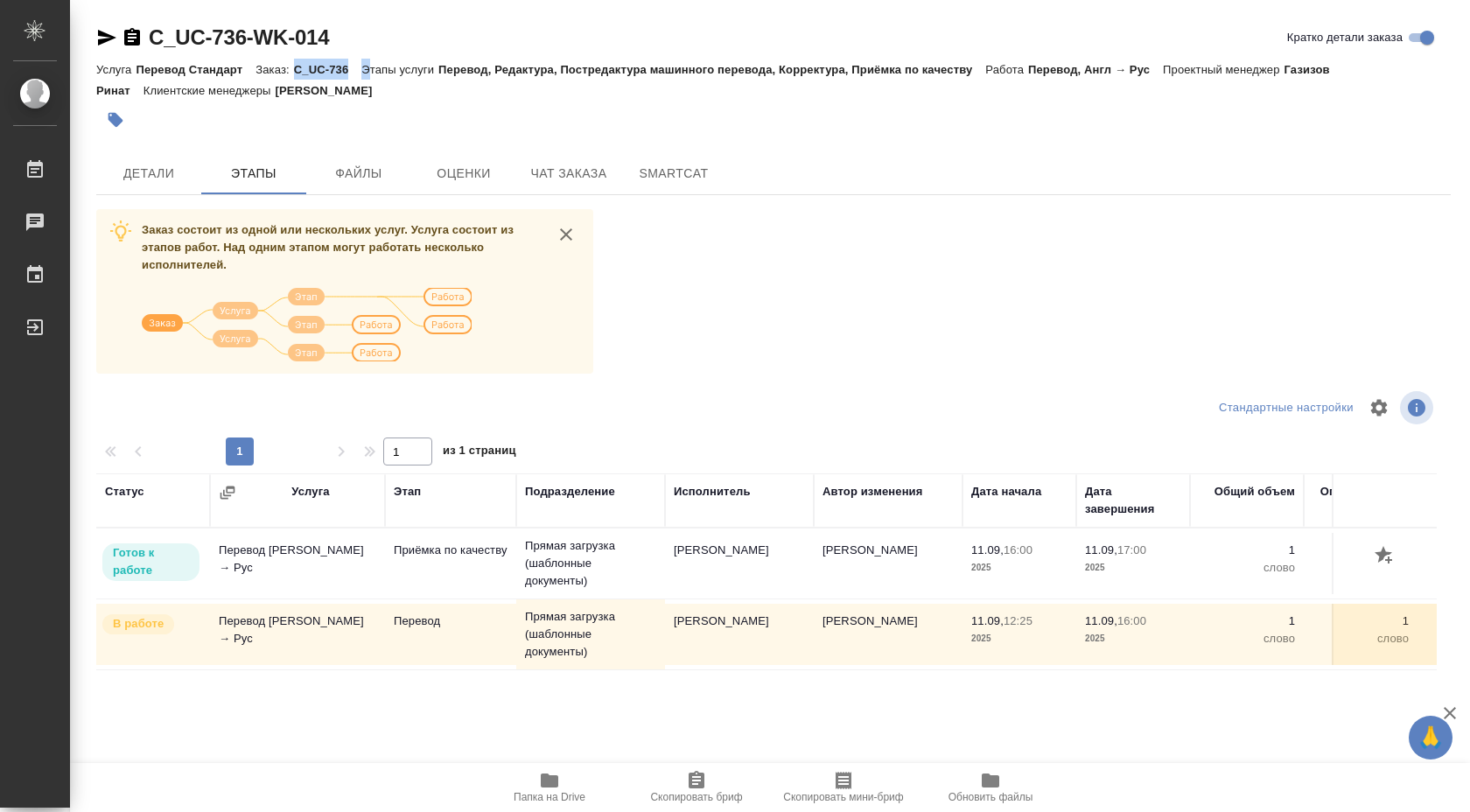
drag, startPoint x: 299, startPoint y: 70, endPoint x: 371, endPoint y: 70, distance: 72.0
click at [371, 70] on div "Услуга Перевод Стандарт Заказ: C_UC-736 Этапы услуги Перевод, Редактура, Постре…" at bounding box center [773, 80] width 1355 height 42
click at [353, 70] on p "C_UC-736" at bounding box center [328, 69] width 69 height 13
drag, startPoint x: 353, startPoint y: 70, endPoint x: 325, endPoint y: 70, distance: 28.0
click at [325, 70] on p "C_UC-736" at bounding box center [328, 69] width 69 height 13
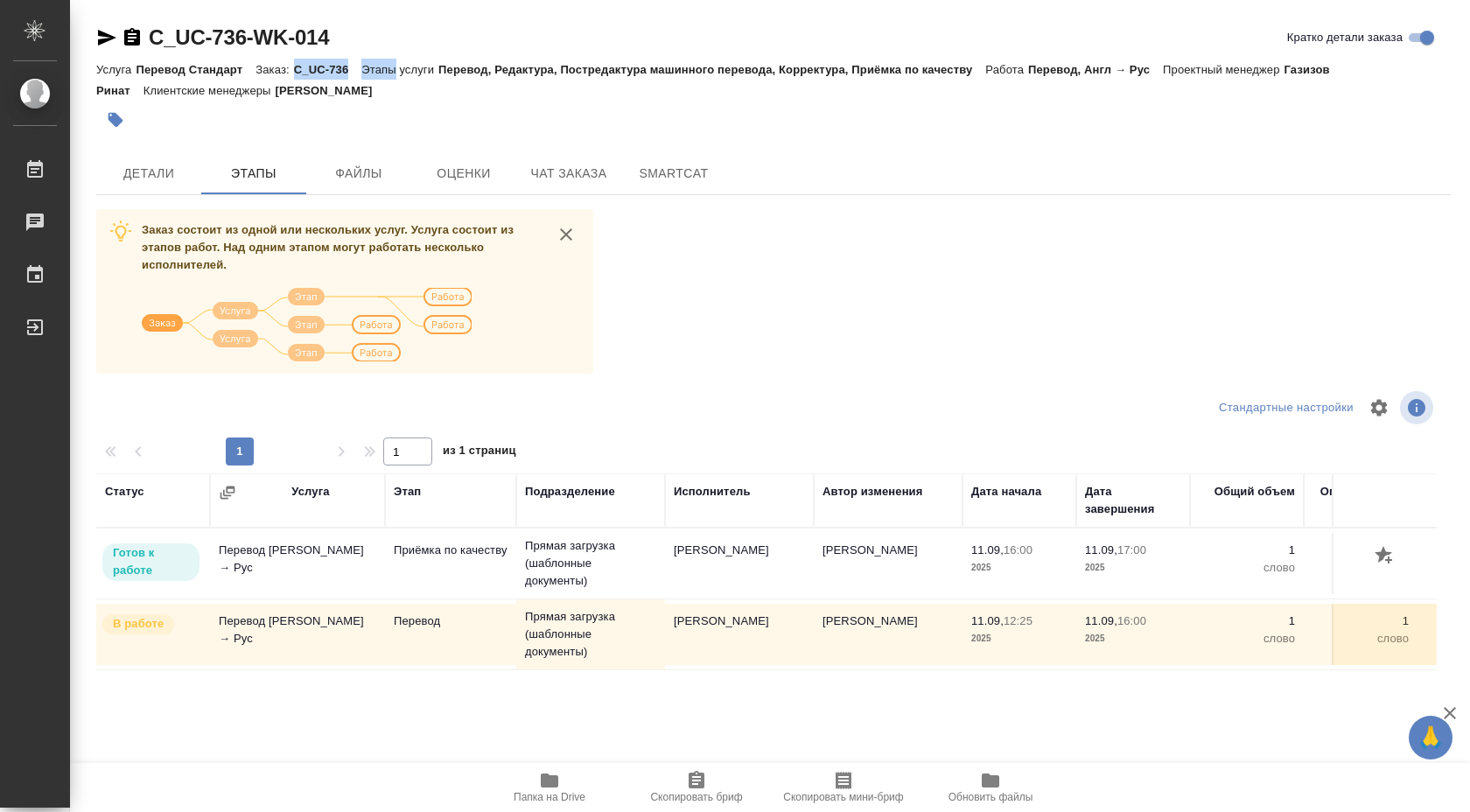
click at [454, 121] on div at bounding box center [548, 119] width 902 height 39
drag, startPoint x: 299, startPoint y: 69, endPoint x: 350, endPoint y: 70, distance: 51.0
click at [350, 70] on p "C_UC-736" at bounding box center [328, 69] width 69 height 13
copy p "C_UC-736"
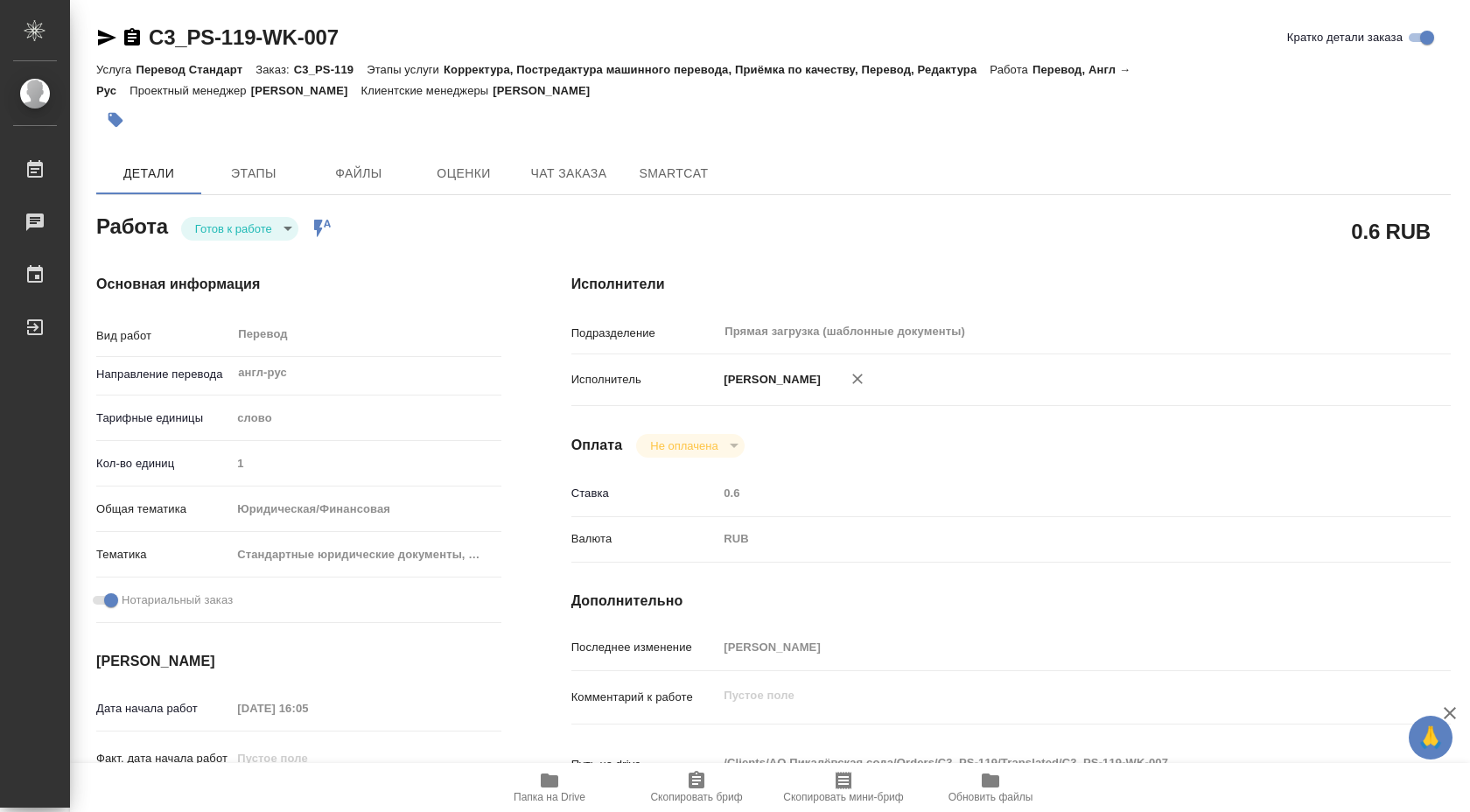
type textarea "x"
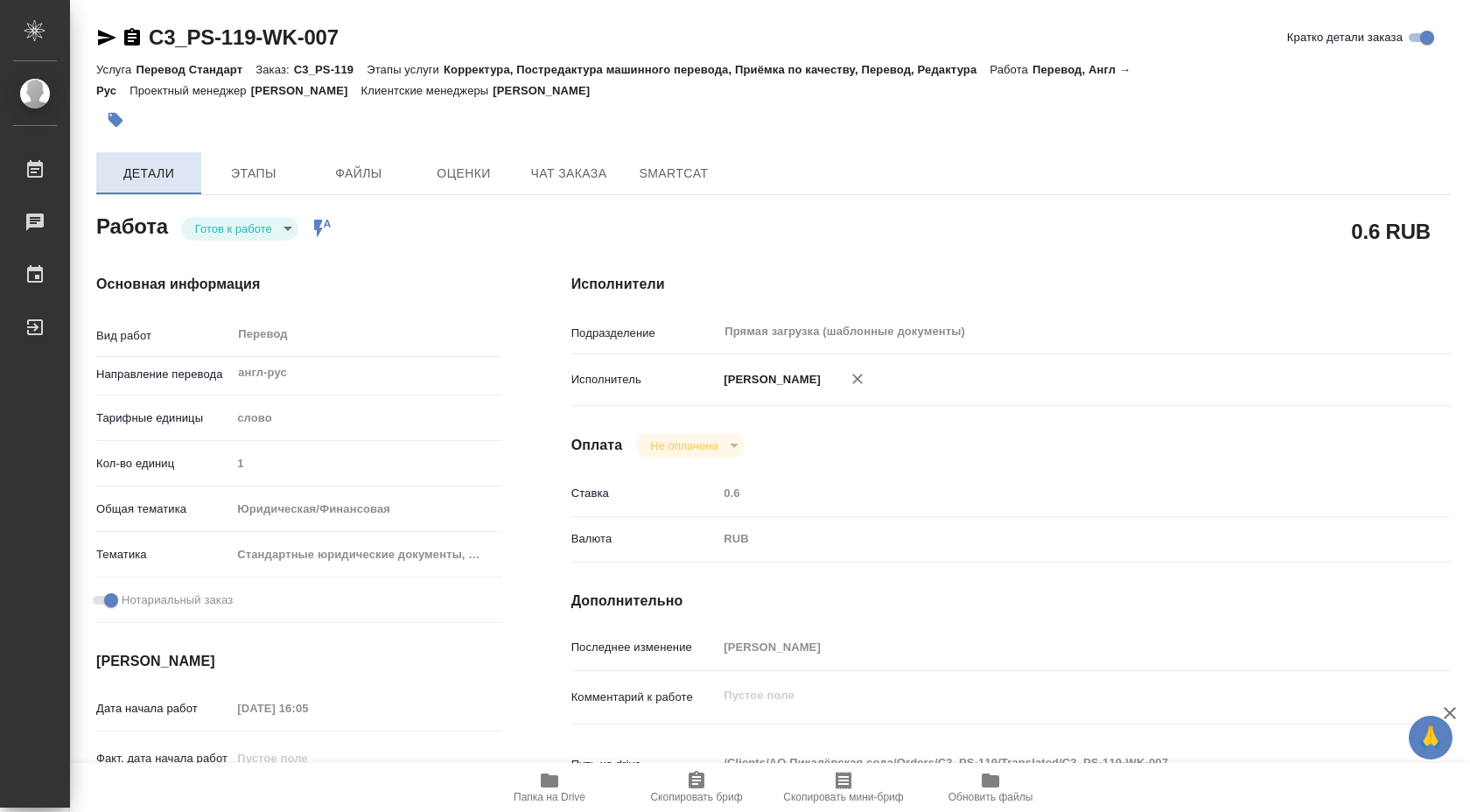
type textarea "x"
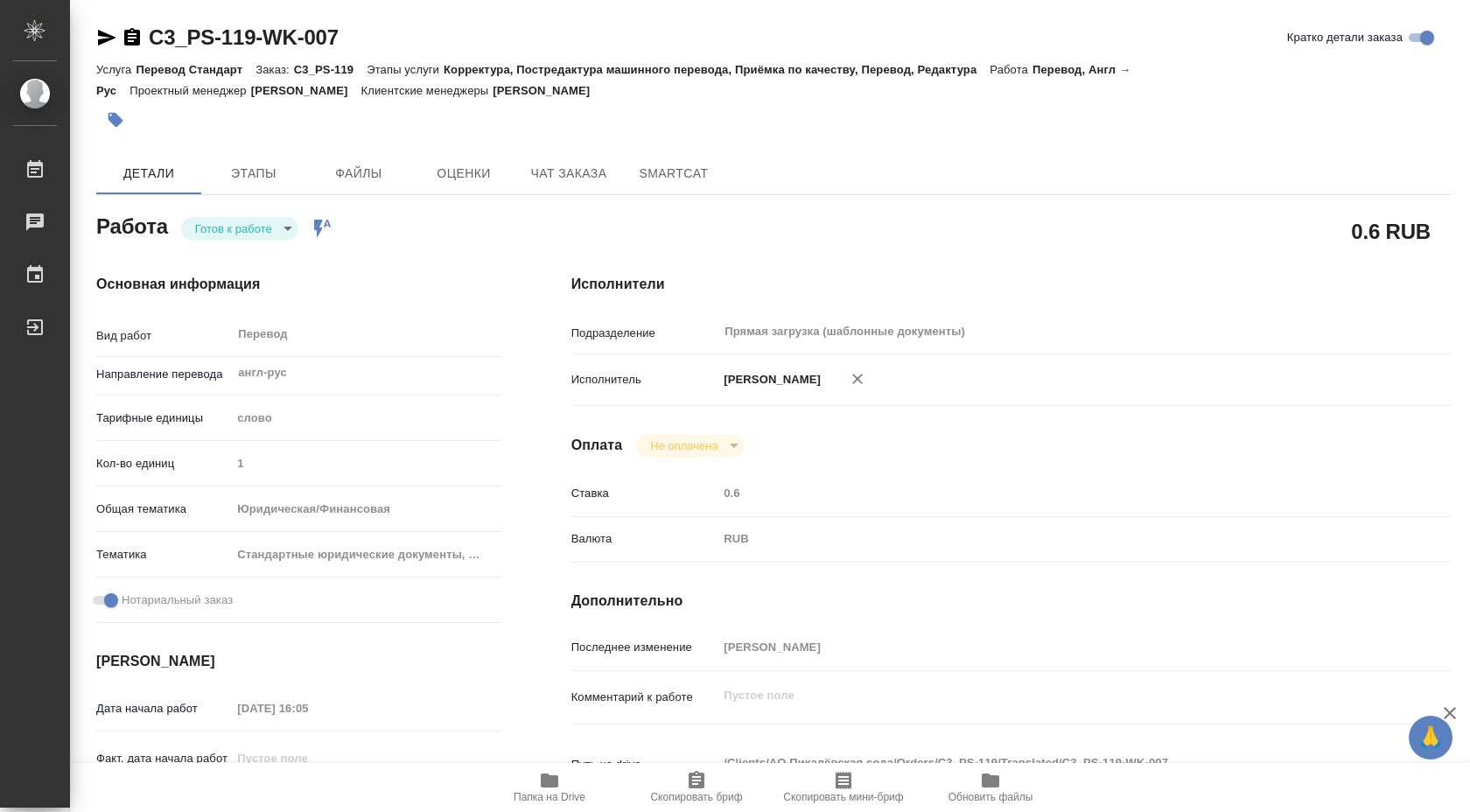
type textarea "x"
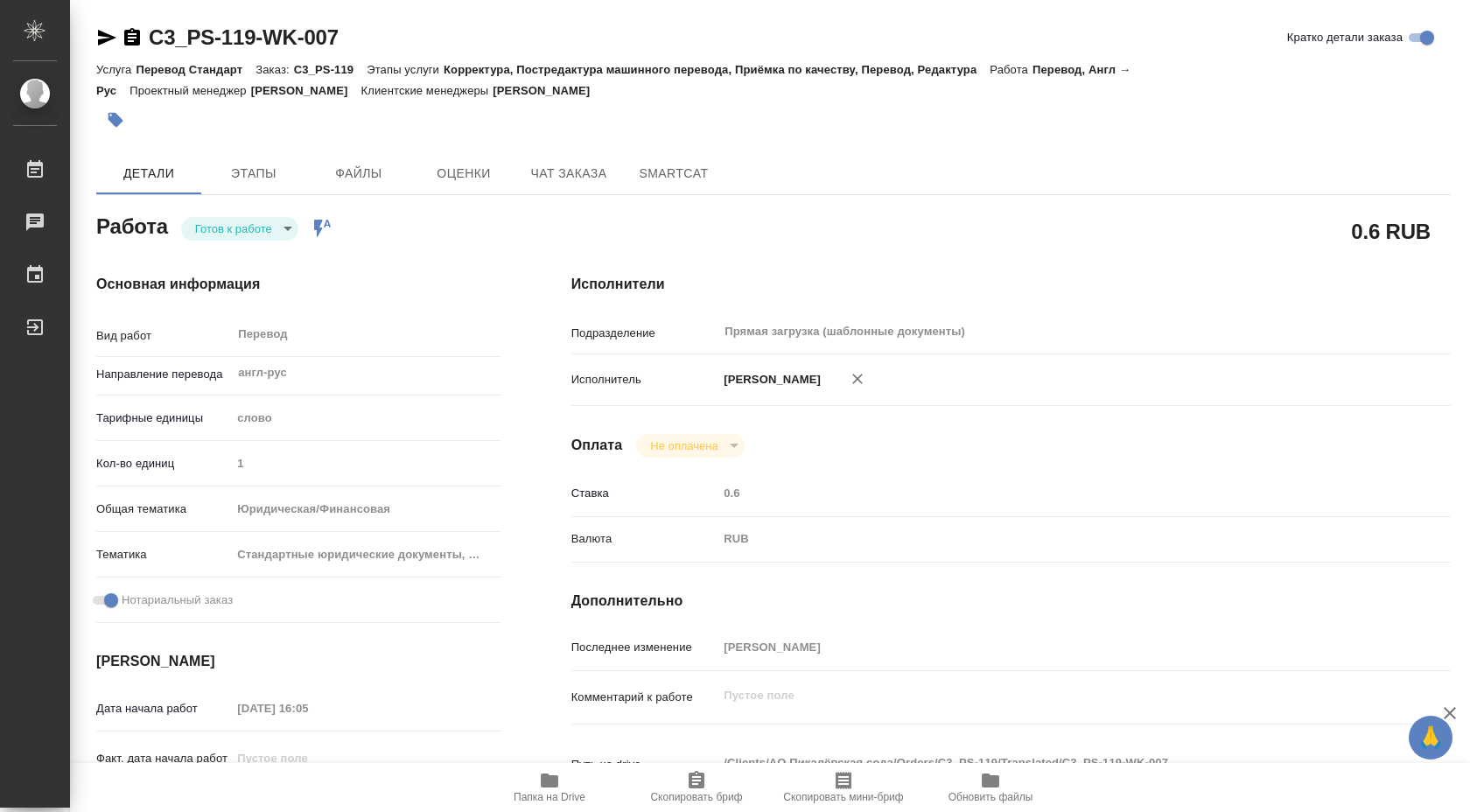
type textarea "x"
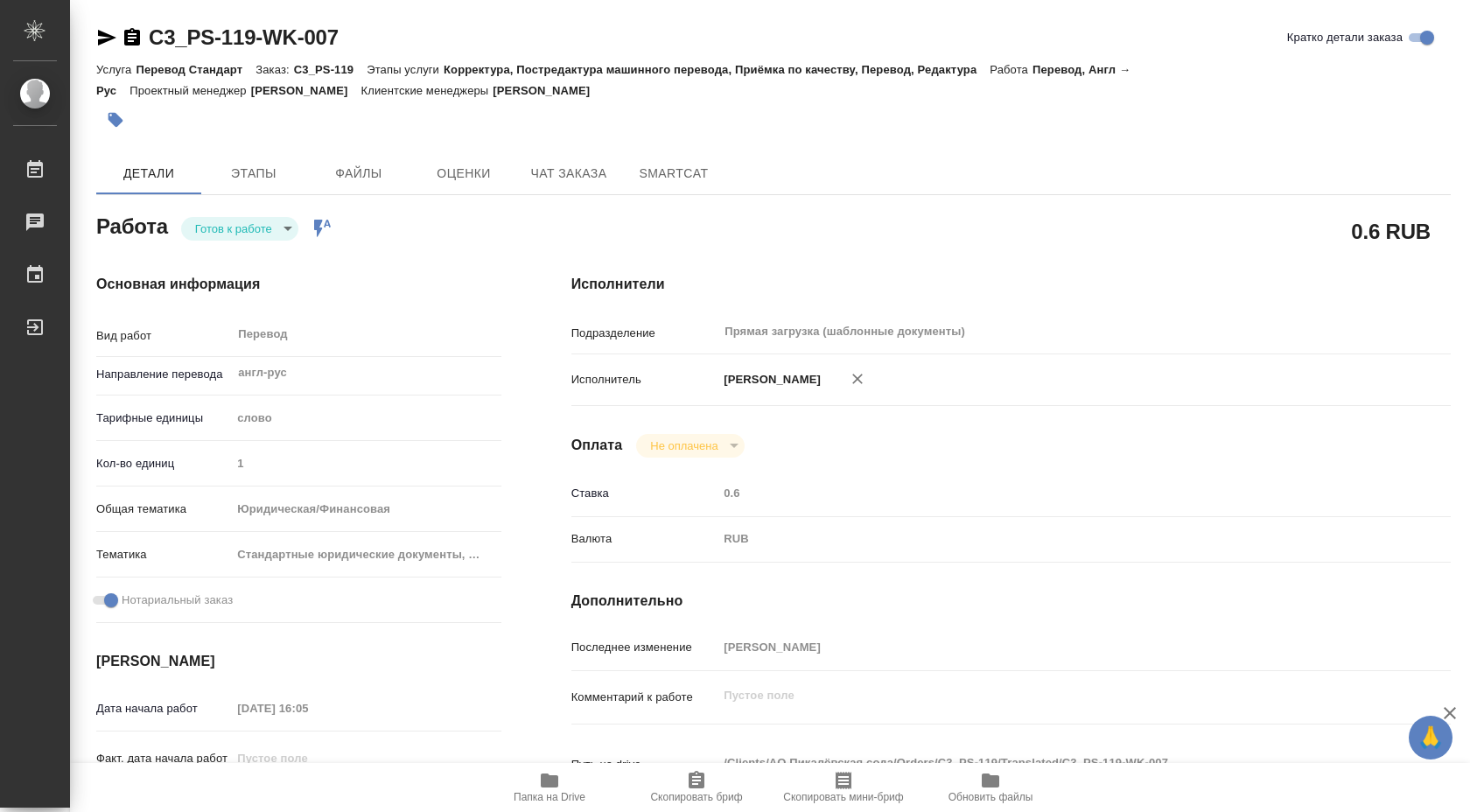
click at [248, 218] on body "🙏 .cls-1 fill:#fff; AWATERA Shuvalova Anna Работы Чаты График Выйти C3_PS-119-W…" at bounding box center [735, 406] width 1470 height 812
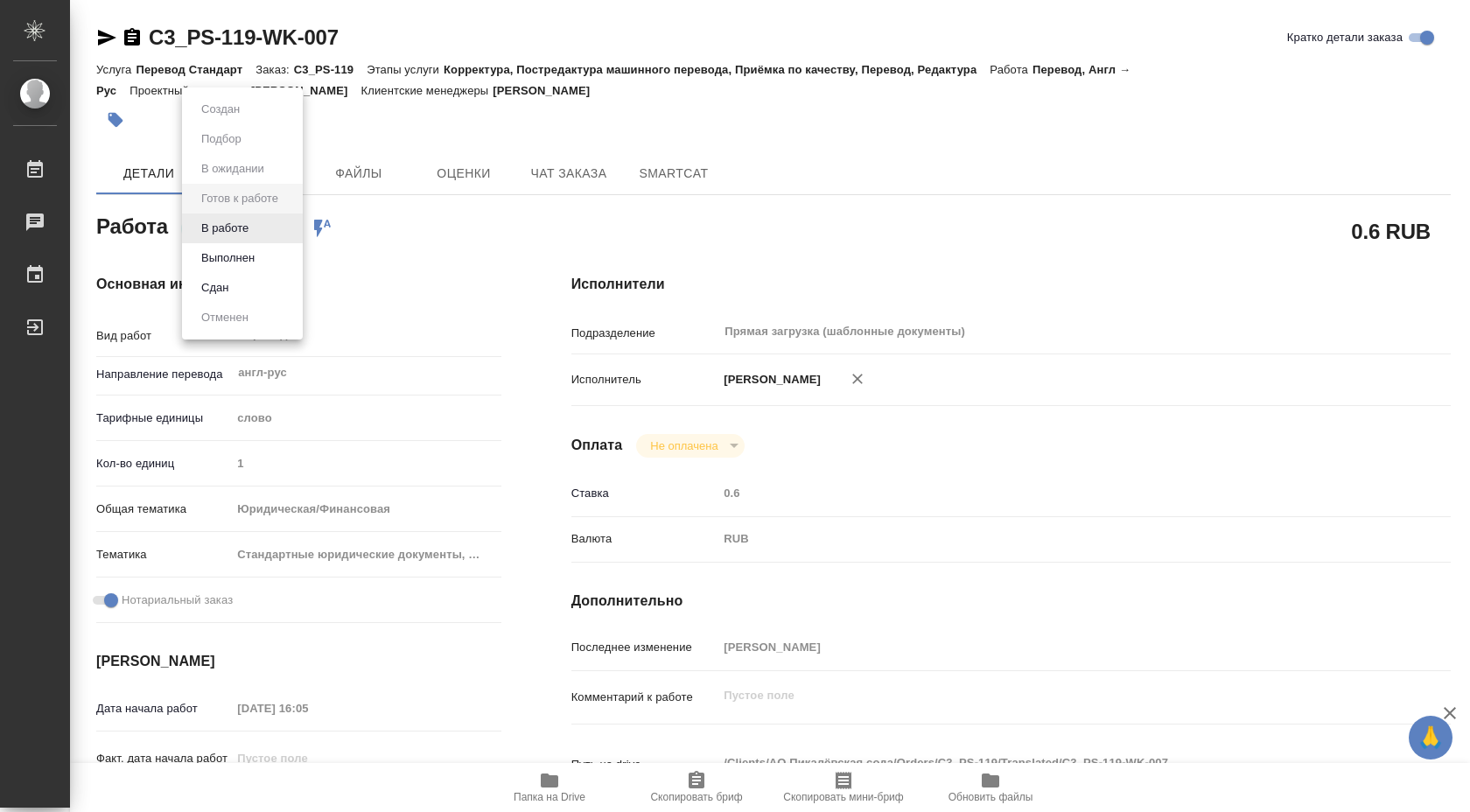
type textarea "x"
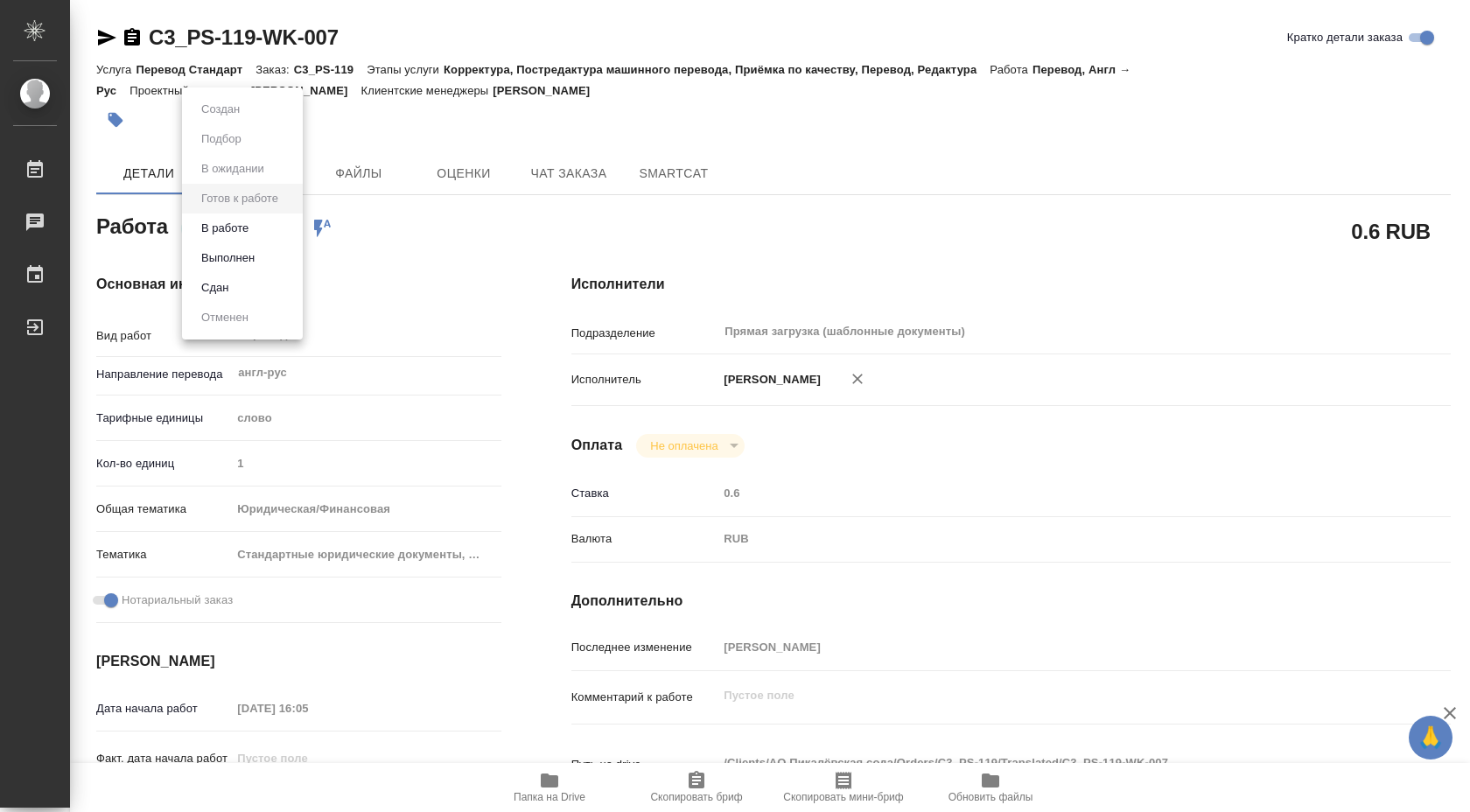
type textarea "x"
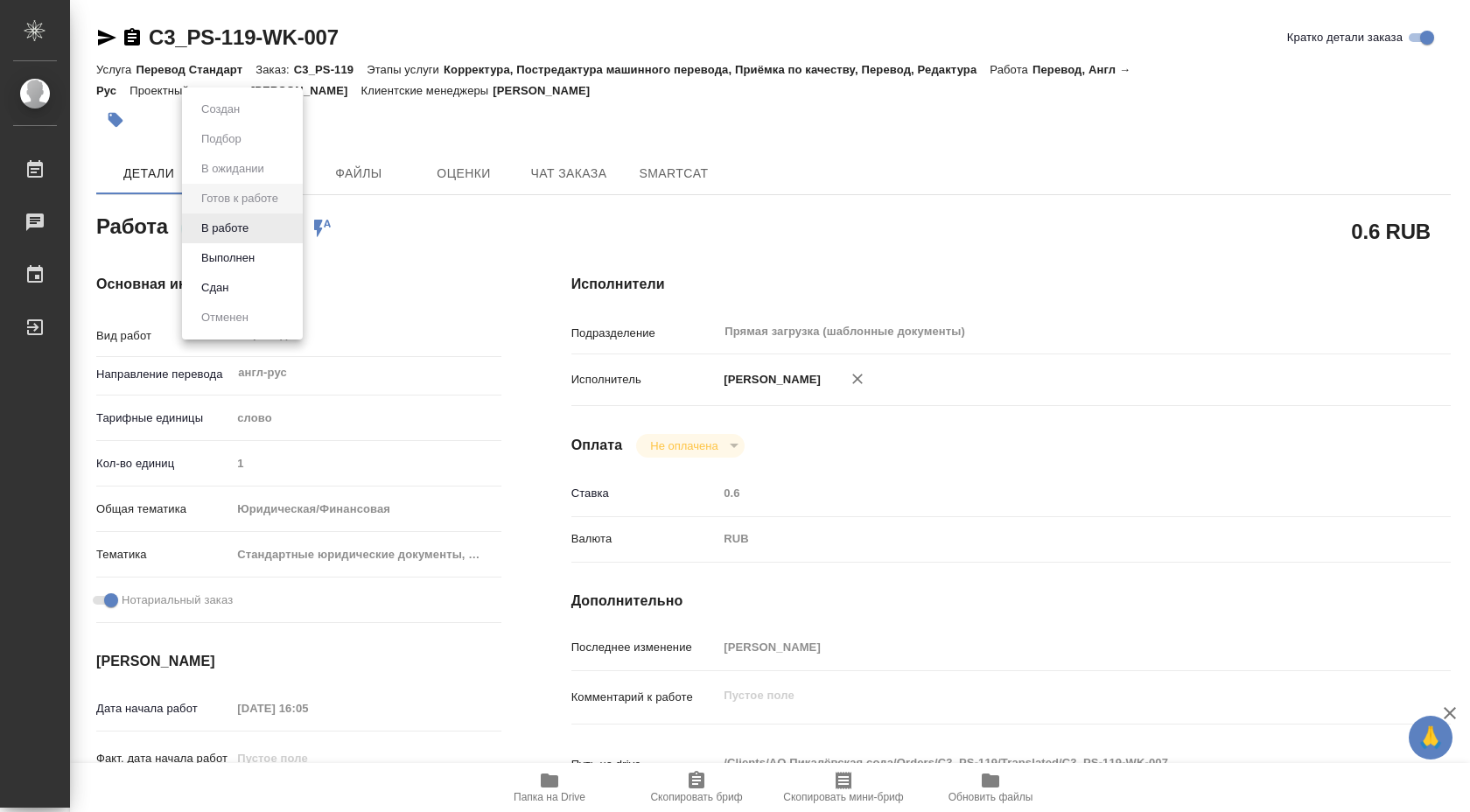
type textarea "x"
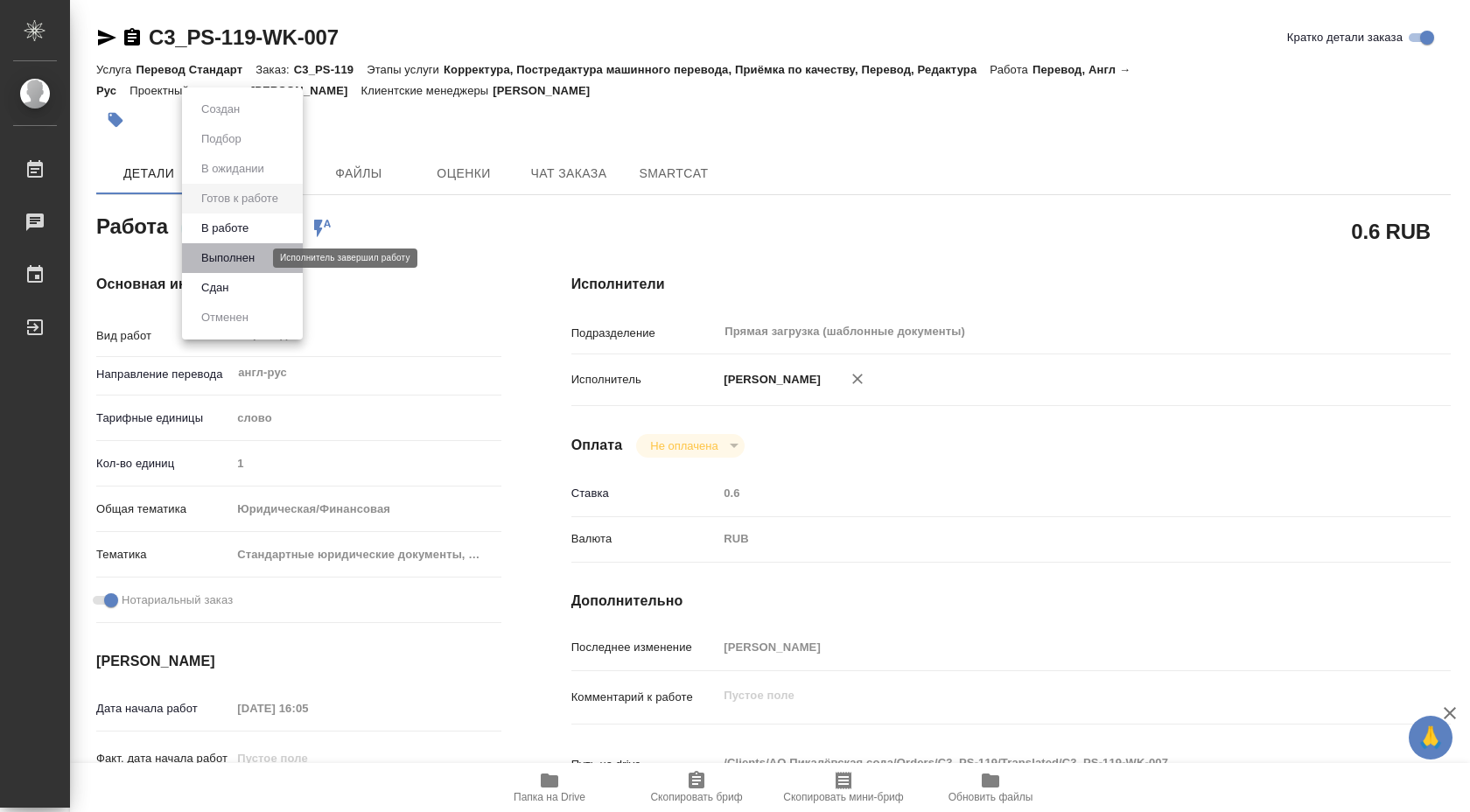
click at [258, 252] on button "Выполнен" at bounding box center [228, 257] width 64 height 19
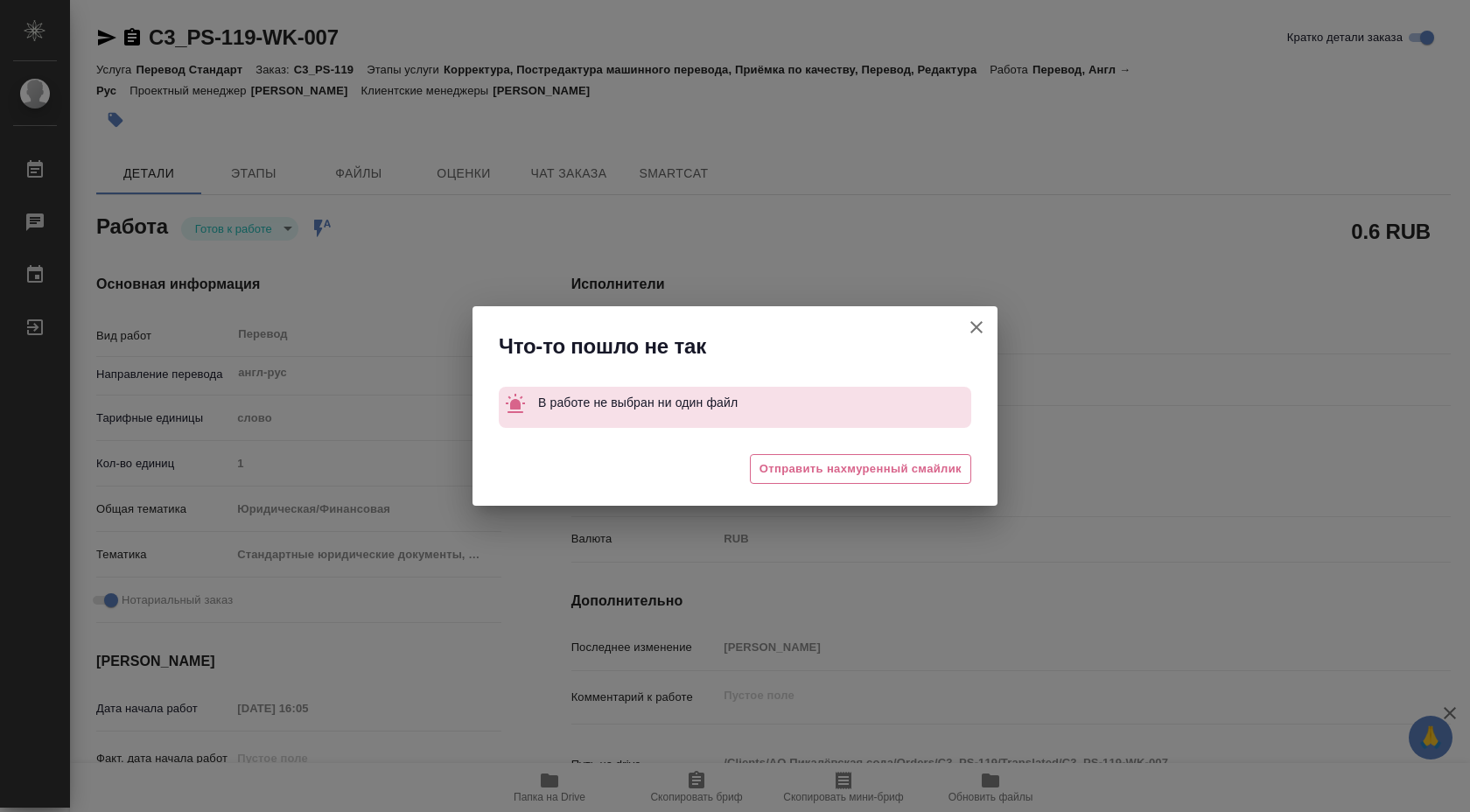
type textarea "x"
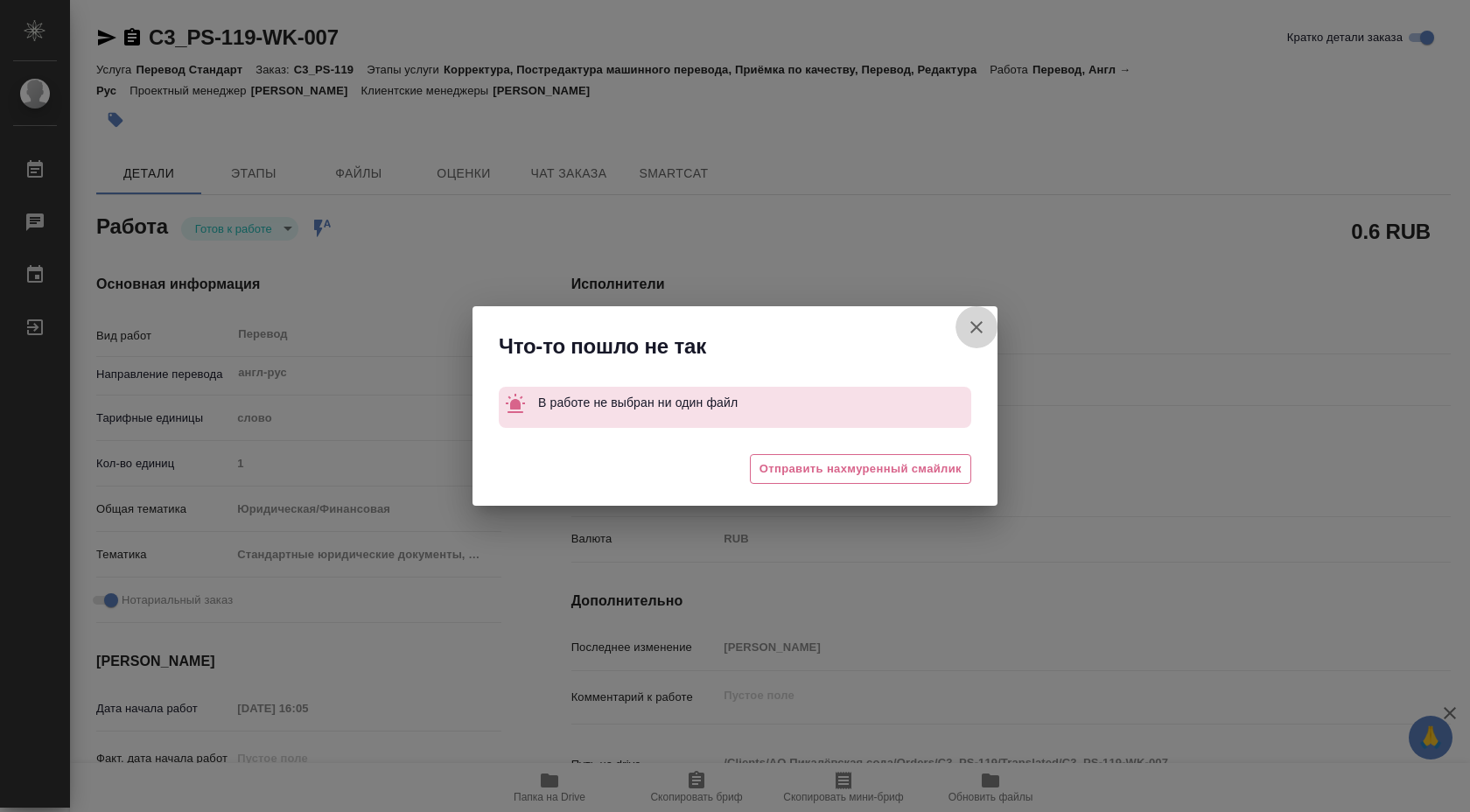
click at [962, 328] on button "Кратко детали заказа" at bounding box center [976, 327] width 42 height 42
type textarea "x"
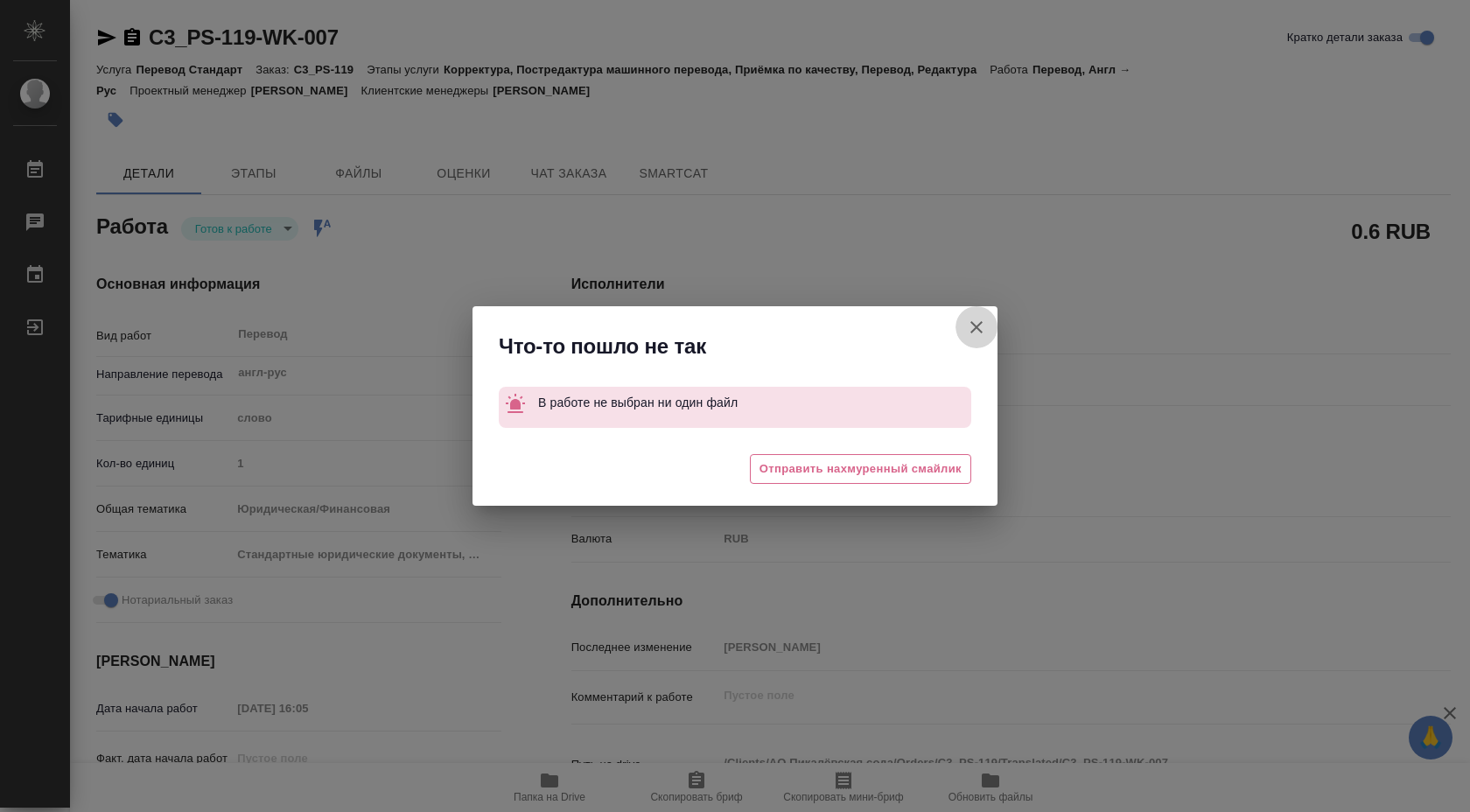
type textarea "x"
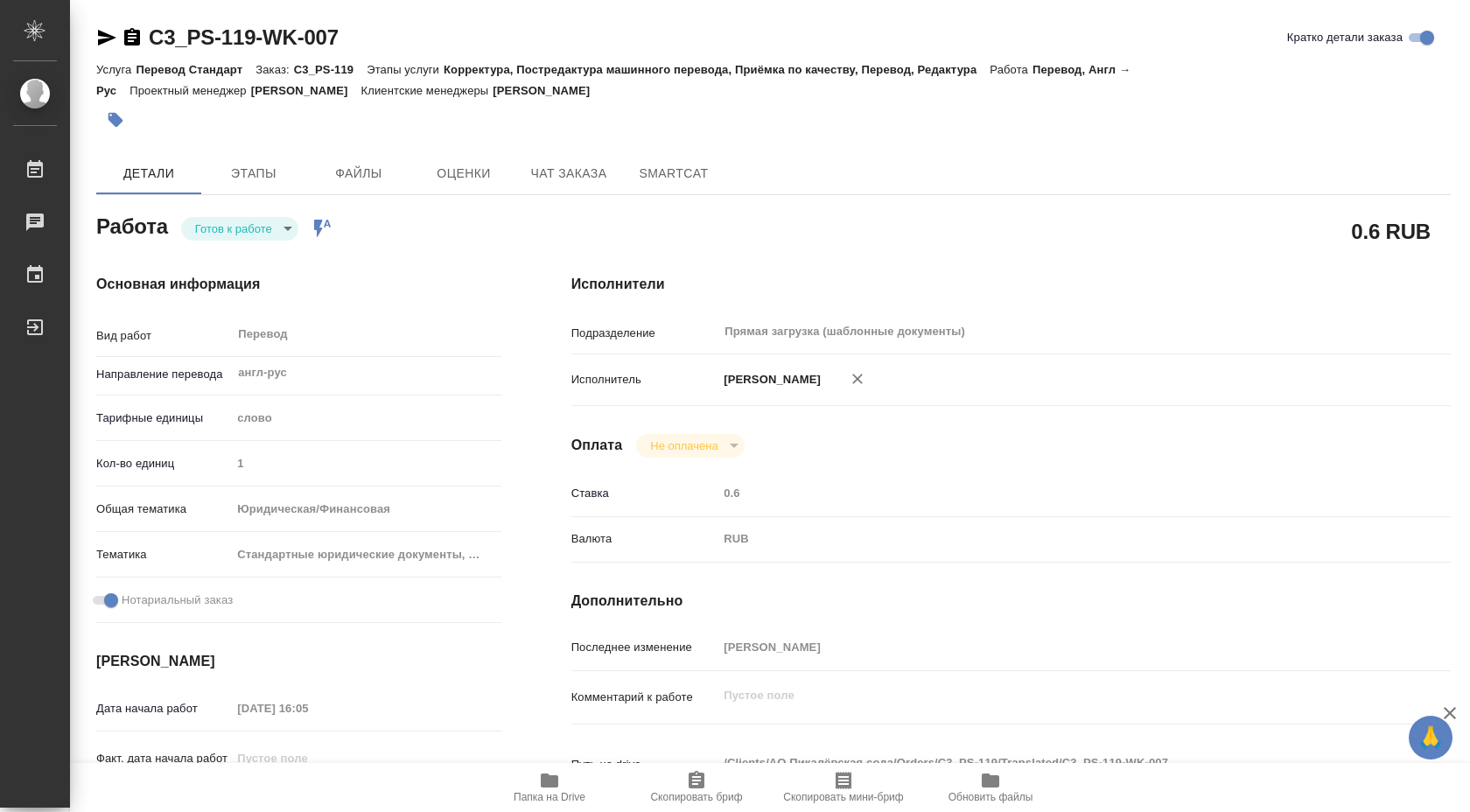
type textarea "x"
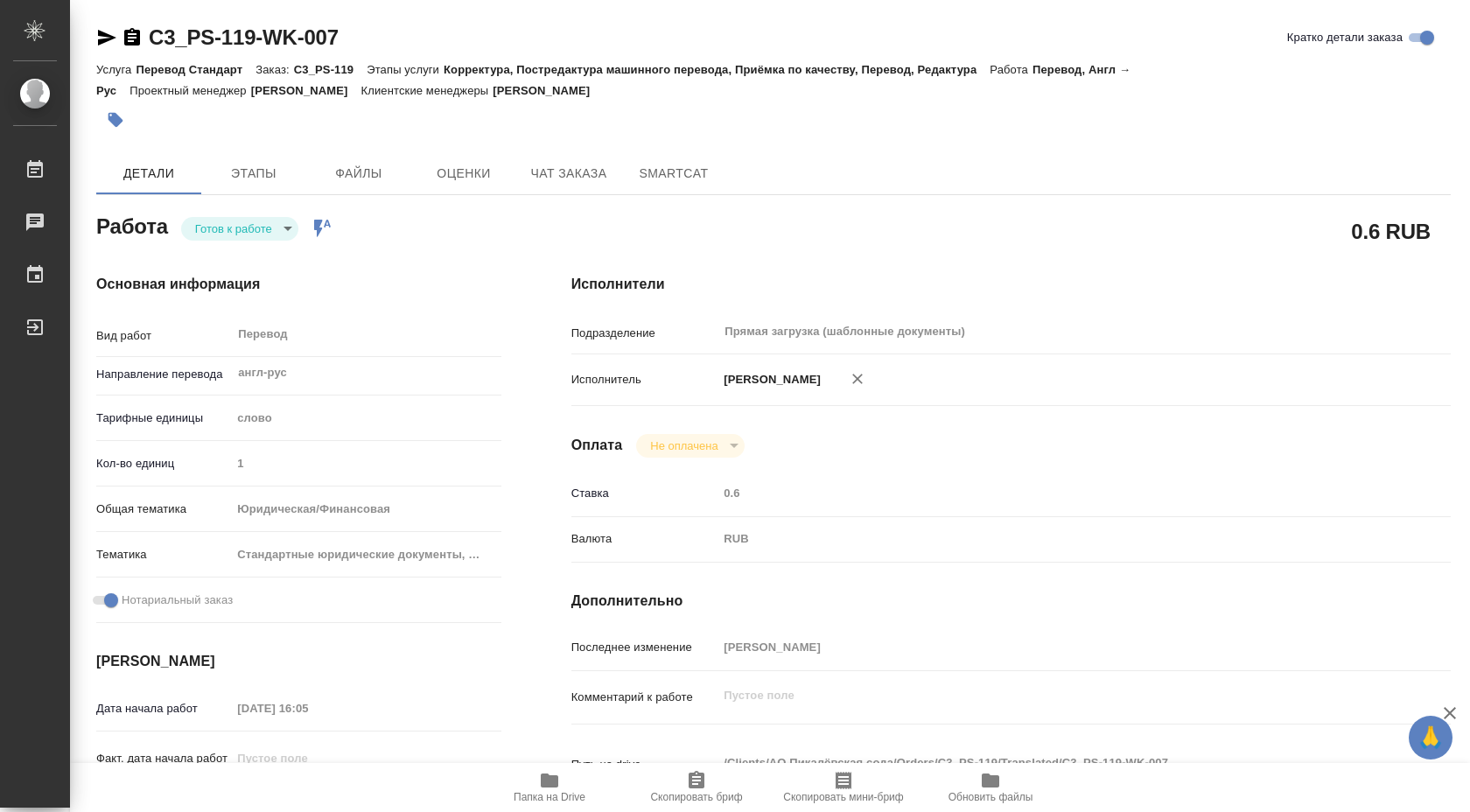
click at [276, 217] on body "🙏 .cls-1 fill:#fff; AWATERA Shuvalova Anna Работы 0 Чаты График Выйти C3_PS-119…" at bounding box center [735, 406] width 1470 height 812
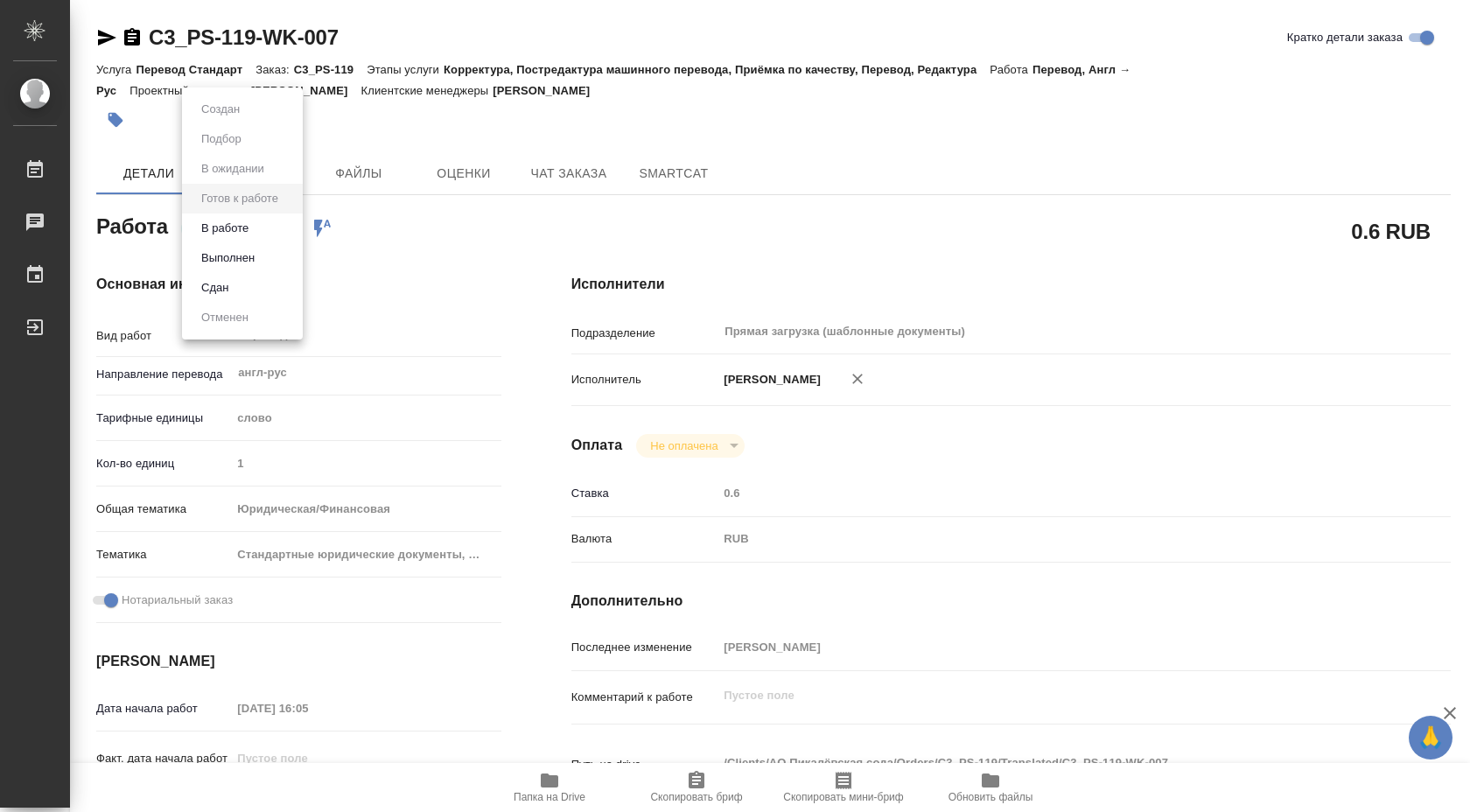
click at [266, 228] on li "В работе" at bounding box center [242, 229] width 120 height 30
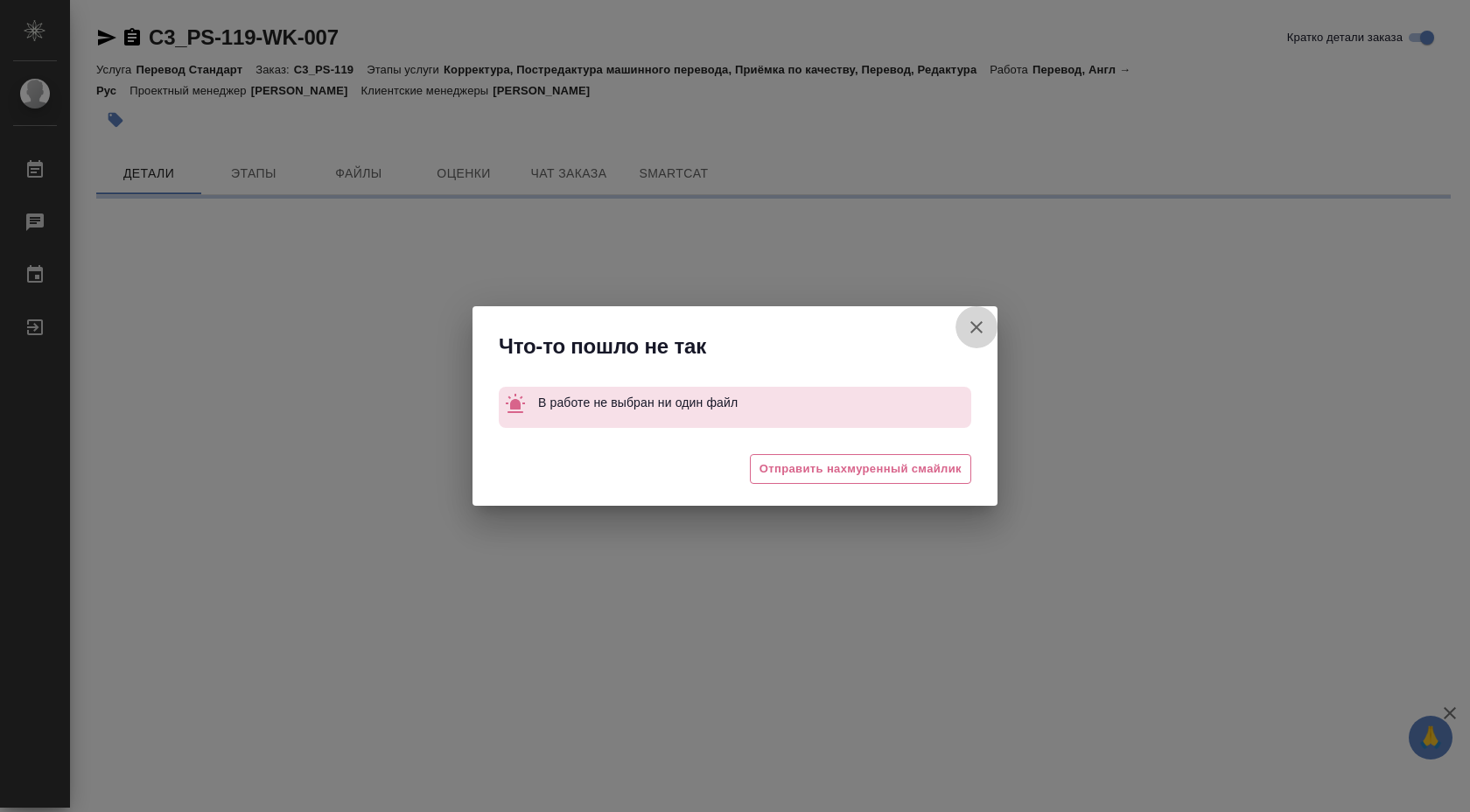
click at [963, 321] on button "Кратко детали заказа" at bounding box center [976, 327] width 42 height 42
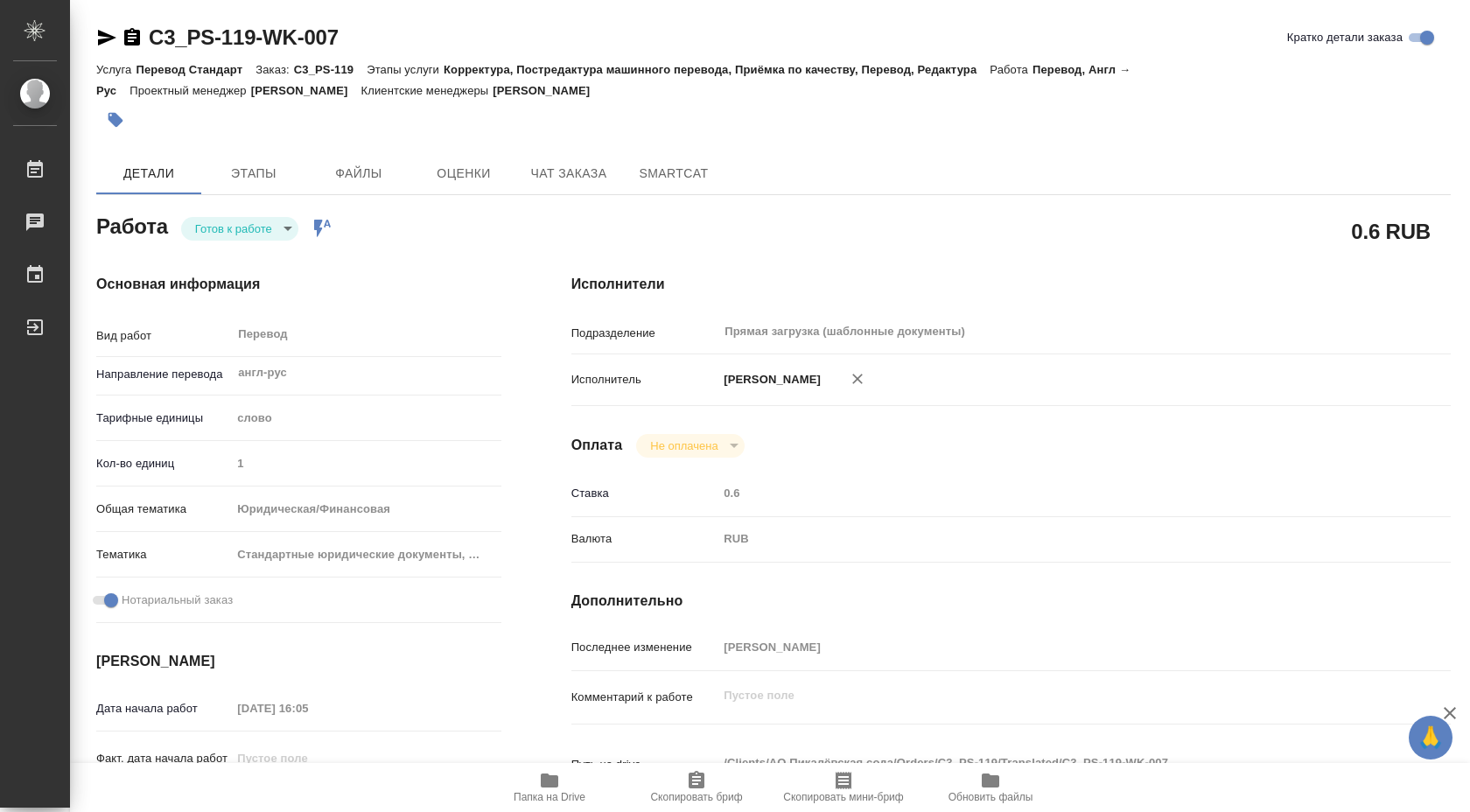
type textarea "x"
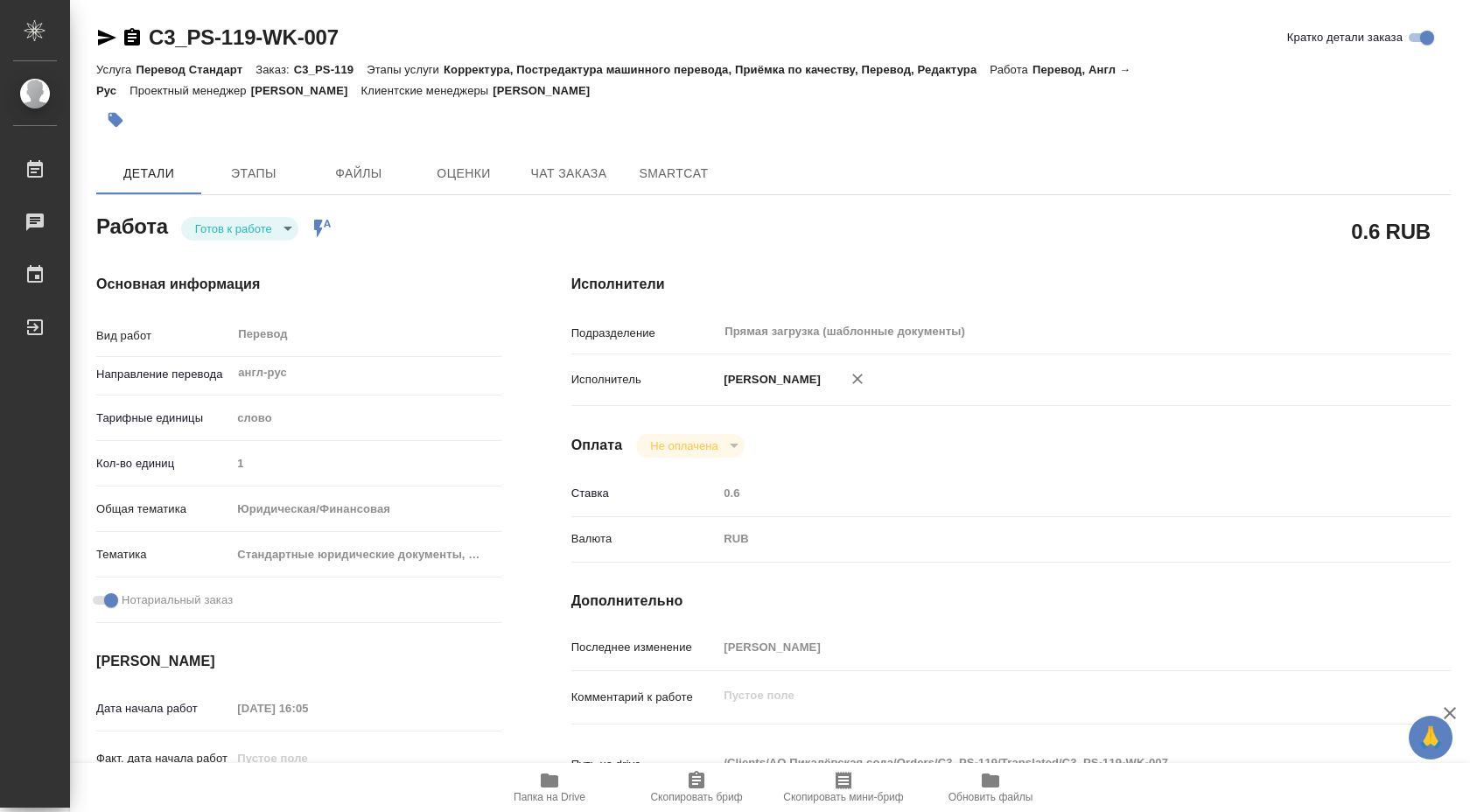
type textarea "x"
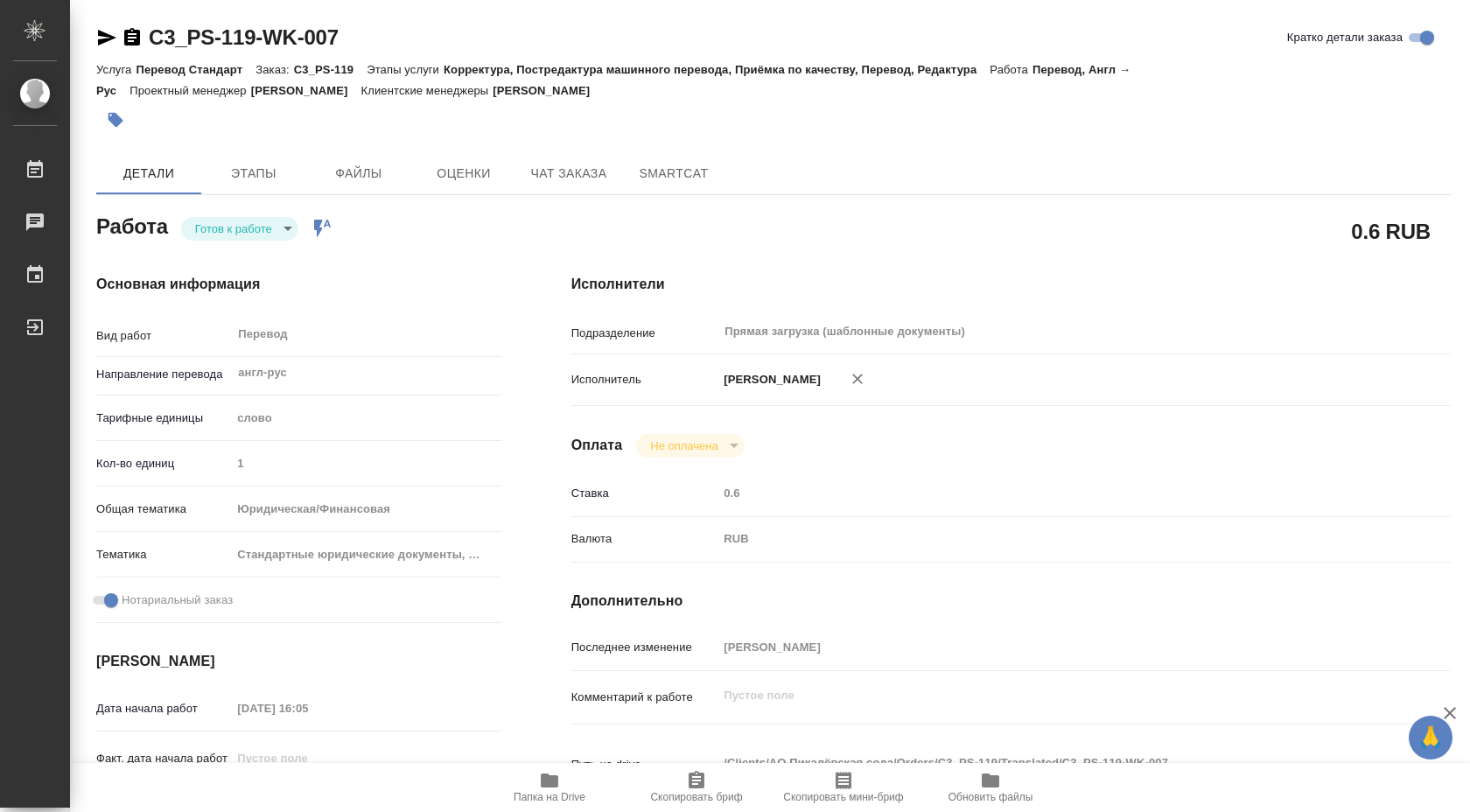
type textarea "x"
